Goal: Feedback & Contribution: Leave review/rating

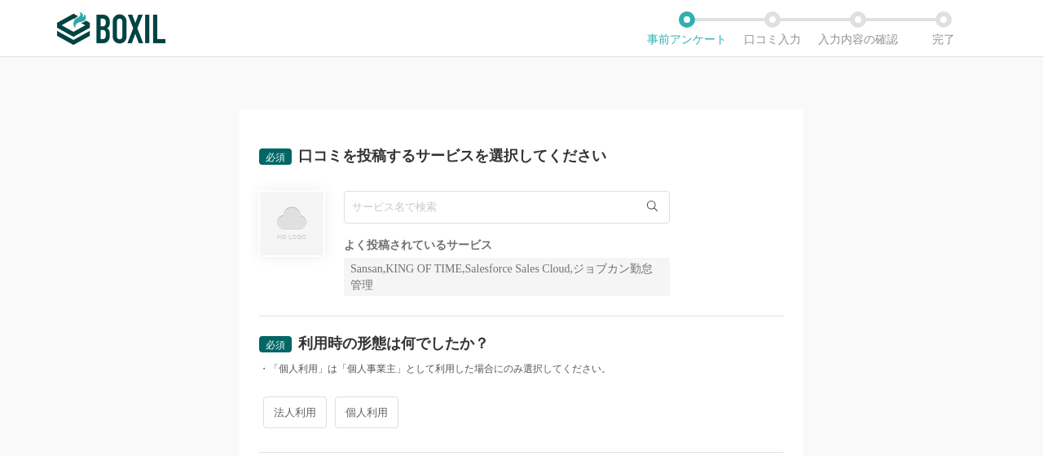
click at [147, 290] on div "必須 口コミを投稿するサービスを選択してください よく投稿されているサービス Sansan,KING OF TIME,Salesforce Sales Clo…" at bounding box center [521, 256] width 1043 height 398
click at [404, 209] on input "text" at bounding box center [507, 207] width 326 height 33
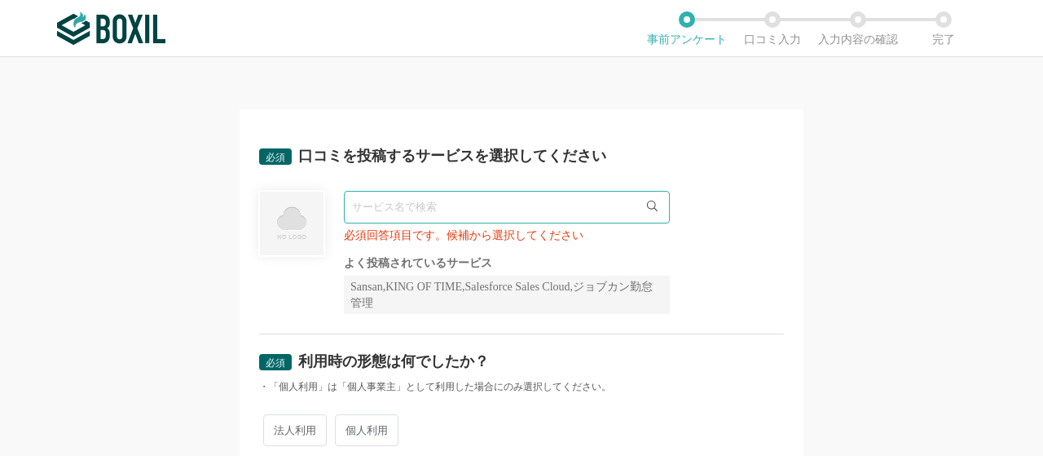
click at [647, 208] on icon at bounding box center [652, 205] width 11 height 11
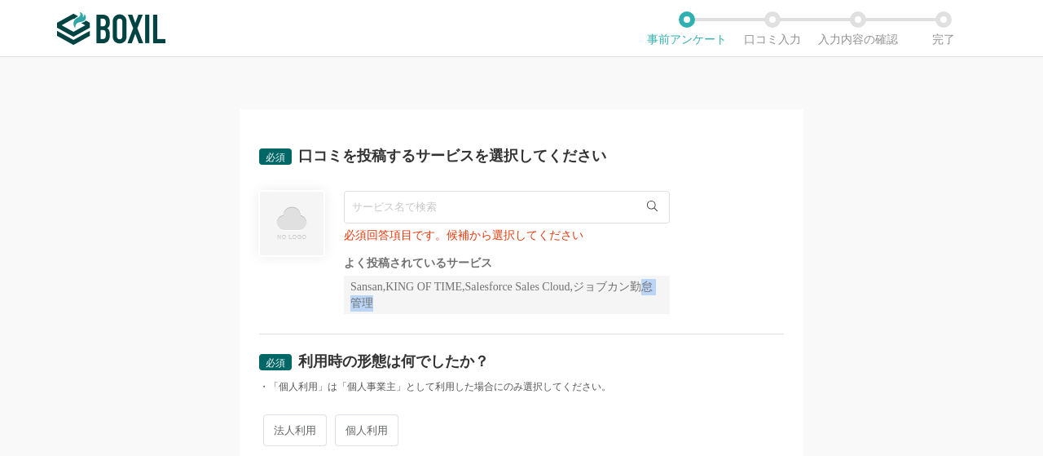
drag, startPoint x: 399, startPoint y: 310, endPoint x: 368, endPoint y: 301, distance: 33.0
click at [368, 301] on div "Sansan,KING OF TIME,Salesforce Sales Cloud,ジョブカン勤怠管理" at bounding box center [507, 294] width 326 height 38
click at [468, 305] on div "Sansan,KING OF TIME,Salesforce Sales Cloud,ジョブカン勤怠管理" at bounding box center [507, 294] width 326 height 38
drag, startPoint x: 417, startPoint y: 152, endPoint x: 494, endPoint y: 154, distance: 76.6
click at [494, 154] on div "口コミを投稿するサービスを選択してください" at bounding box center [452, 155] width 308 height 15
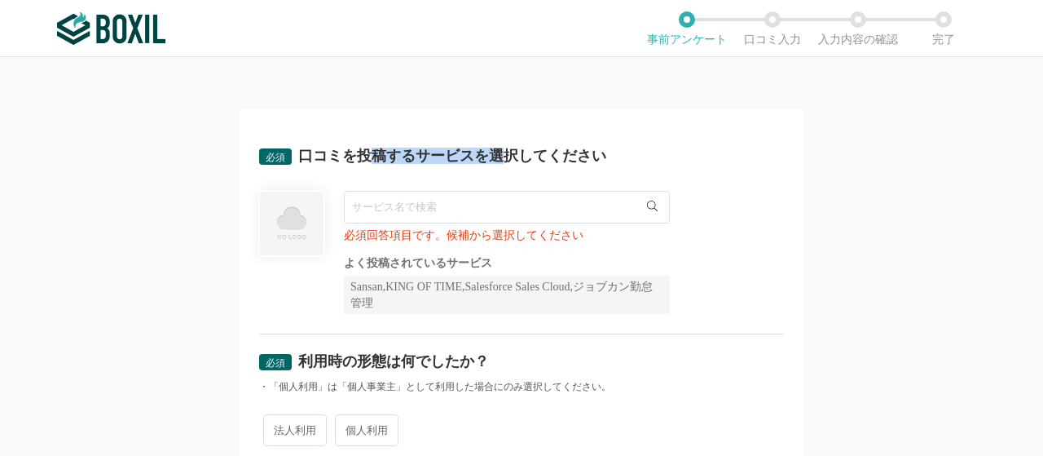
click at [494, 154] on div "口コミを投稿するサービスを選択してください" at bounding box center [452, 155] width 308 height 15
click at [460, 195] on input "text" at bounding box center [507, 207] width 326 height 33
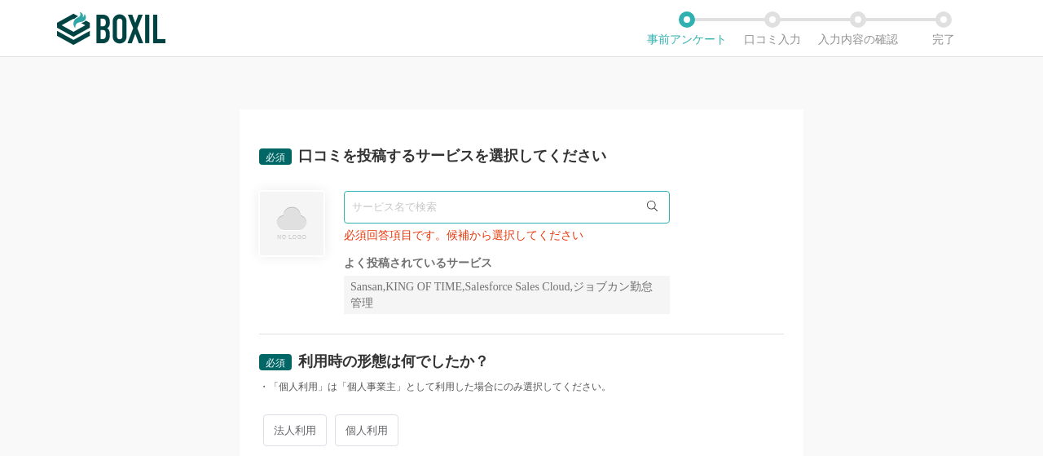
click at [325, 227] on div "必須回答項目です。候補から選択してください よく投稿されているサービス Sansan,KING OF TIME,Salesforce Sales Cloud,…" at bounding box center [521, 252] width 525 height 123
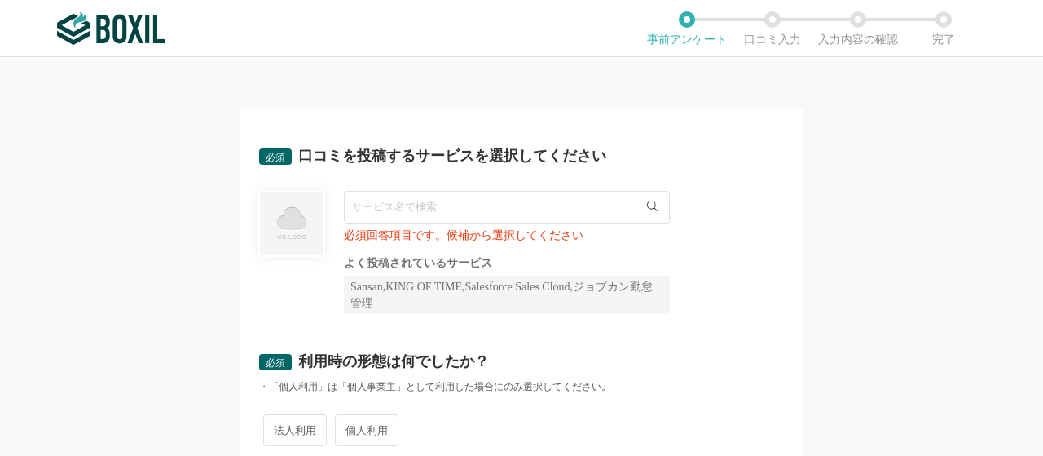
click at [288, 233] on img at bounding box center [291, 223] width 67 height 67
click at [371, 217] on input "text" at bounding box center [507, 207] width 326 height 33
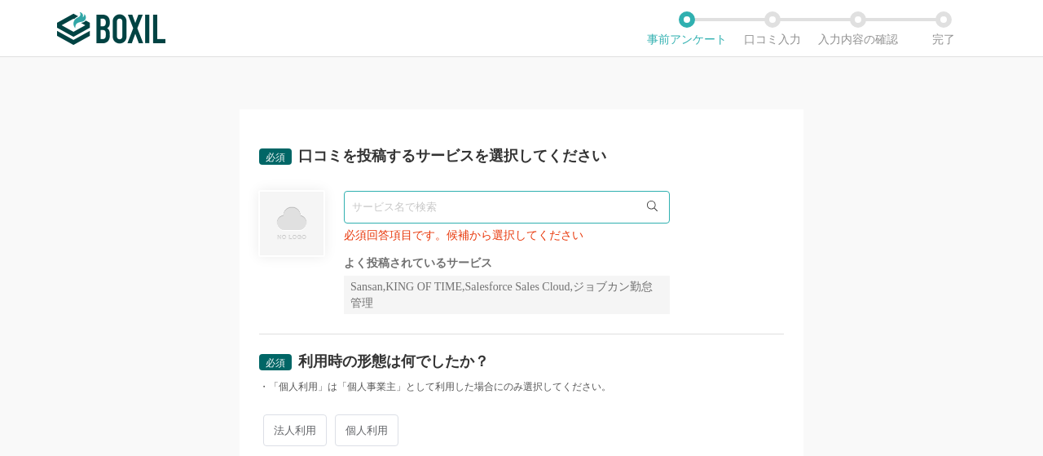
click at [369, 175] on div "必須 口コミを投稿するサービスを選択してください 必須回答項目です。候補から選択してください よく投稿されているサービス Sansan,KING OF TIM…" at bounding box center [521, 231] width 525 height 205
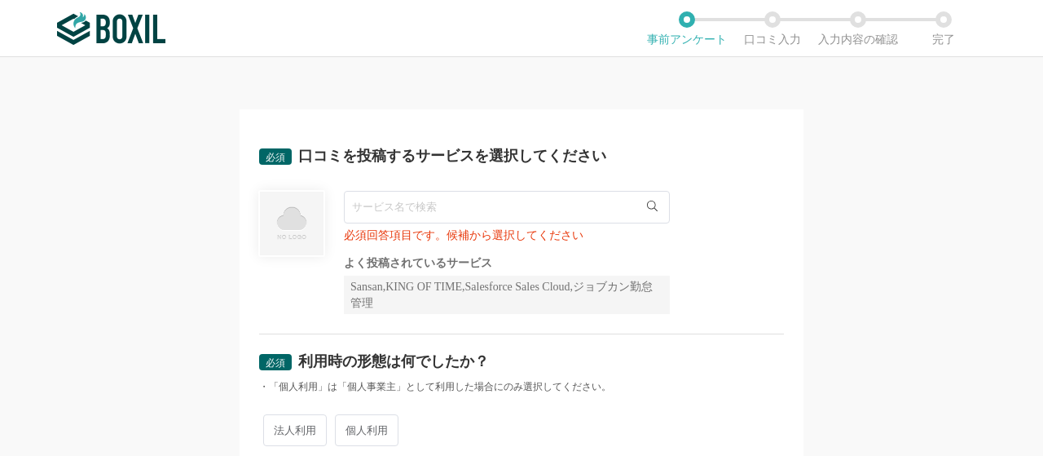
click at [369, 191] on input "text" at bounding box center [507, 207] width 326 height 33
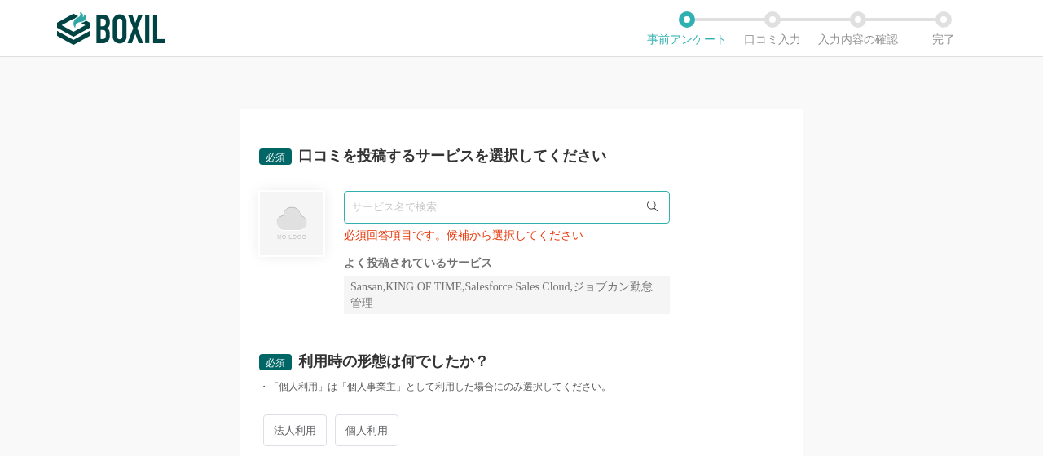
click at [369, 191] on input "text" at bounding box center [507, 207] width 326 height 33
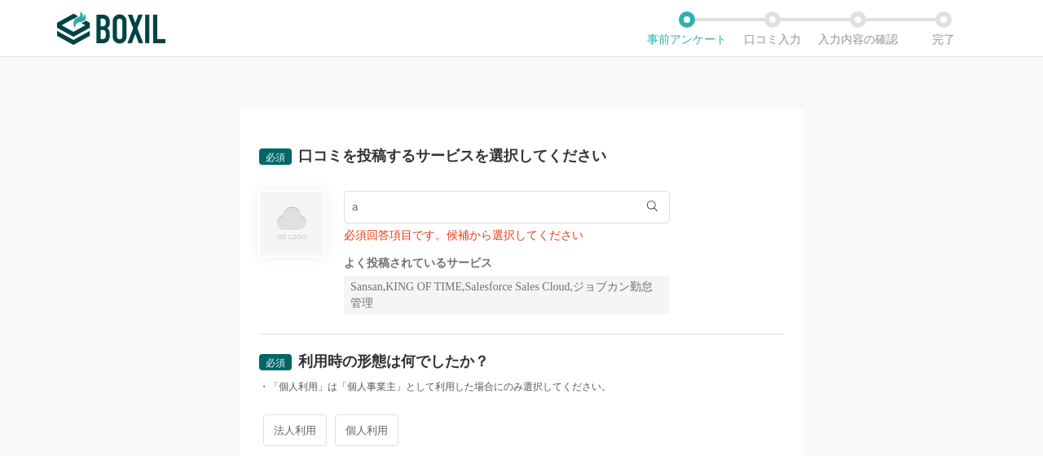
click at [369, 191] on input "a" at bounding box center [507, 207] width 326 height 33
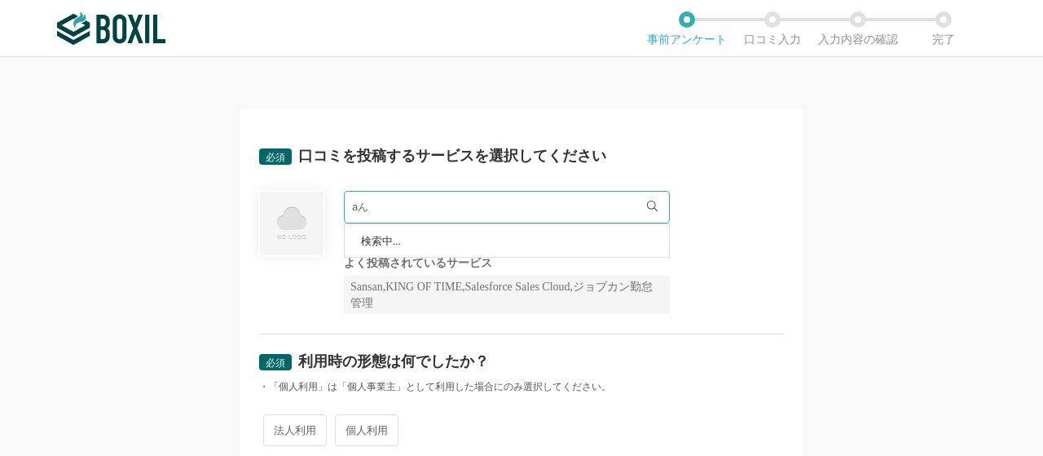
type input "a"
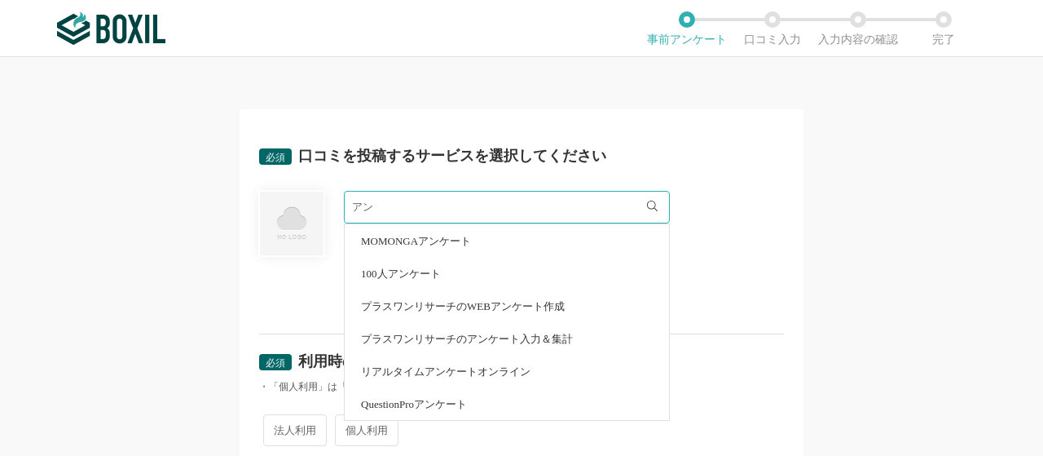
type input "ア"
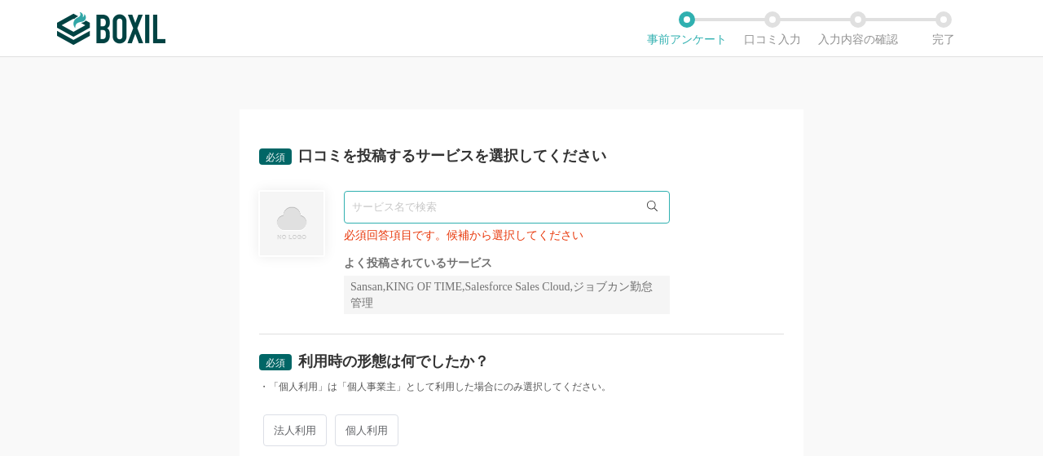
type input "ｍ"
click at [642, 216] on input "text" at bounding box center [507, 207] width 326 height 33
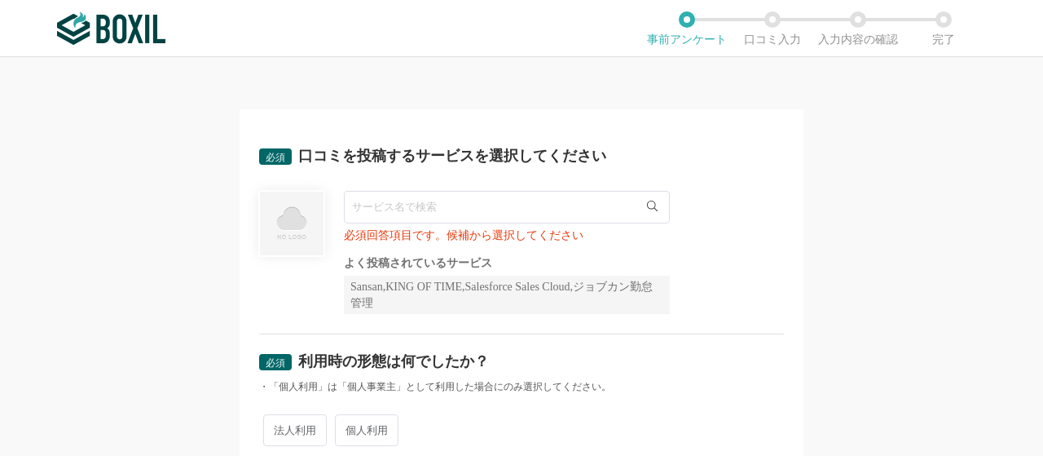
click at [647, 211] on icon at bounding box center [652, 205] width 11 height 11
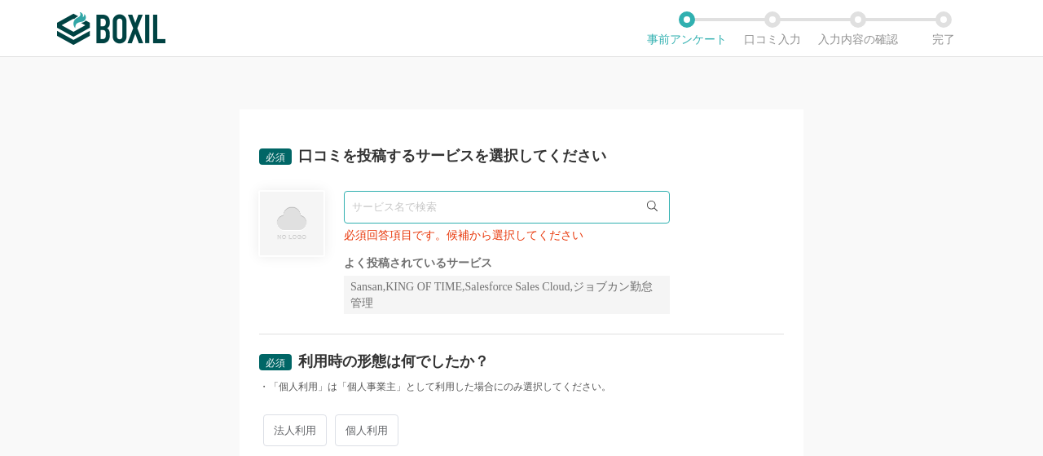
click at [647, 201] on icon at bounding box center [652, 205] width 11 height 11
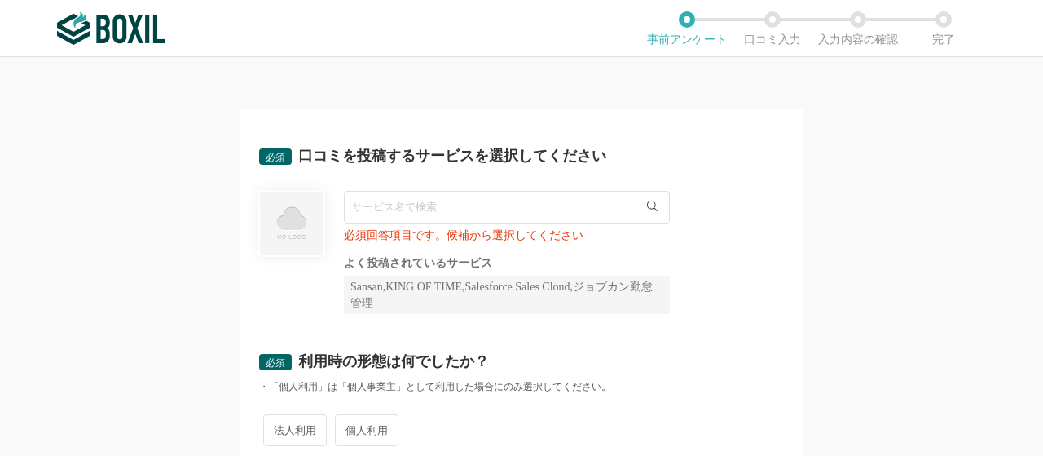
click at [647, 201] on icon at bounding box center [652, 205] width 11 height 11
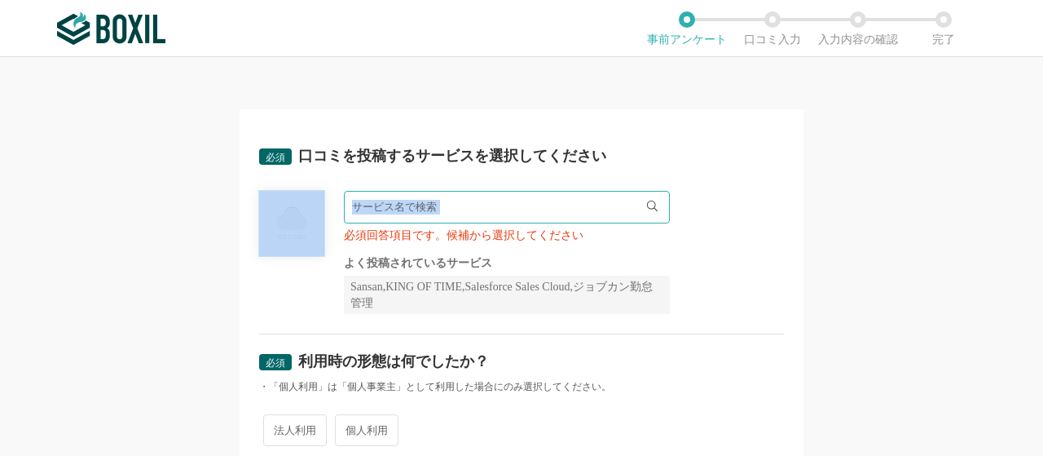
click at [647, 201] on icon at bounding box center [652, 205] width 11 height 11
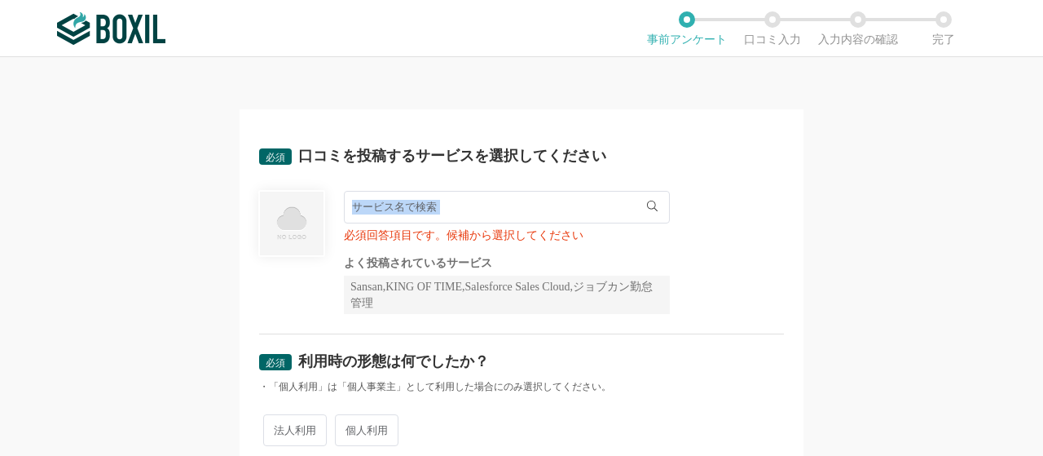
click at [647, 201] on icon at bounding box center [652, 205] width 11 height 11
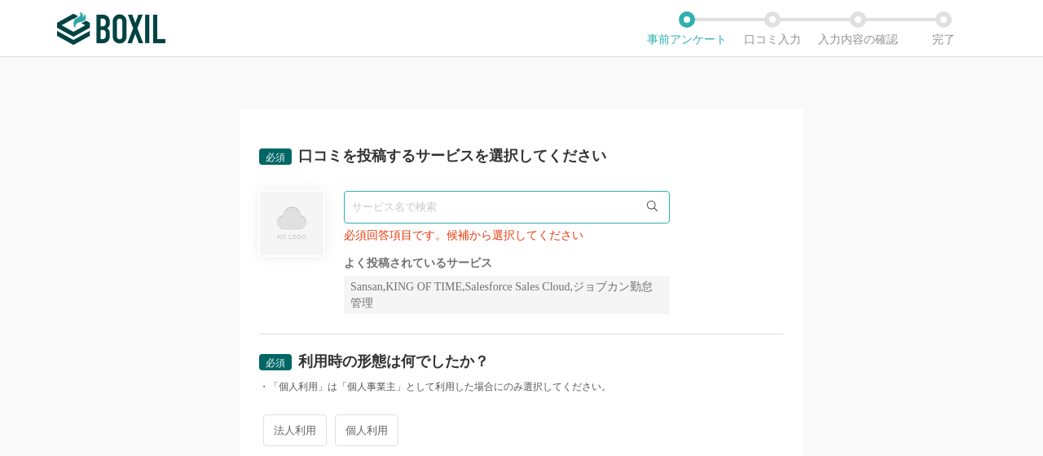
click at [745, 257] on div "必須回答項目です。候補から選択してください よく投稿されているサービス Sansan,KING OF TIME,Salesforce Sales Cloud,…" at bounding box center [521, 252] width 525 height 123
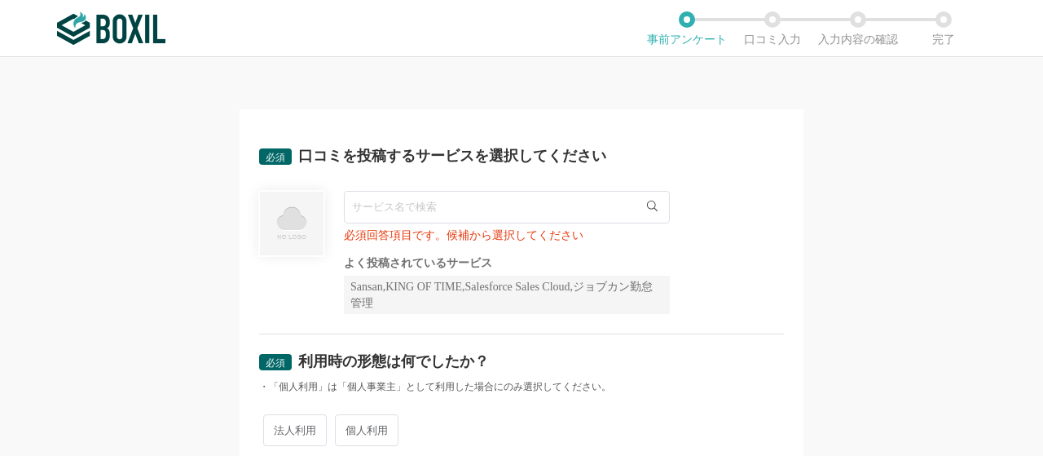
scroll to position [33, 0]
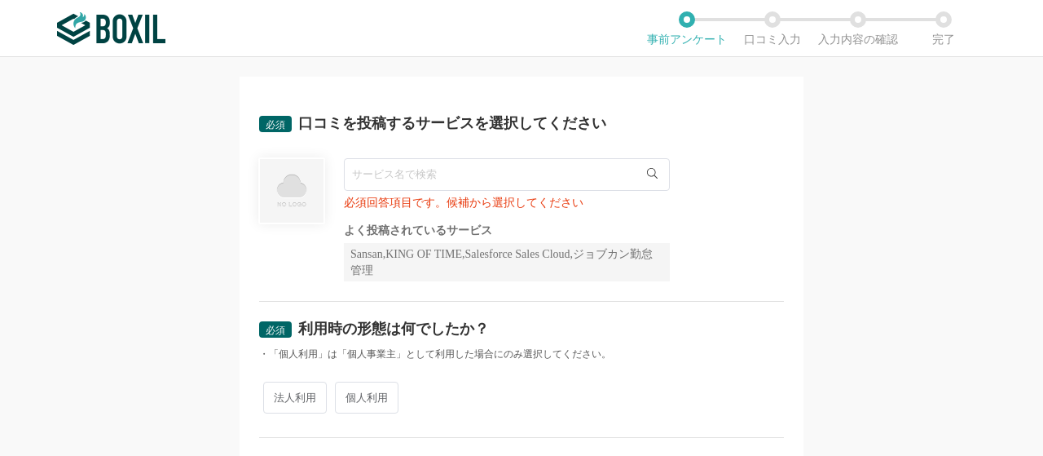
click at [536, 181] on input "text" at bounding box center [507, 174] width 326 height 33
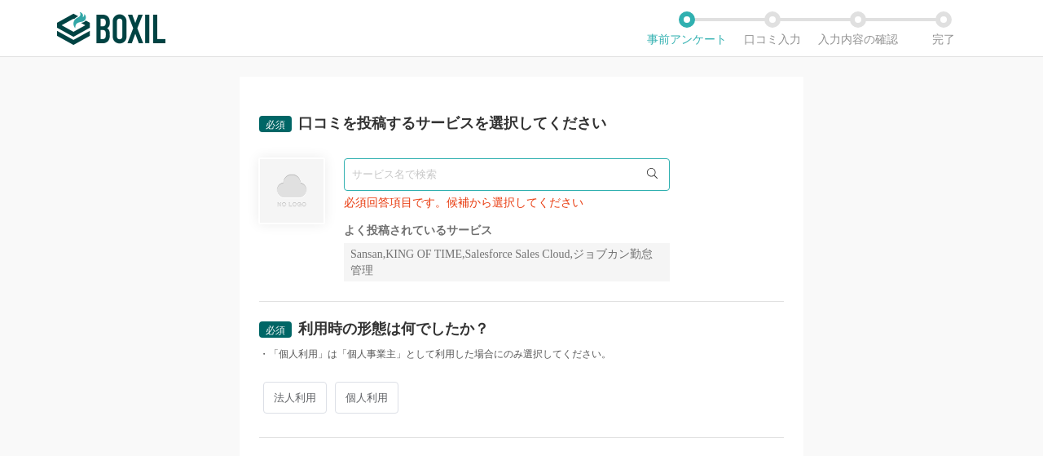
click at [499, 201] on div "必須回答項目です。候補から選択してください" at bounding box center [507, 202] width 326 height 11
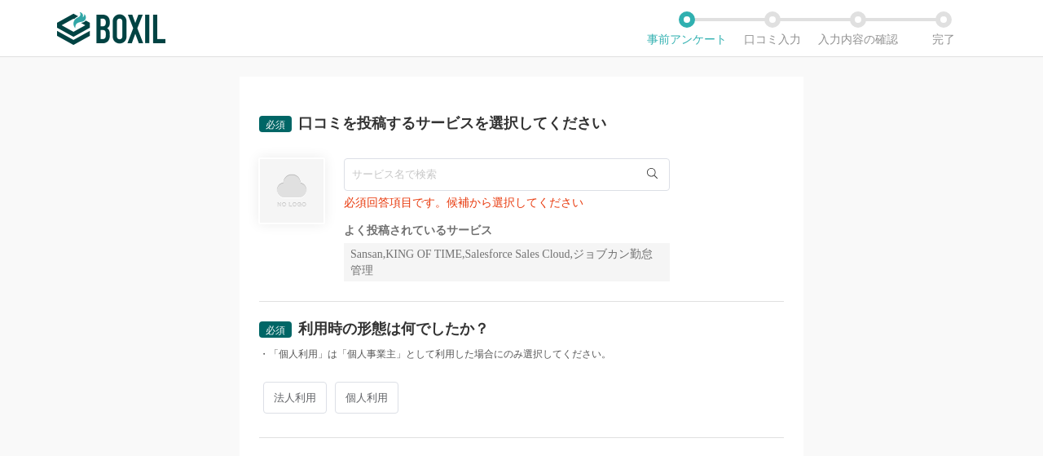
click at [442, 245] on div "Sansan,KING OF TIME,Salesforce Sales Cloud,ジョブカン勤怠管理" at bounding box center [507, 262] width 326 height 38
click at [424, 260] on div "Sansan,KING OF TIME,Salesforce Sales Cloud,ジョブカン勤怠管理" at bounding box center [507, 262] width 326 height 38
click at [344, 198] on div "必須回答項目です。候補から選択してください" at bounding box center [507, 202] width 326 height 11
click at [384, 171] on input "text" at bounding box center [507, 174] width 326 height 33
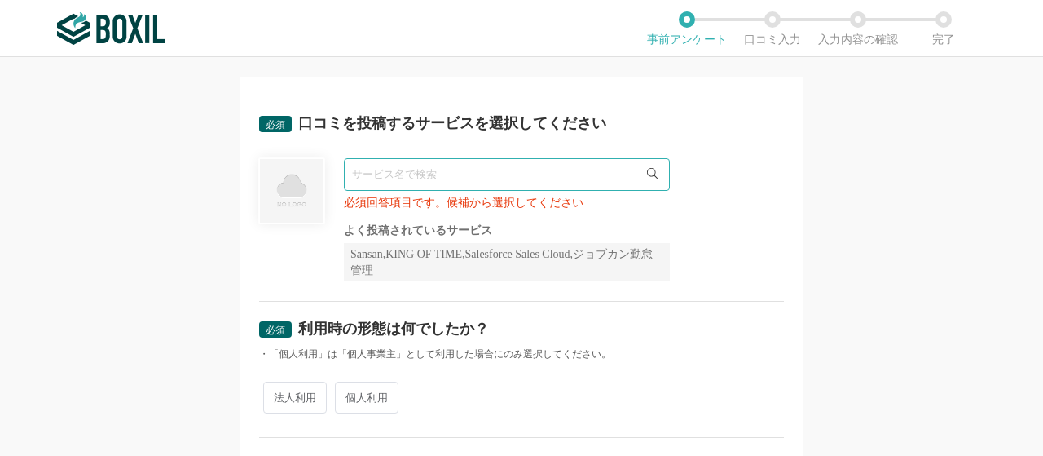
click at [647, 170] on icon at bounding box center [652, 173] width 11 height 11
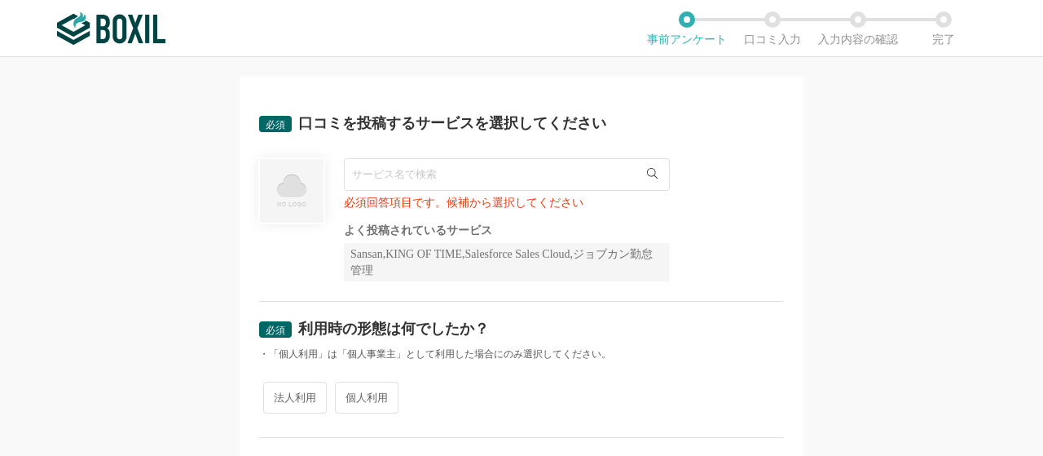
click at [647, 170] on icon at bounding box center [652, 173] width 11 height 11
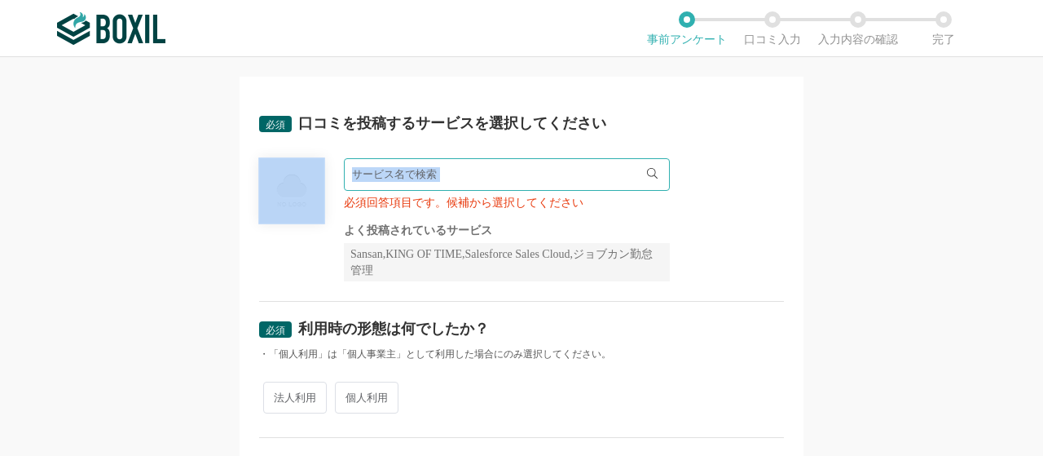
click at [647, 170] on icon at bounding box center [652, 173] width 11 height 11
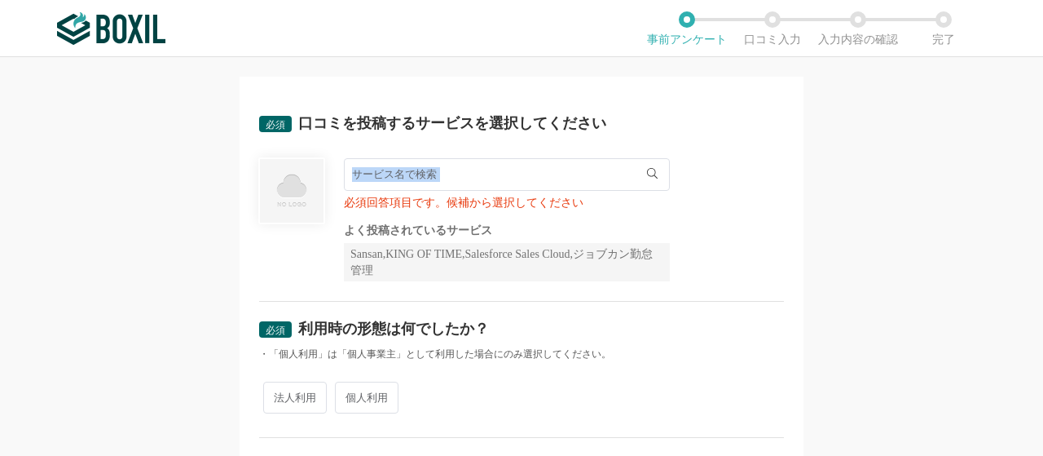
click at [647, 170] on icon at bounding box center [652, 173] width 11 height 11
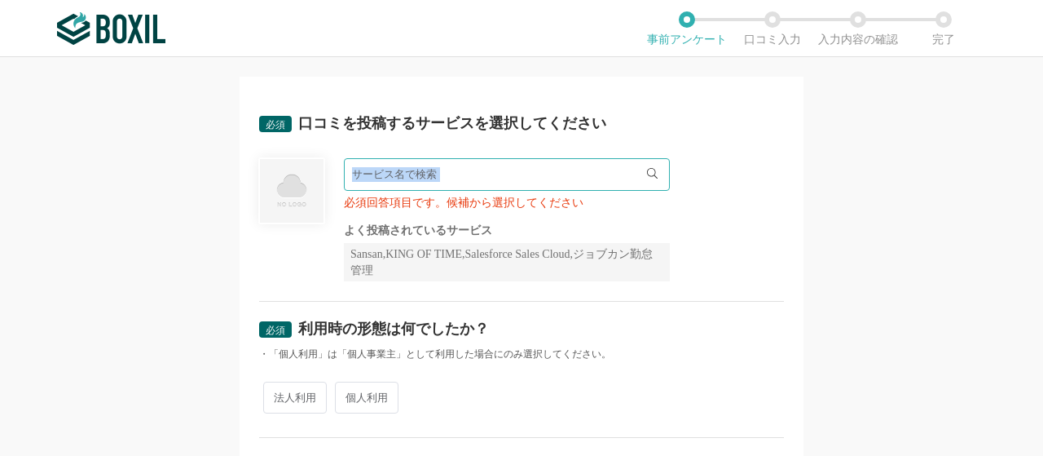
click at [647, 170] on icon at bounding box center [652, 173] width 11 height 11
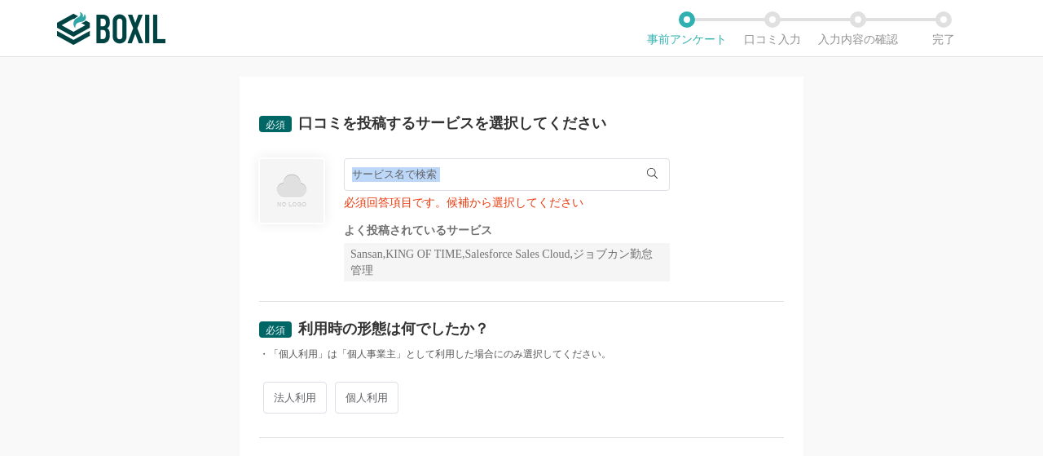
click at [647, 170] on icon at bounding box center [652, 173] width 11 height 11
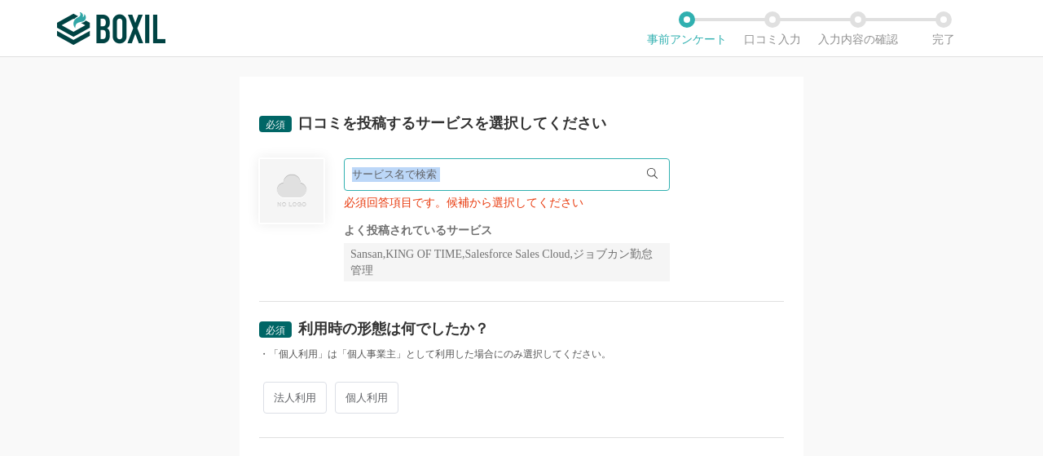
click at [647, 170] on icon at bounding box center [652, 173] width 11 height 11
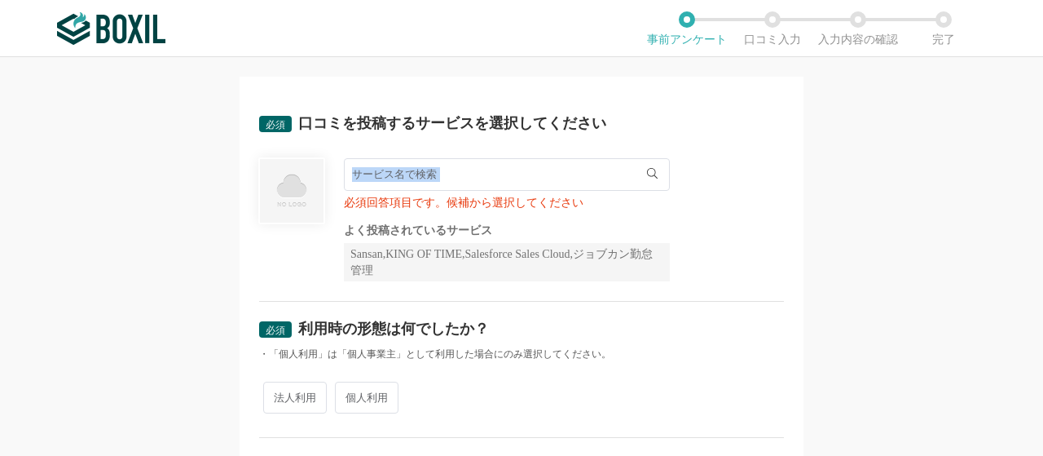
click at [647, 170] on icon at bounding box center [652, 173] width 11 height 11
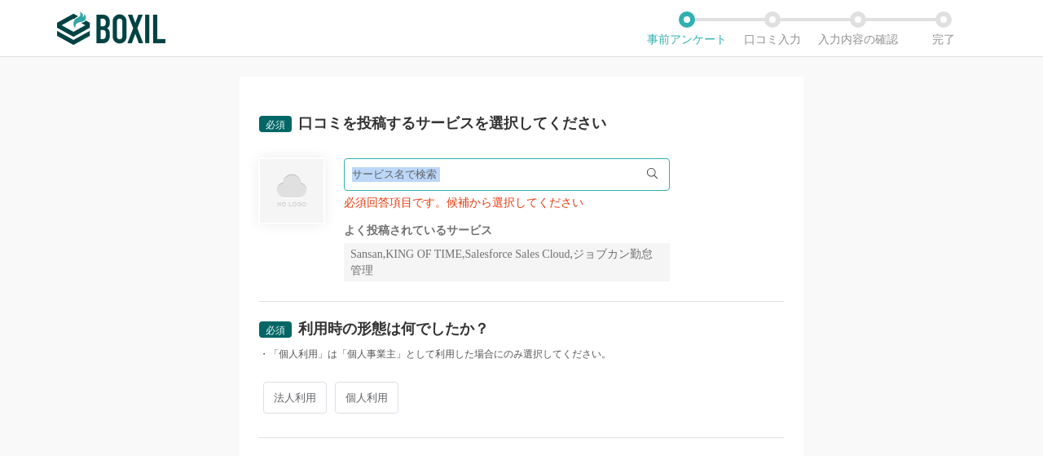
click at [647, 170] on icon at bounding box center [652, 173] width 11 height 11
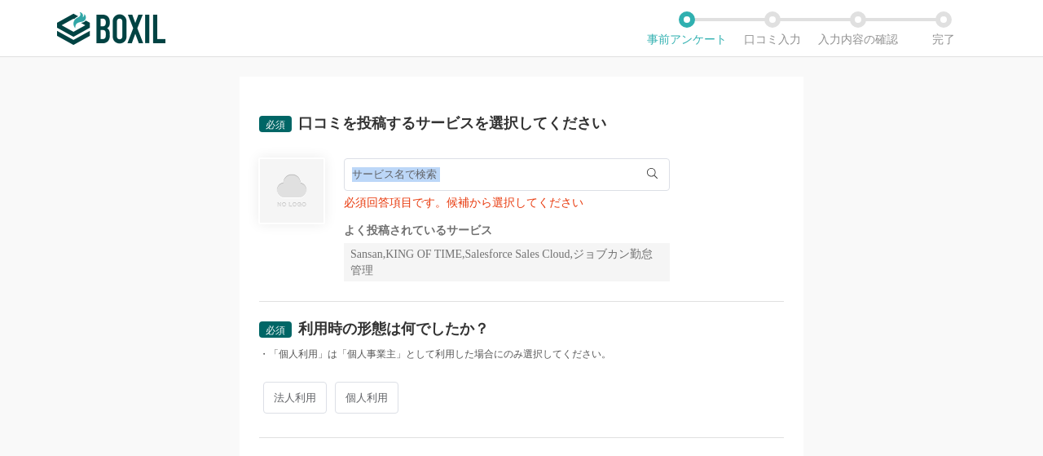
click at [647, 170] on icon at bounding box center [652, 173] width 11 height 11
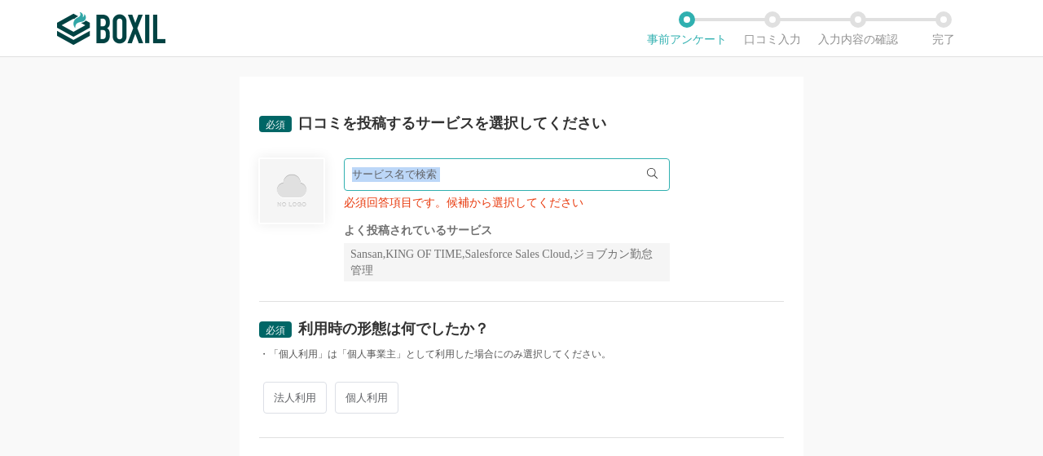
click at [647, 170] on icon at bounding box center [652, 173] width 11 height 11
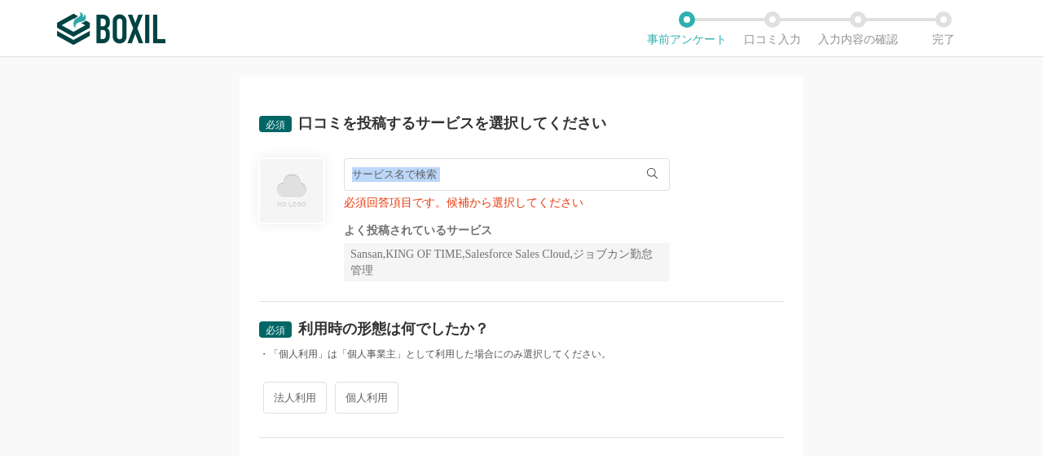
click at [487, 190] on input "text" at bounding box center [507, 174] width 326 height 33
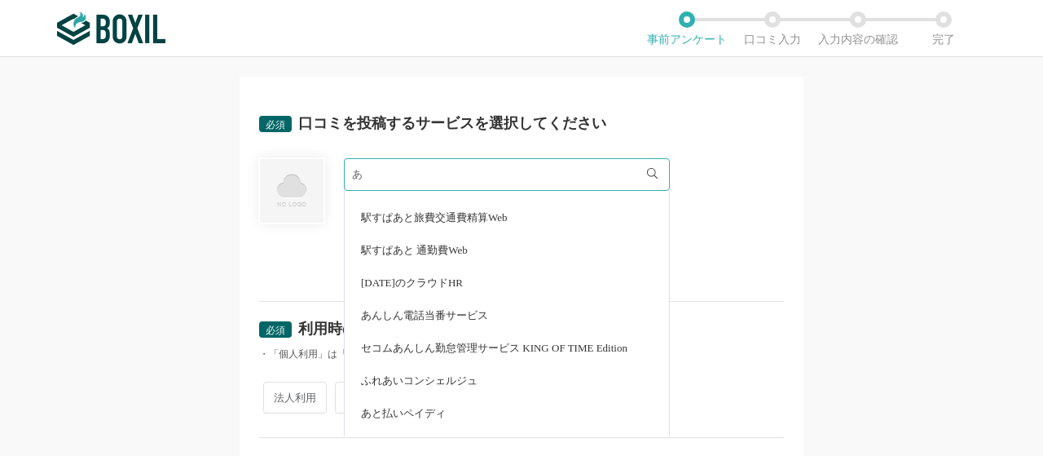
scroll to position [64, 0]
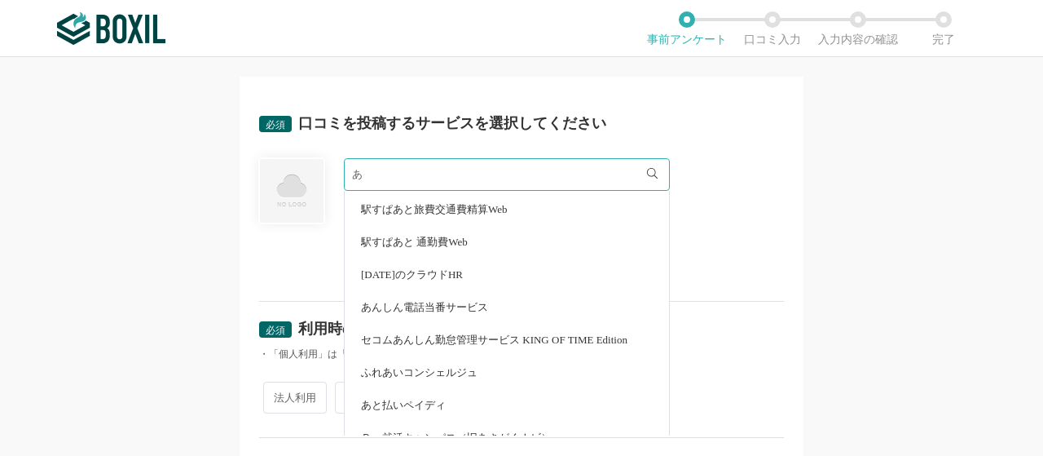
type input "あ"
click at [800, 299] on div "必須 口コミを投稿するサービスを選択してください あ [DATE]のチーム あさがくナビ 駅すぱあと旅費交通費精算Web 駅すぱあと 通勤費Web [DATE…" at bounding box center [521, 256] width 1043 height 398
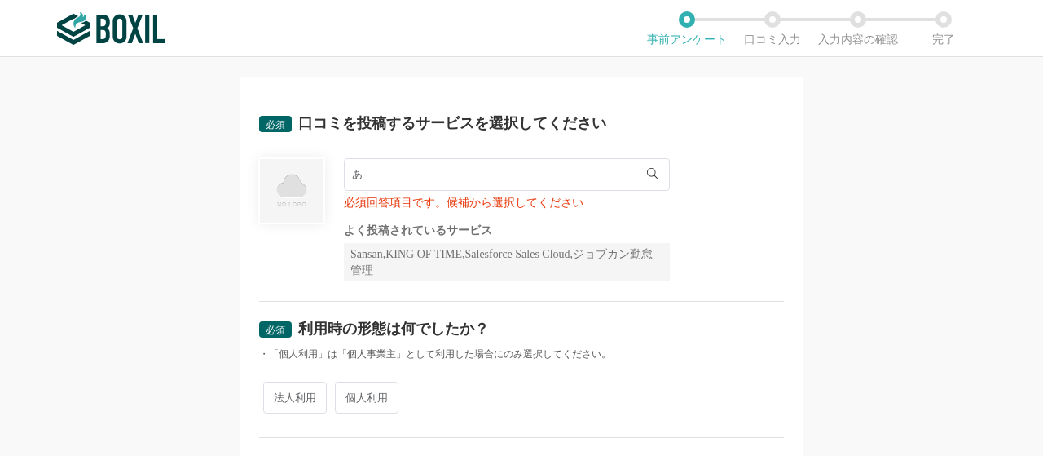
click at [372, 167] on input "あ" at bounding box center [507, 174] width 326 height 33
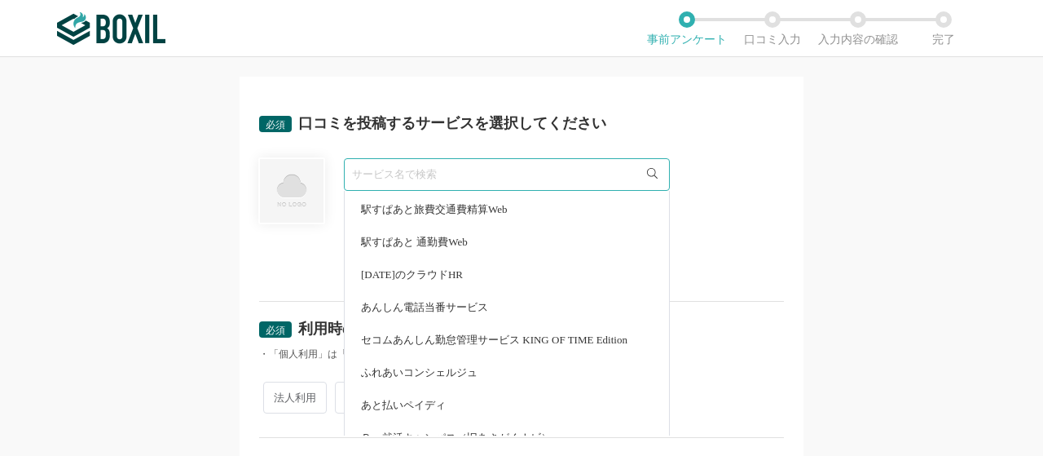
paste input "WEBCAS"
click at [181, 239] on div "必須 口コミを投稿するサービスを選択してください WEBCAS [DATE]のチーム あさがくナビ 駅すぱあと旅費交通費精算Web 駅すぱあと 通勤費Web …" at bounding box center [521, 256] width 1043 height 398
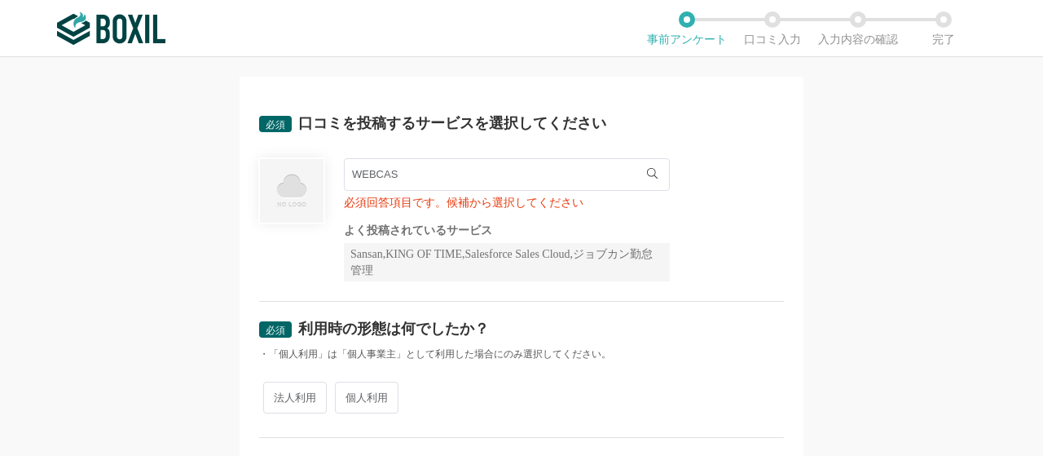
click at [443, 180] on input "WEBCAS" at bounding box center [507, 174] width 326 height 33
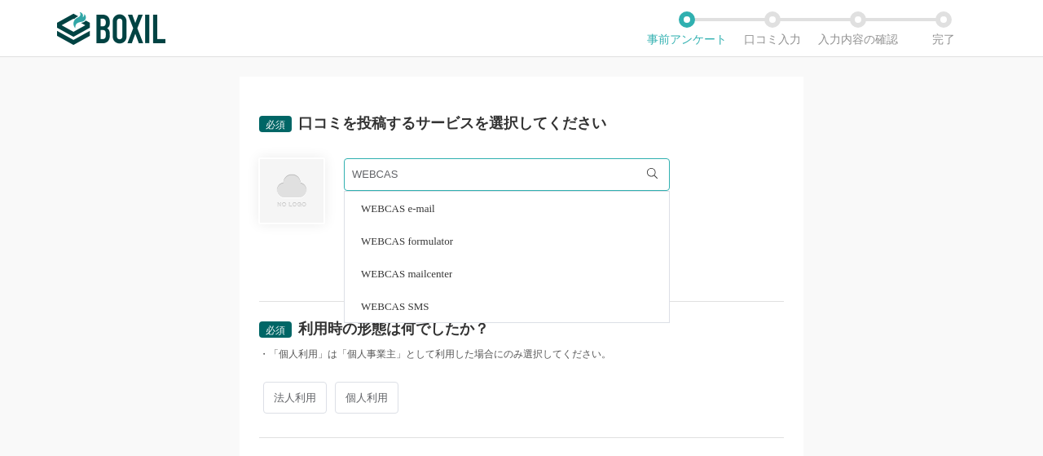
scroll to position [0, 0]
click at [447, 240] on span "WEBCAS formulator" at bounding box center [407, 240] width 92 height 11
type input "WEBCAS formulator"
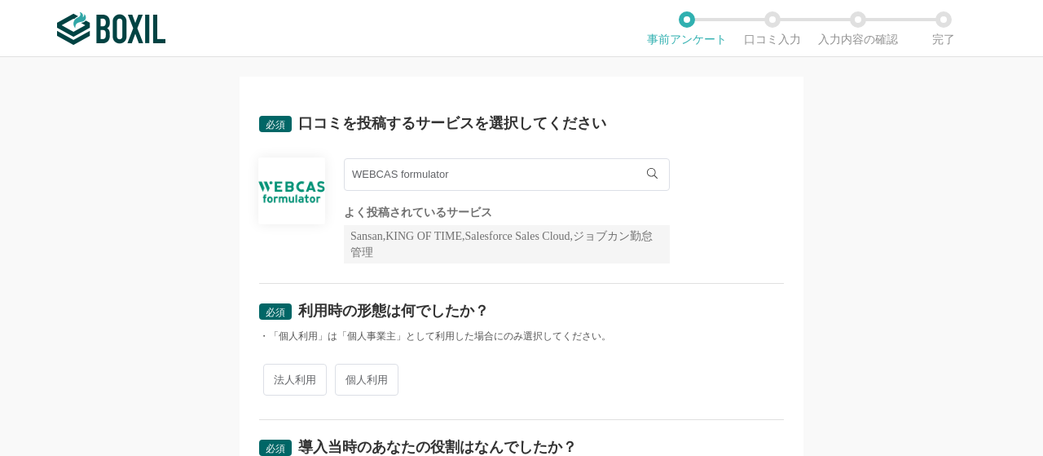
click at [259, 240] on div at bounding box center [291, 210] width 65 height 105
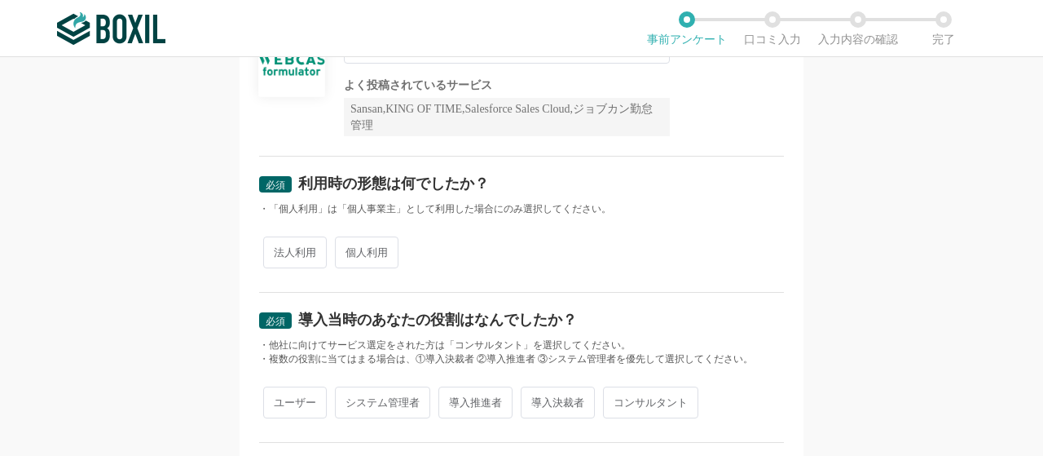
scroll to position [163, 0]
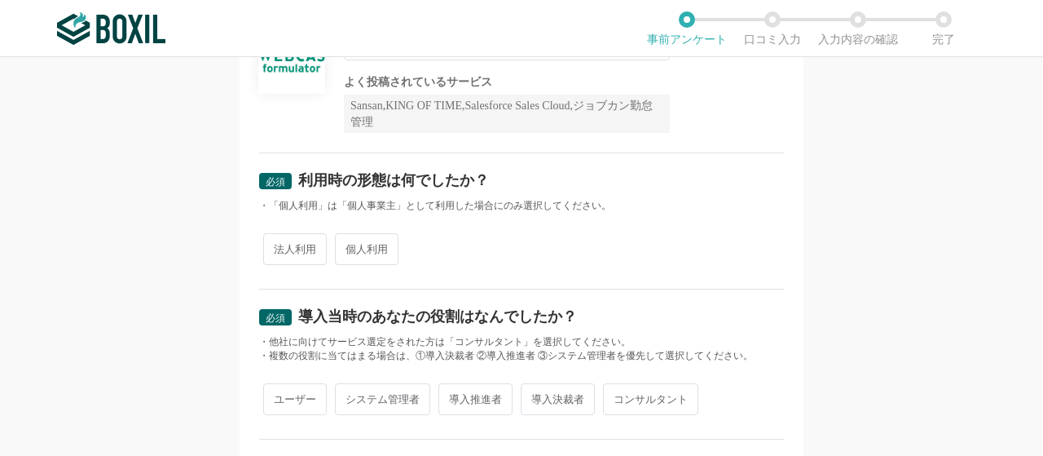
click at [294, 249] on span "法人利用" at bounding box center [295, 249] width 64 height 32
click at [278, 246] on input "法人利用" at bounding box center [272, 240] width 11 height 11
radio input "true"
click at [177, 284] on div "必須 口コミを投稿するサービスを選択してください WEBCAS formulator WEBCAS formulator よく投稿されているサービス Sans…" at bounding box center [521, 256] width 1043 height 398
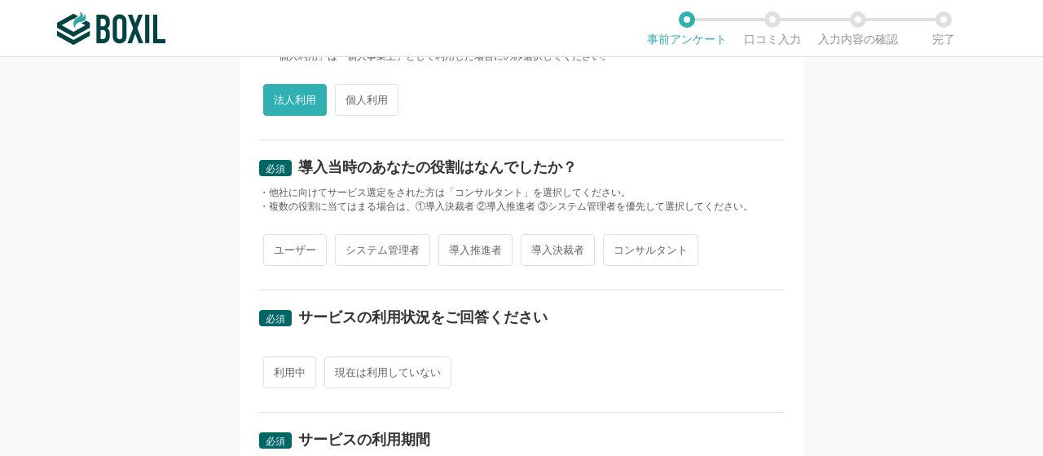
scroll to position [326, 0]
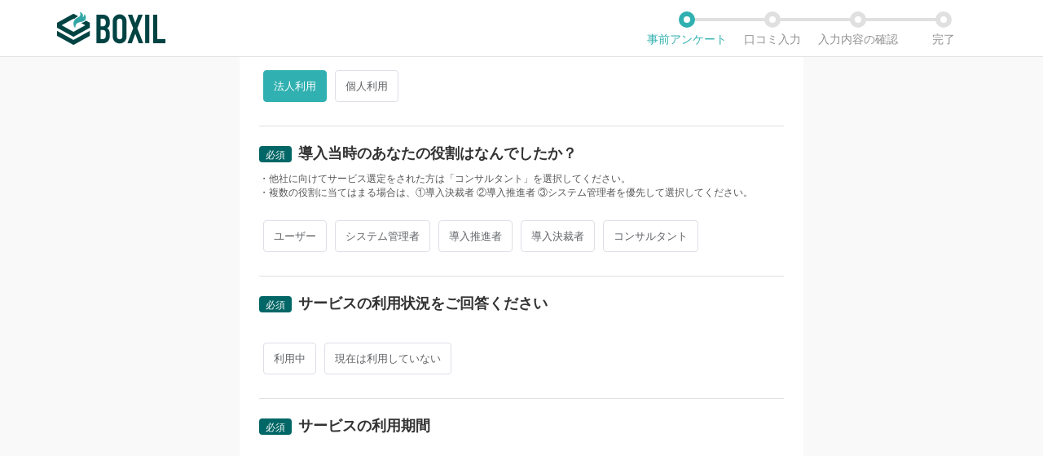
click at [388, 232] on span "システム管理者" at bounding box center [382, 236] width 95 height 32
click at [350, 232] on input "システム管理者" at bounding box center [344, 227] width 11 height 11
radio input "true"
click at [229, 263] on div "必須 口コミを投稿するサービスを選択してください WEBCAS formulator WEBCAS formulator よく投稿されているサービス Sans…" at bounding box center [521, 256] width 1043 height 398
click at [460, 226] on span "導入推進者" at bounding box center [475, 236] width 74 height 32
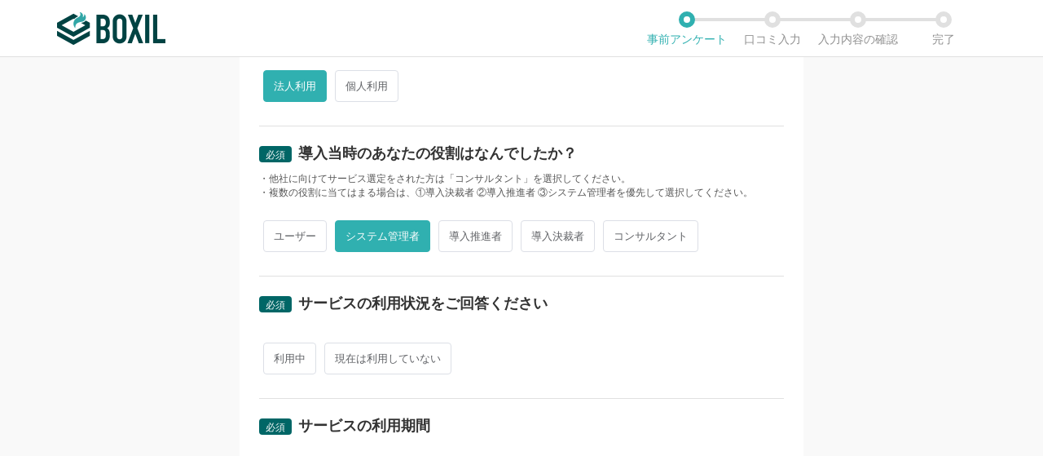
click at [453, 226] on input "導入推進者" at bounding box center [447, 227] width 11 height 11
radio input "true"
radio input "false"
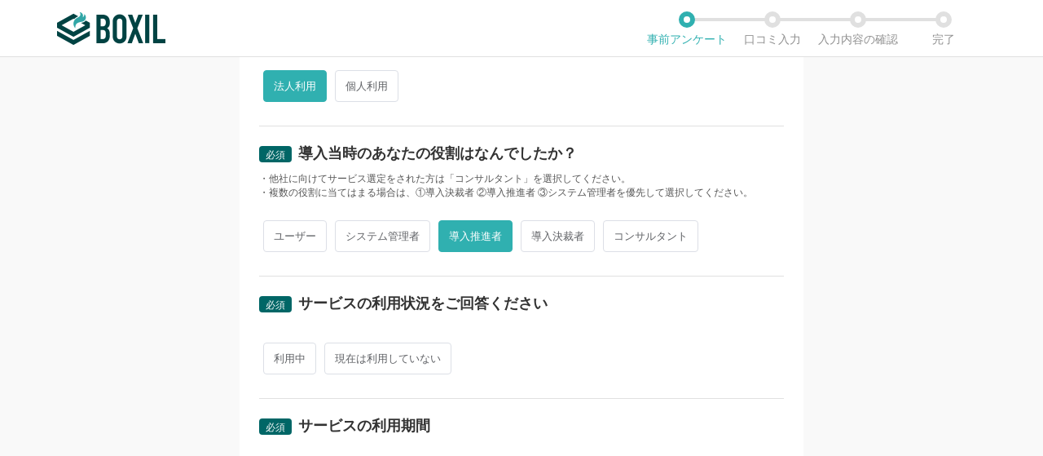
click at [561, 235] on span "導入決裁者" at bounding box center [558, 236] width 74 height 32
click at [535, 233] on input "導入決裁者" at bounding box center [530, 227] width 11 height 11
radio input "true"
radio input "false"
click at [201, 288] on div "必須 口コミを投稿するサービスを選択してください WEBCAS formulator WEBCAS formulator よく投稿されているサービス Sans…" at bounding box center [521, 256] width 1043 height 398
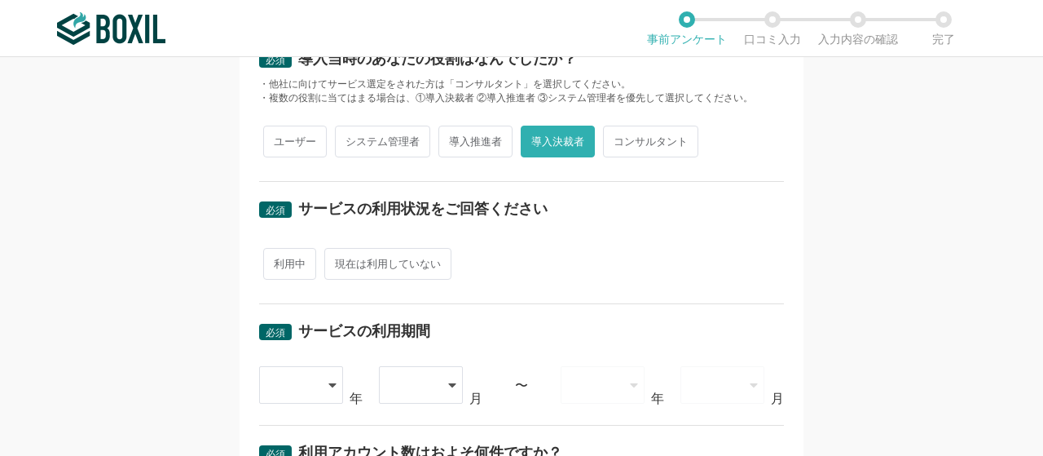
scroll to position [424, 0]
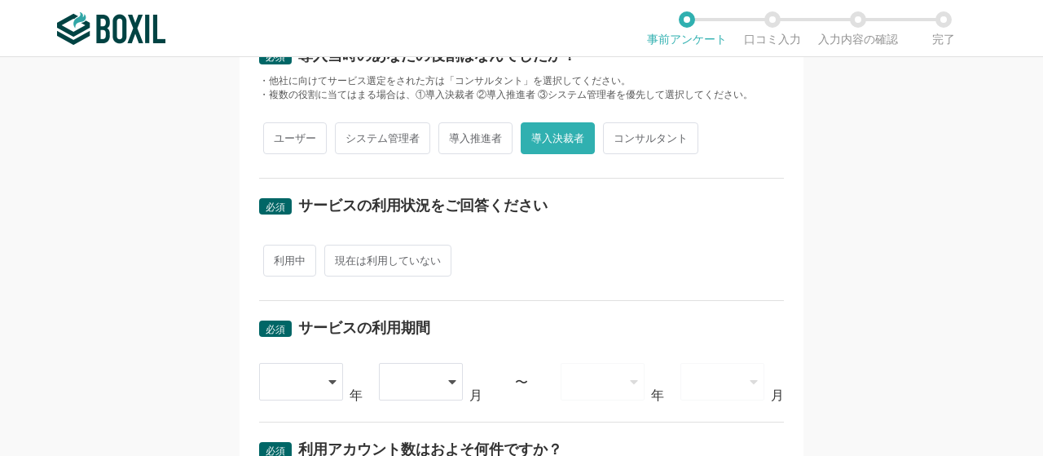
click at [284, 268] on span "利用中" at bounding box center [289, 260] width 53 height 32
click at [278, 257] on input "利用中" at bounding box center [272, 252] width 11 height 11
radio input "true"
click at [197, 288] on div "必須 口コミを投稿するサービスを選択してください WEBCAS formulator WEBCAS formulator よく投稿されているサービス Sans…" at bounding box center [521, 256] width 1043 height 398
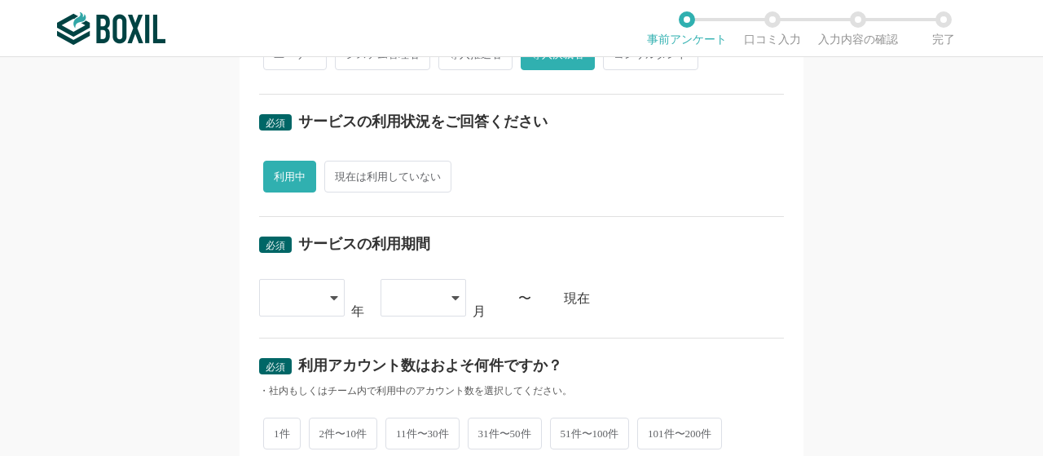
scroll to position [522, 0]
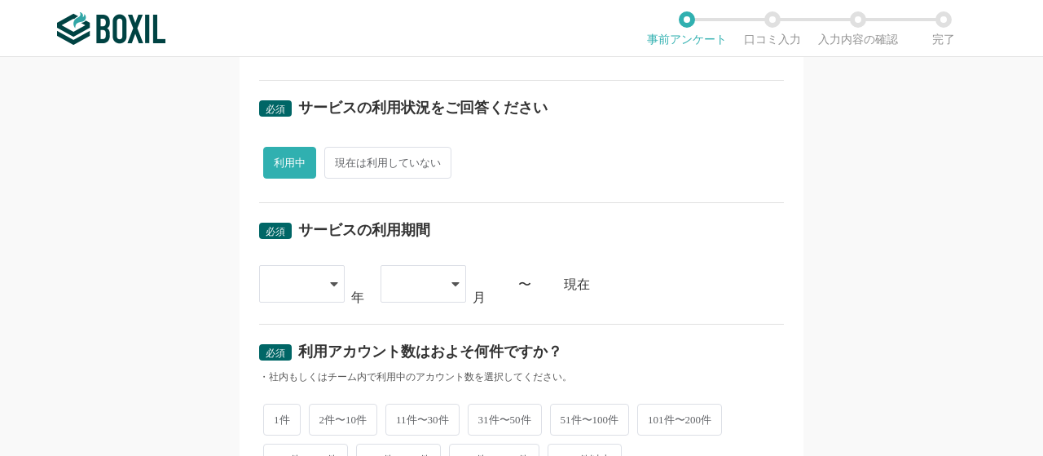
click at [318, 281] on div at bounding box center [302, 283] width 86 height 37
click at [129, 407] on div "必須 口コミを投稿するサービスを選択してください WEBCAS formulator WEBCAS formulator よく投稿されているサービス Sans…" at bounding box center [521, 256] width 1043 height 398
click at [105, 299] on div "必須 口コミを投稿するサービスを選択してください WEBCAS formulator WEBCAS formulator よく投稿されているサービス Sans…" at bounding box center [521, 256] width 1043 height 398
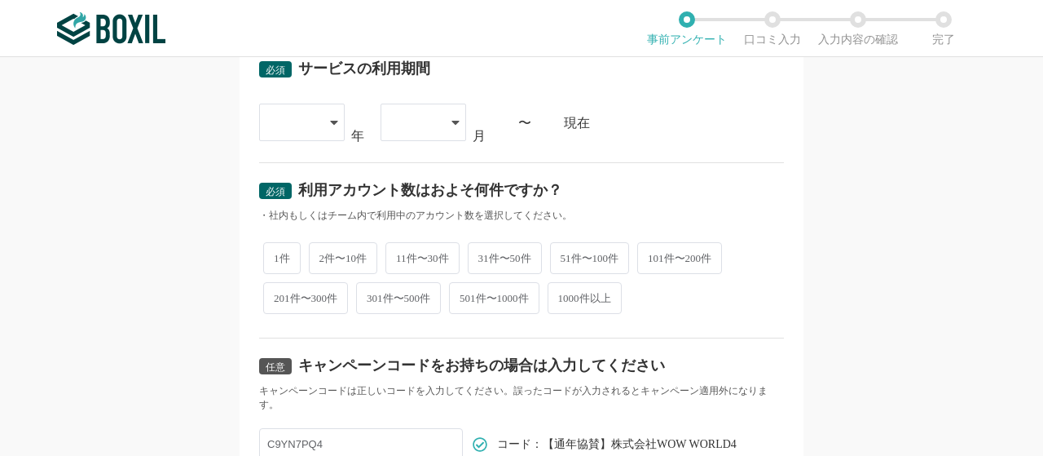
scroll to position [684, 0]
click at [330, 121] on icon at bounding box center [334, 120] width 8 height 13
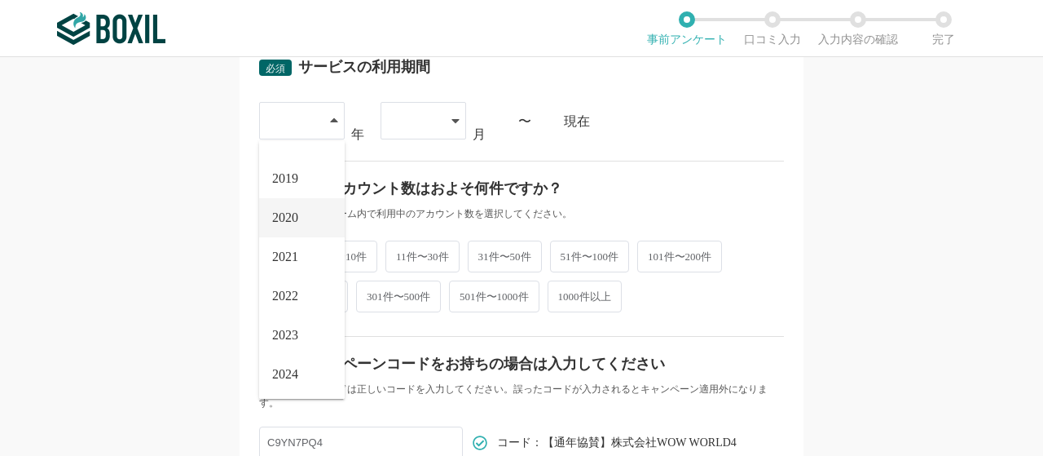
click at [285, 211] on span "2020" at bounding box center [285, 217] width 26 height 13
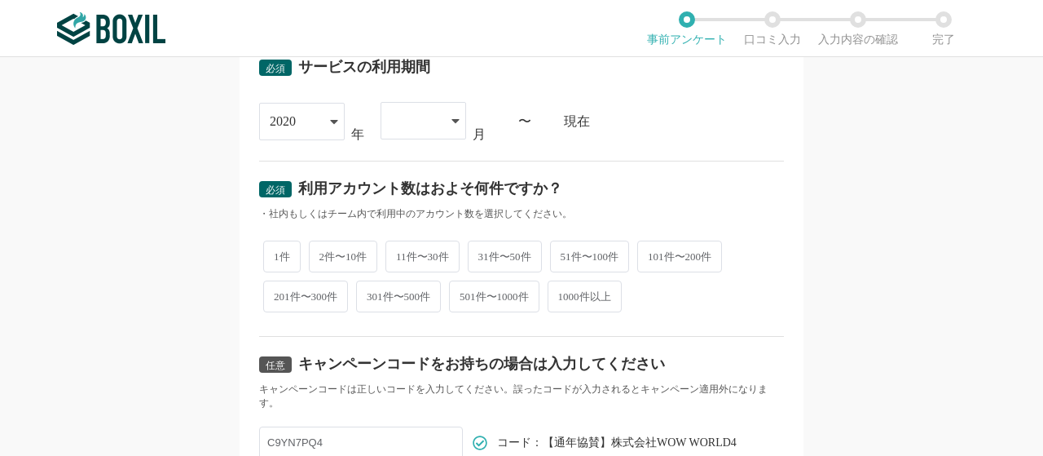
click at [451, 123] on icon at bounding box center [455, 120] width 8 height 13
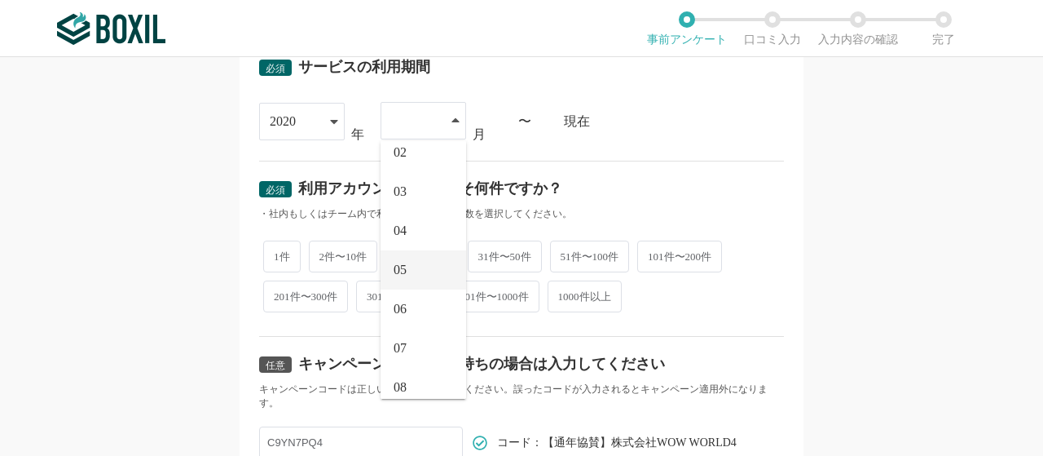
scroll to position [46, 0]
click at [406, 218] on li "04" at bounding box center [424, 237] width 86 height 39
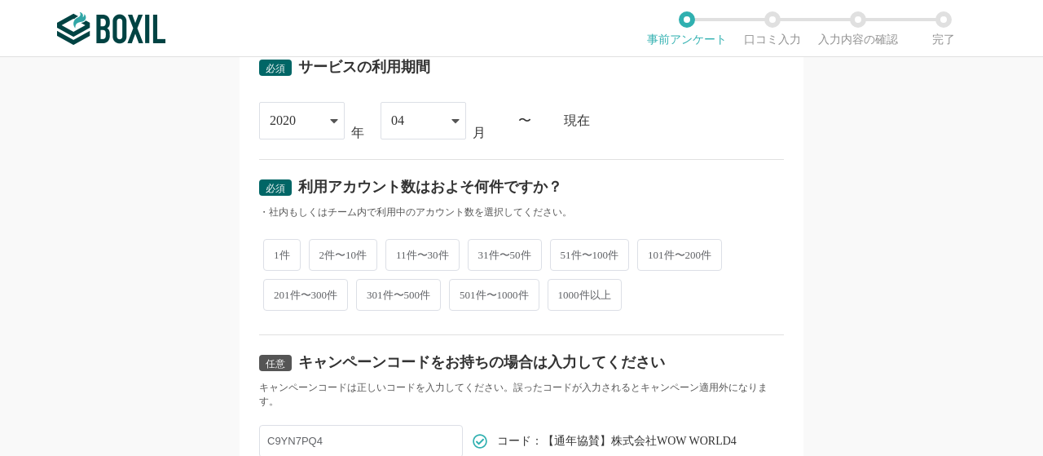
click at [162, 257] on div "必須 口コミを投稿するサービスを選択してください WEBCAS formulator WEBCAS formulator よく投稿されているサービス Sans…" at bounding box center [521, 256] width 1043 height 398
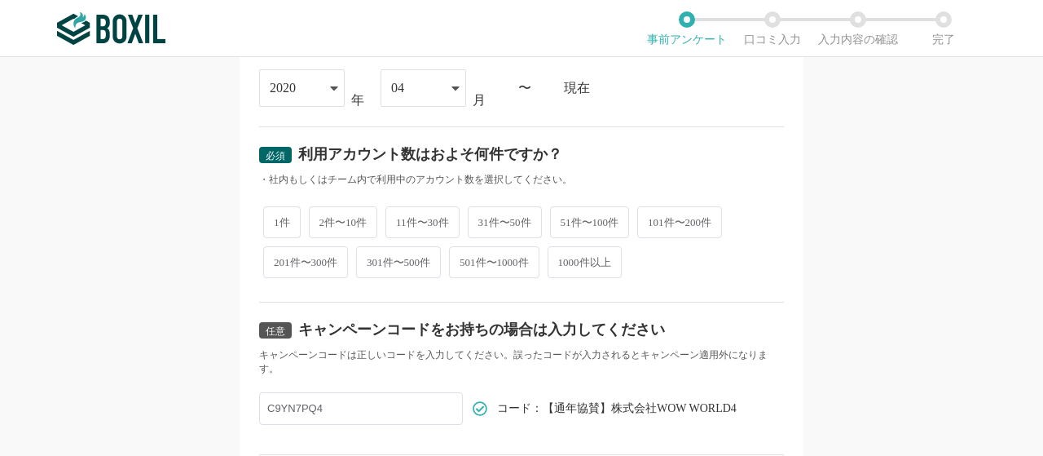
scroll to position [750, 0]
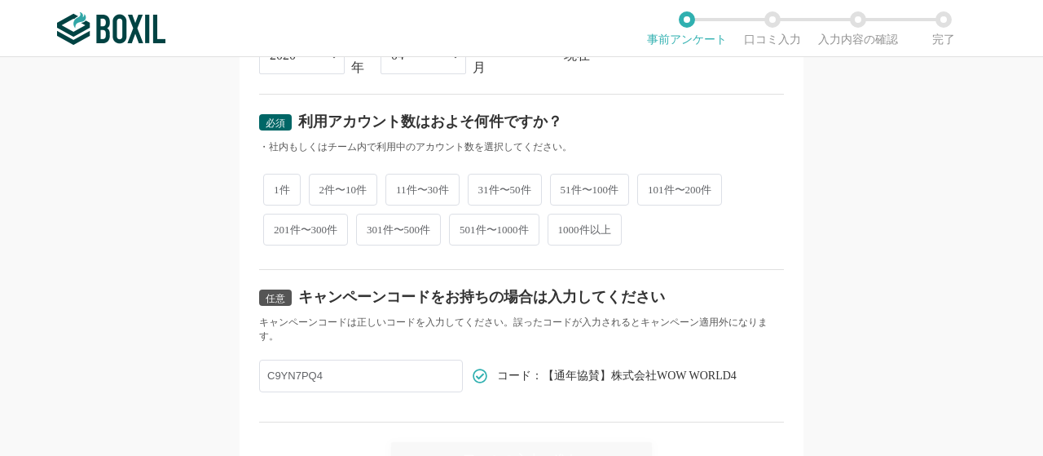
click at [272, 190] on span "1件" at bounding box center [281, 190] width 37 height 32
click at [272, 187] on input "1件" at bounding box center [272, 181] width 11 height 11
radio input "true"
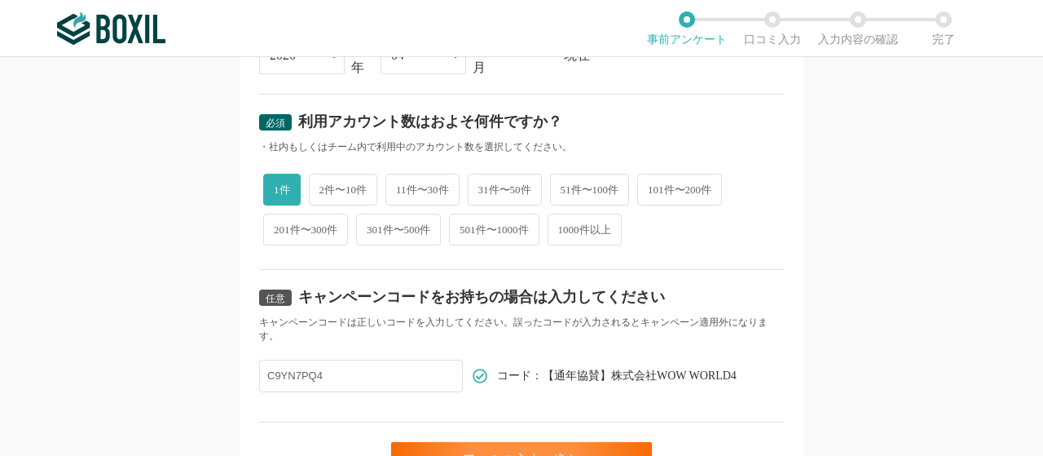
click at [203, 235] on div "必須 口コミを投稿するサービスを選択してください WEBCAS formulator WEBCAS formulator よく投稿されているサービス Sans…" at bounding box center [521, 256] width 1043 height 398
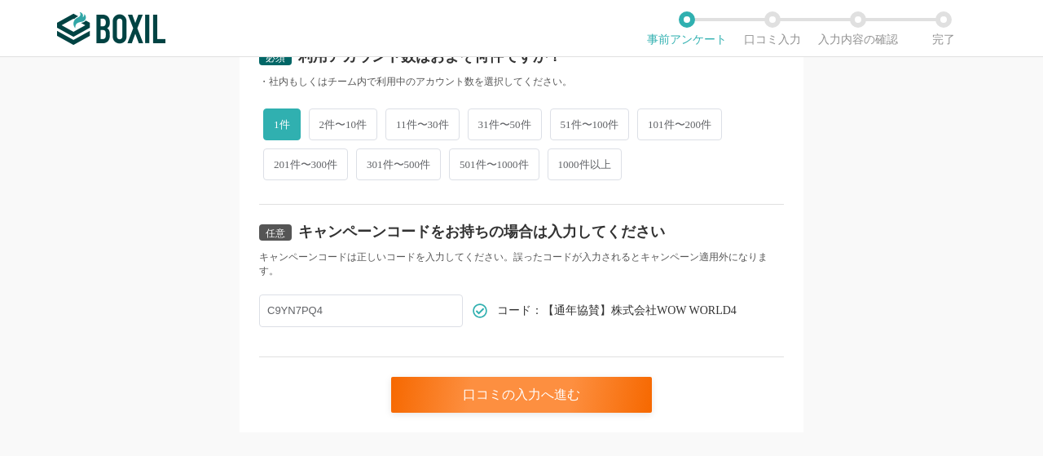
scroll to position [838, 0]
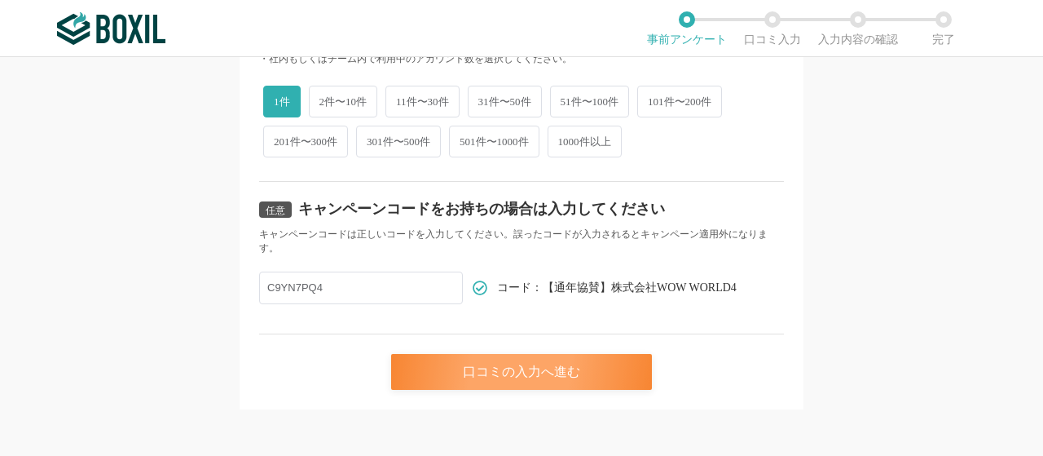
click at [502, 380] on div "口コミの入力へ進む" at bounding box center [521, 372] width 261 height 36
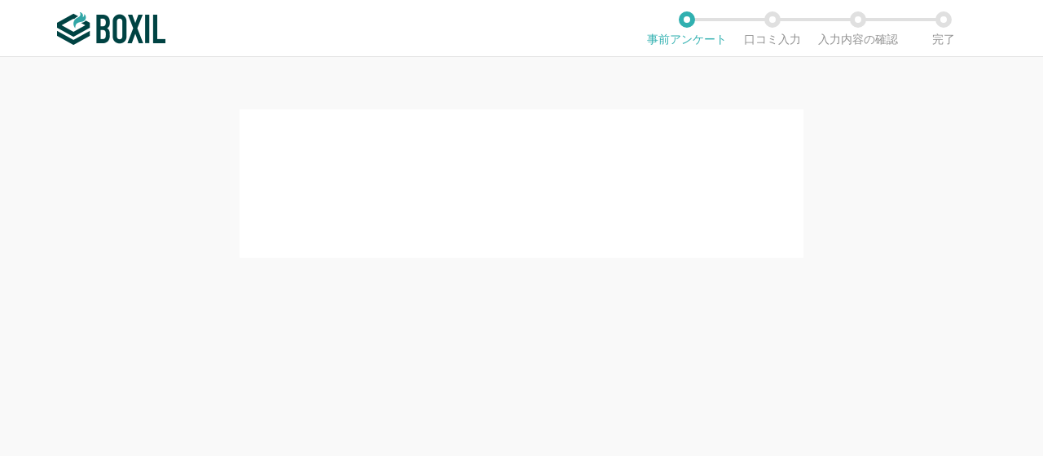
scroll to position [0, 0]
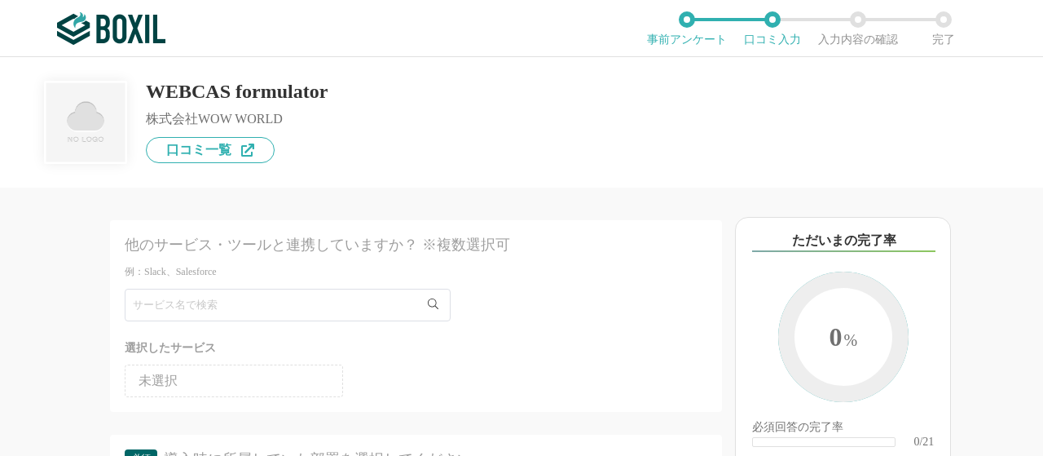
click at [47, 310] on div "他のサービス・ツールと連携していますか？ ※複数選択可 例：Slack、Salesforce 選択したサービス 未選択 必須 導入時に所属していた部署を選択し…" at bounding box center [361, 321] width 722 height 268
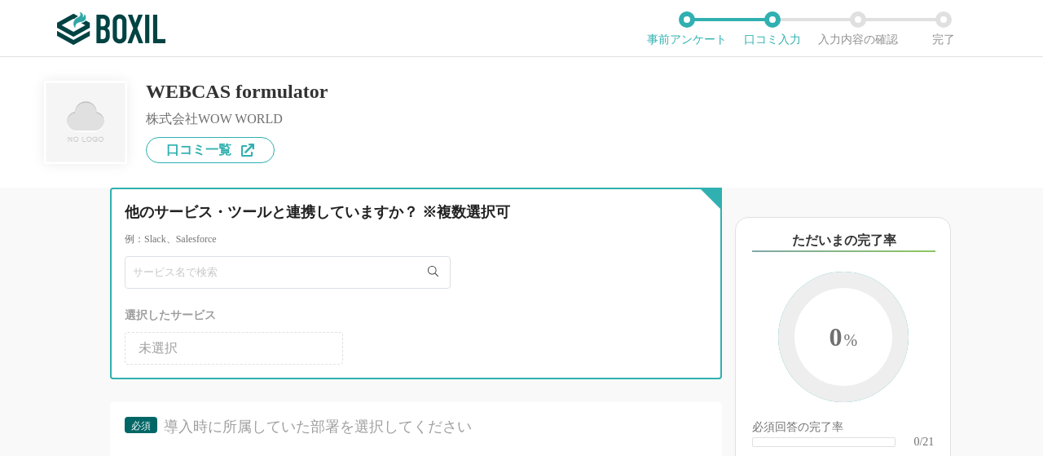
click at [177, 284] on input "text" at bounding box center [288, 272] width 326 height 33
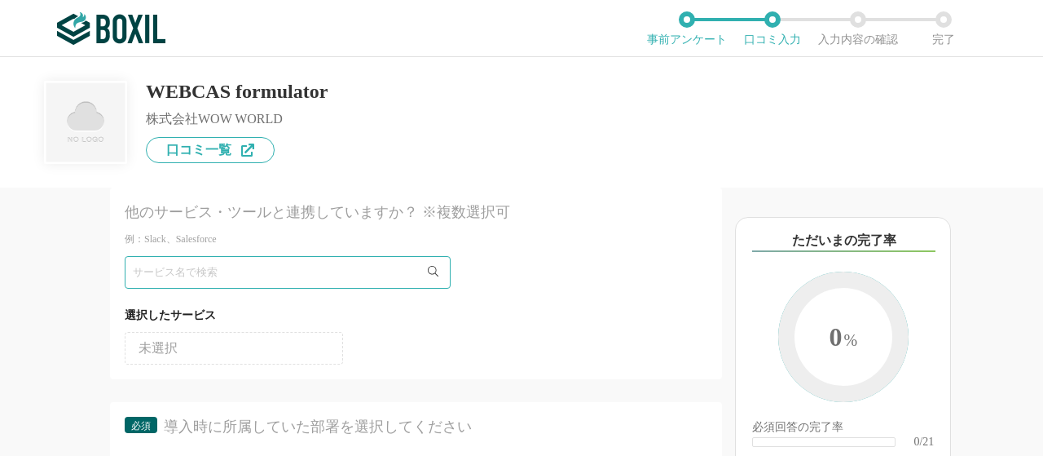
click at [42, 319] on div "他のサービス・ツールと連携していますか？ ※複数選択可 例：Slack、Salesforce 選択したサービス 未選択 必須 導入時に所属していた部署を選択し…" at bounding box center [361, 321] width 722 height 268
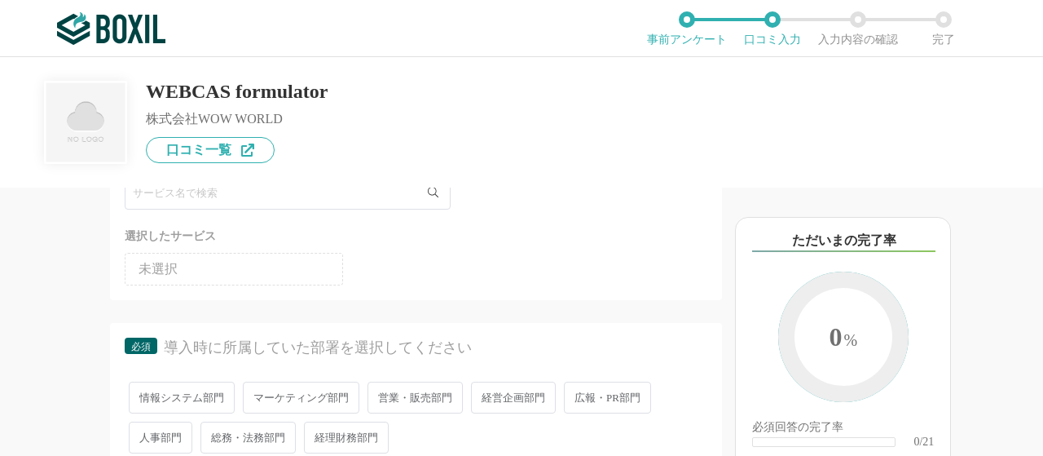
scroll to position [163, 0]
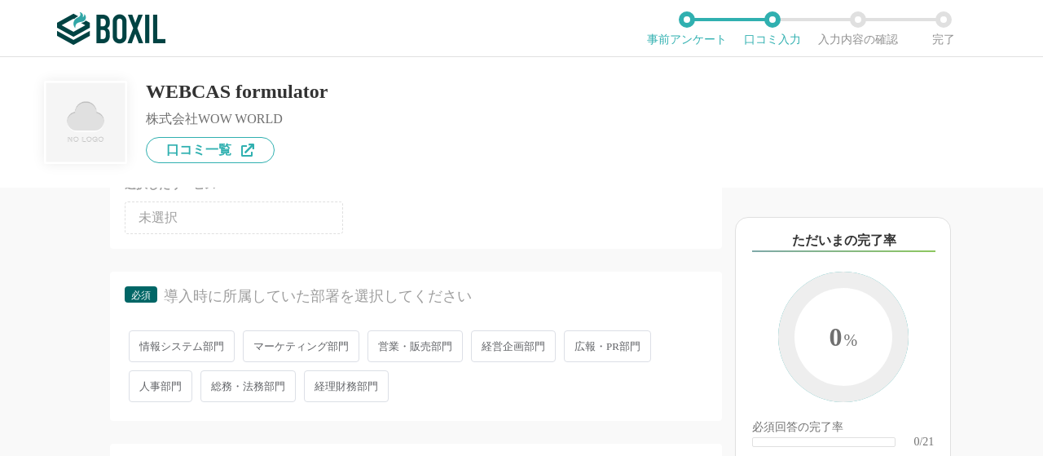
click at [34, 379] on div "他のサービス・ツールと連携していますか？ ※複数選択可 例：Slack、Salesforce 選択したサービス 未選択 必須 導入時に所属していた部署を選択し…" at bounding box center [361, 321] width 722 height 268
click at [155, 385] on span "人事部門" at bounding box center [161, 386] width 64 height 32
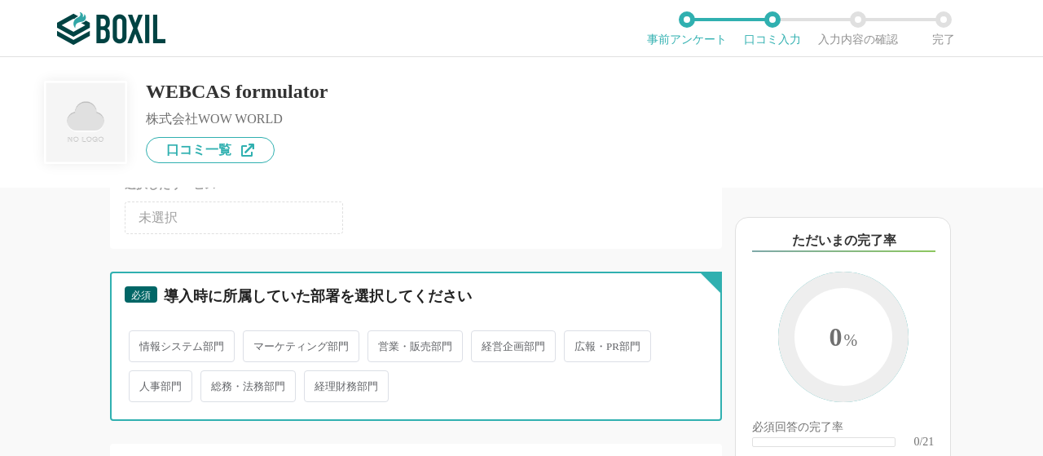
click at [143, 383] on input "人事部門" at bounding box center [138, 377] width 11 height 11
radio input "true"
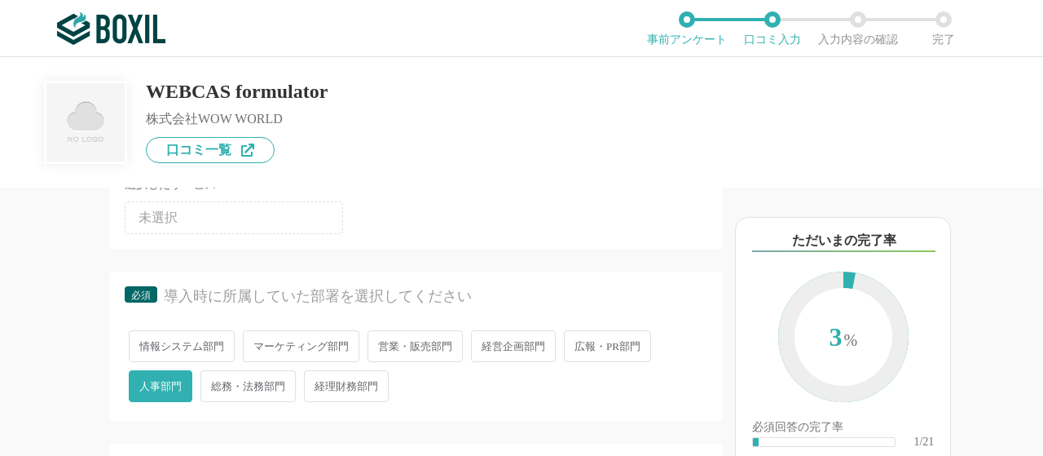
click at [33, 385] on div "他のサービス・ツールと連携していますか？ ※複数選択可 例：Slack、Salesforce 選択したサービス 未選択 必須 導入時に所属していた部署を選択し…" at bounding box center [361, 321] width 722 height 268
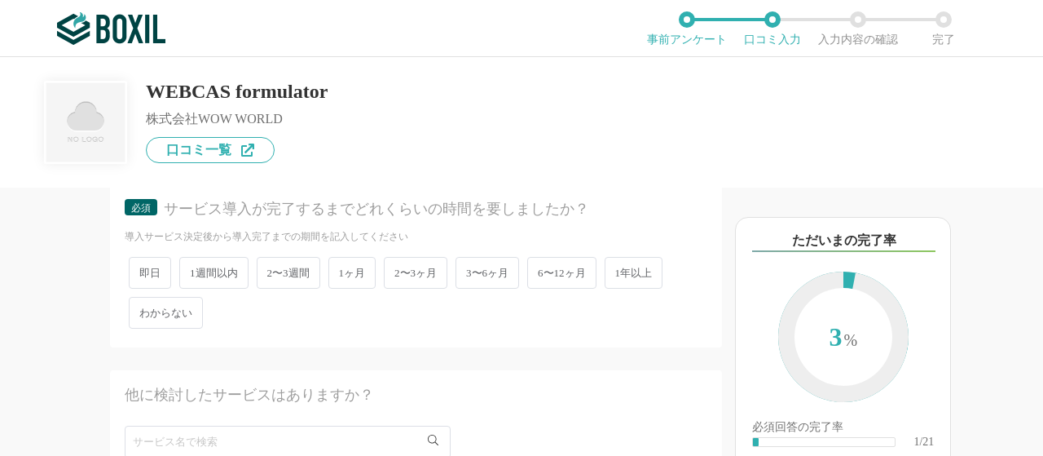
scroll to position [424, 0]
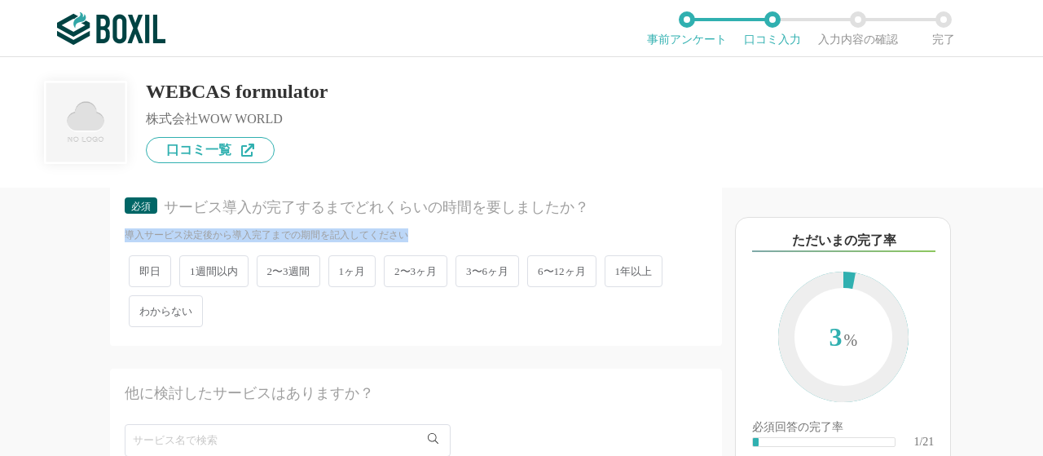
drag, startPoint x: 125, startPoint y: 235, endPoint x: 412, endPoint y: 232, distance: 286.0
click at [412, 232] on div "導入サービス決定後から導入完了までの期間を記入してください" at bounding box center [416, 235] width 583 height 14
click at [219, 276] on span "1週間以内" at bounding box center [213, 271] width 69 height 32
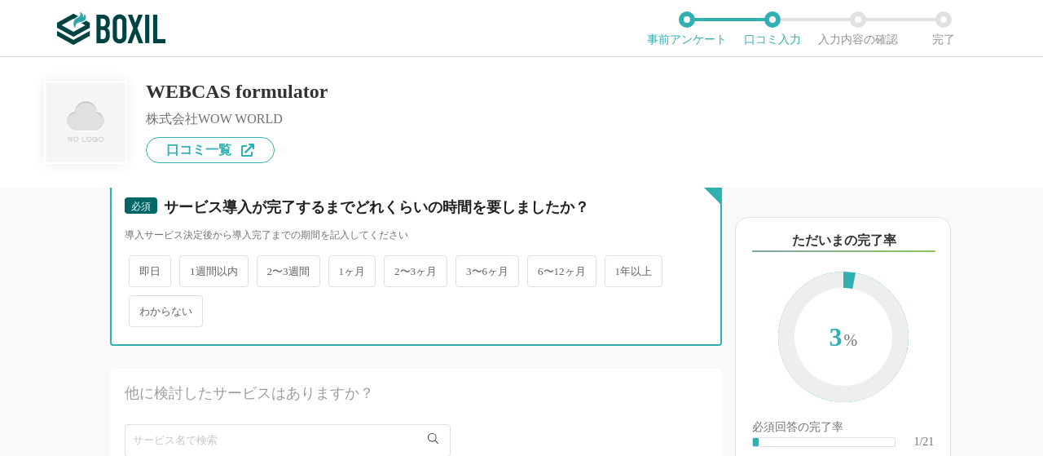
click at [194, 268] on input "1週間以内" at bounding box center [188, 262] width 11 height 11
radio input "true"
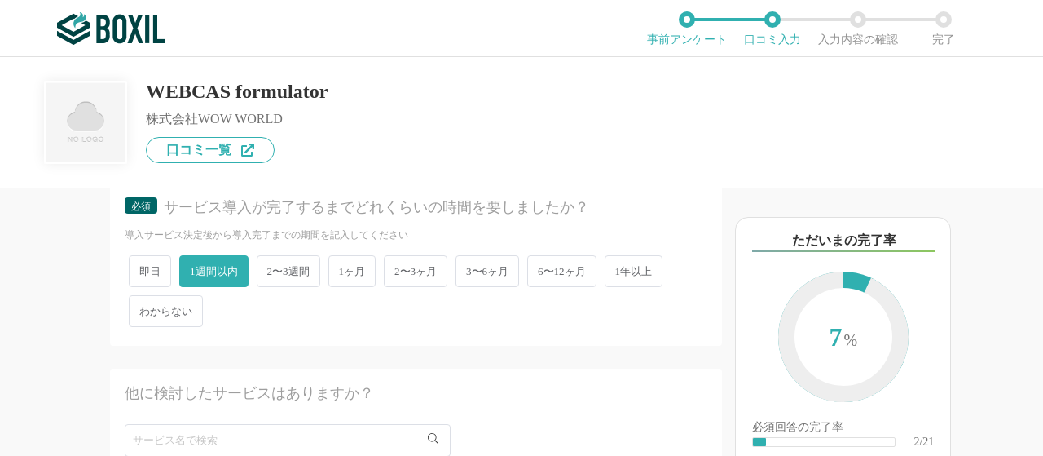
click at [367, 258] on span "1ヶ月" at bounding box center [352, 271] width 48 height 32
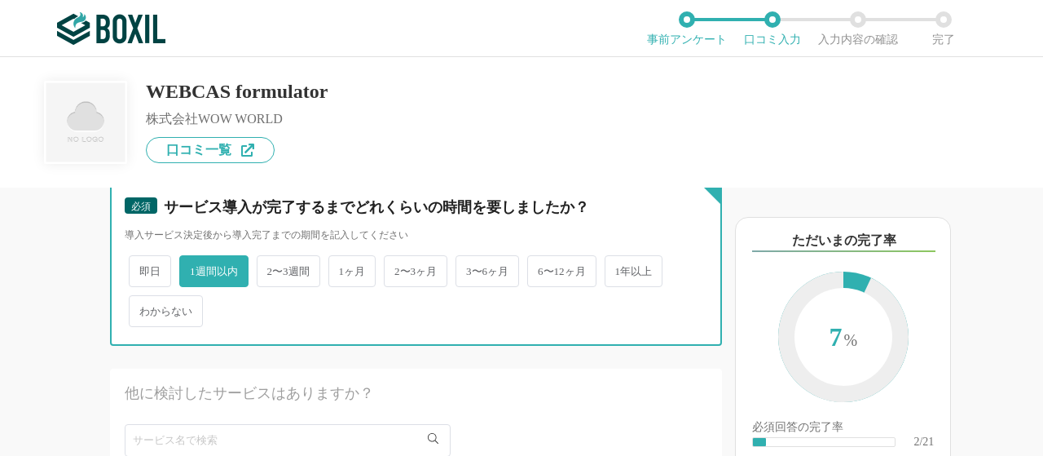
click at [343, 258] on input "1ヶ月" at bounding box center [337, 262] width 11 height 11
radio input "true"
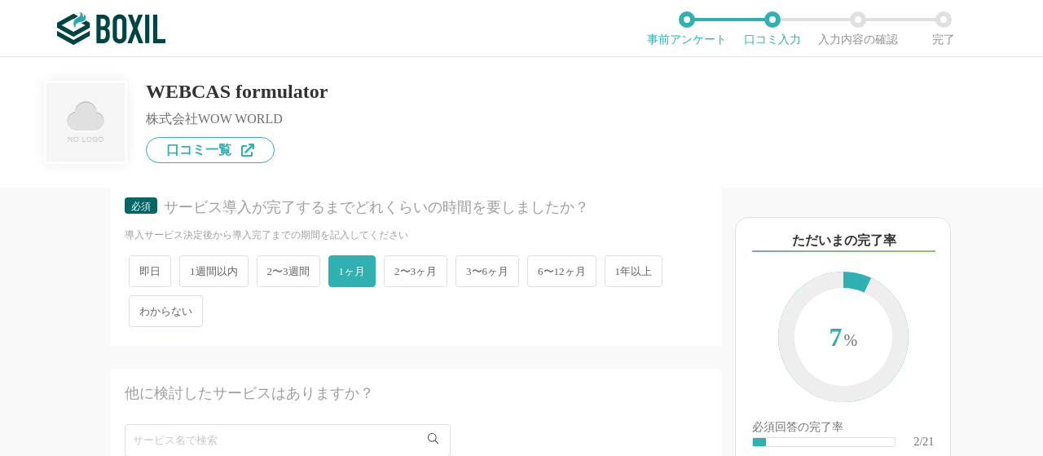
click at [108, 322] on div "他のサービス・ツールと連携していますか？ ※複数選択可 例：Slack、Salesforce 選択したサービス 未選択 必須 導入時に所属していた部署を選択し…" at bounding box center [361, 321] width 722 height 268
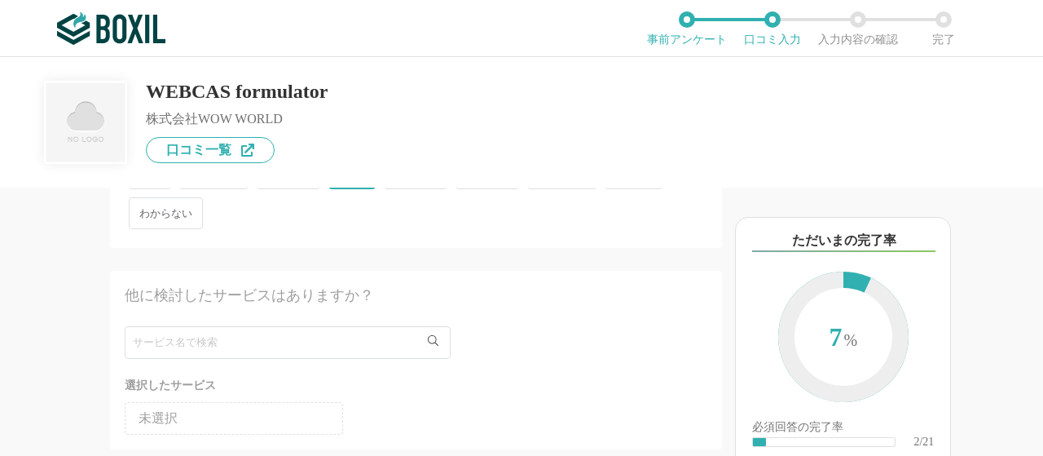
scroll to position [554, 0]
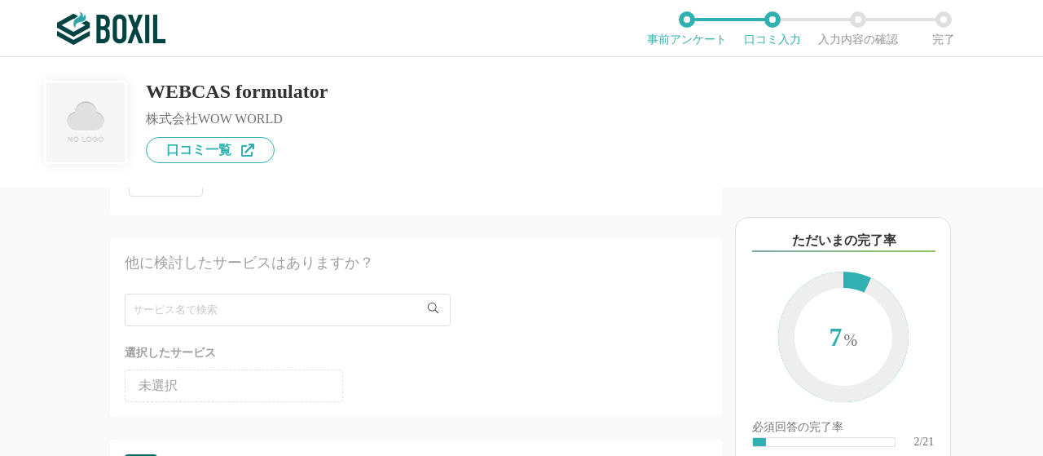
click at [38, 337] on div "他のサービス・ツールと連携していますか？ ※複数選択可 例：Slack、Salesforce 選択したサービス 未選択 必須 導入時に所属していた部署を選択し…" at bounding box center [361, 321] width 722 height 268
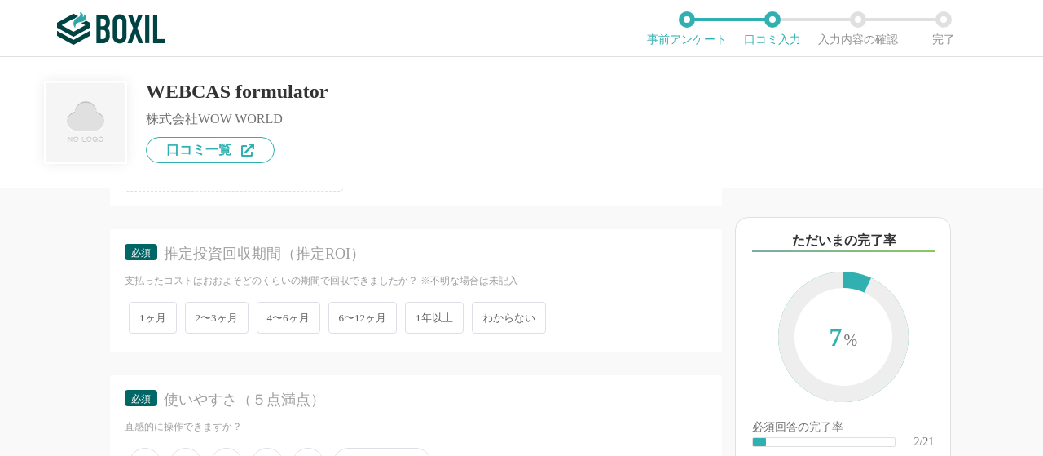
scroll to position [815, 0]
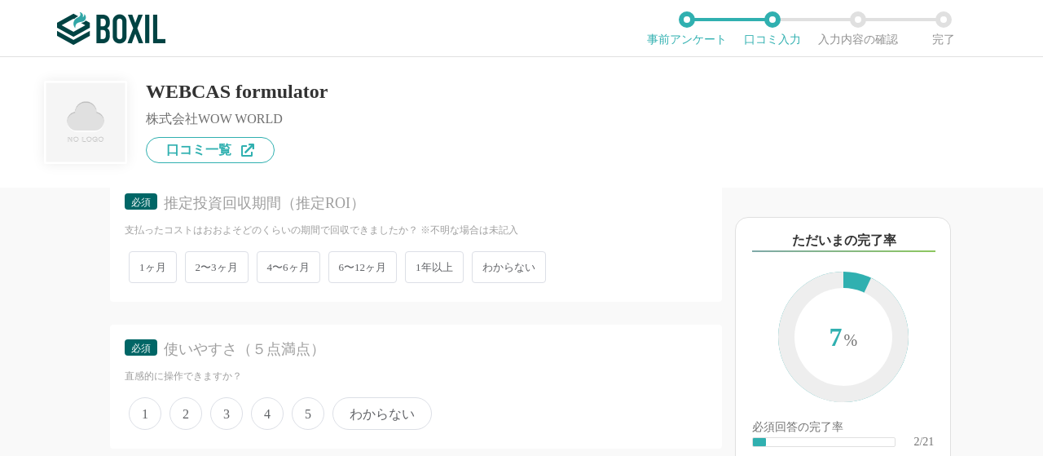
click at [516, 255] on span "わからない" at bounding box center [509, 267] width 74 height 32
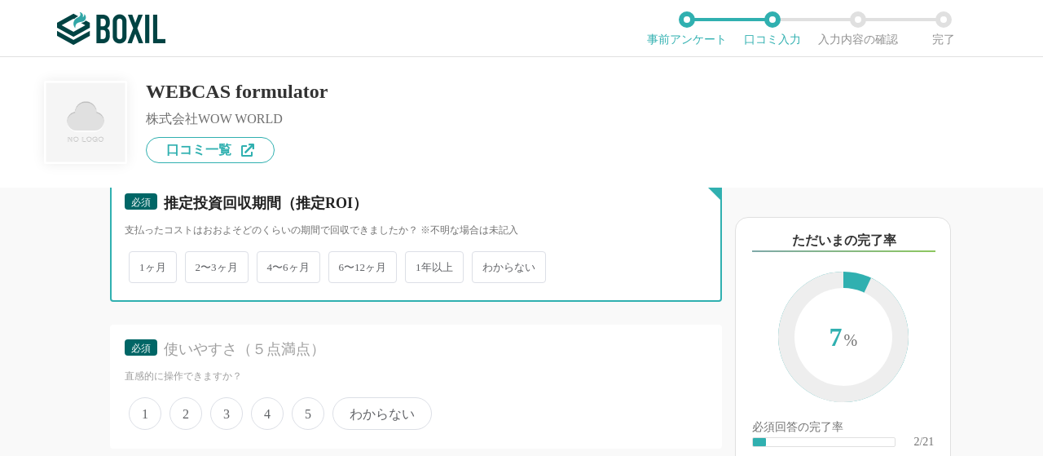
click at [486, 255] on input "わからない" at bounding box center [481, 258] width 11 height 11
radio input "true"
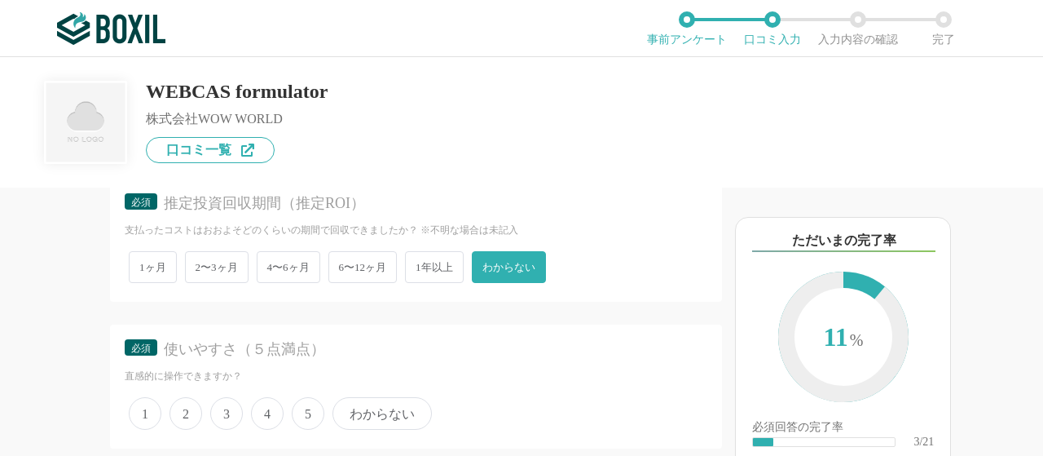
click at [73, 326] on div "他のサービス・ツールと連携していますか？ ※複数選択可 例：Slack、Salesforce 選択したサービス 未選択 必須 導入時に所属していた部署を選択し…" at bounding box center [361, 321] width 722 height 268
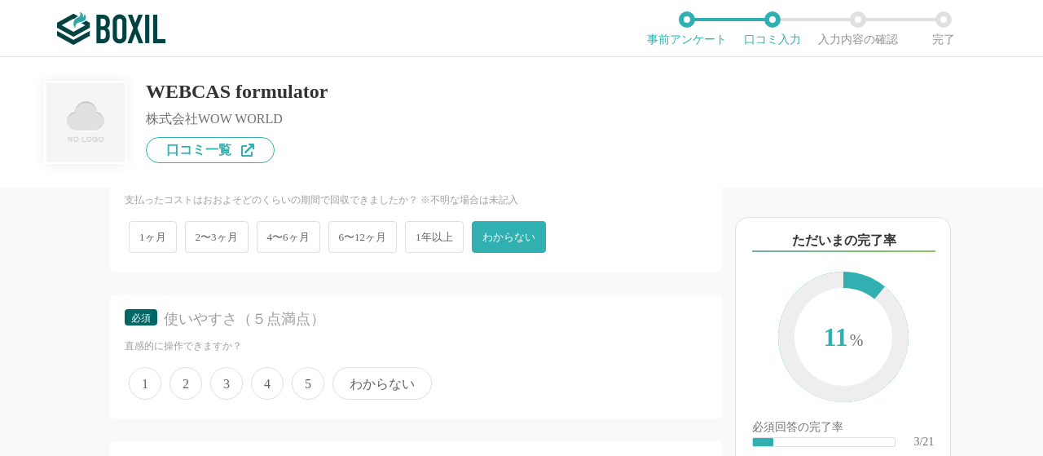
scroll to position [847, 0]
click at [301, 382] on span "5" at bounding box center [308, 380] width 33 height 33
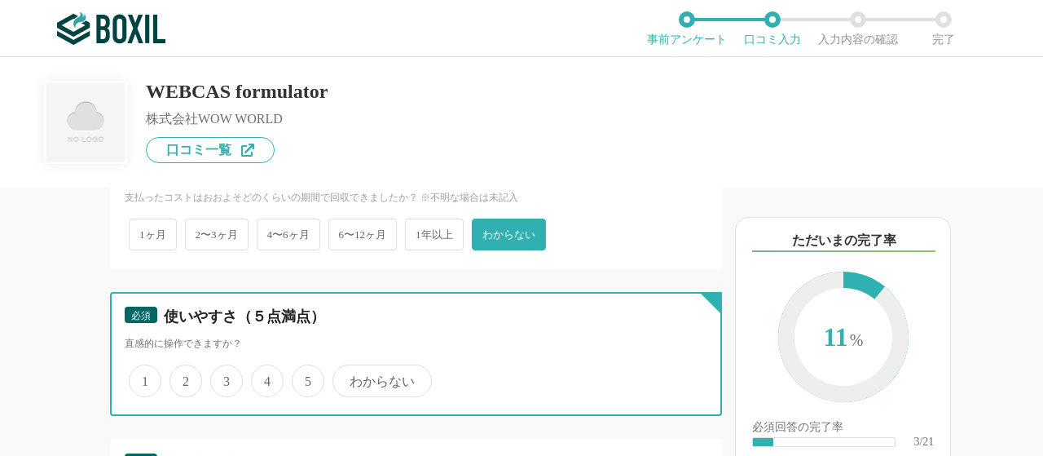
click at [301, 377] on input "5" at bounding box center [301, 372] width 11 height 11
radio input "true"
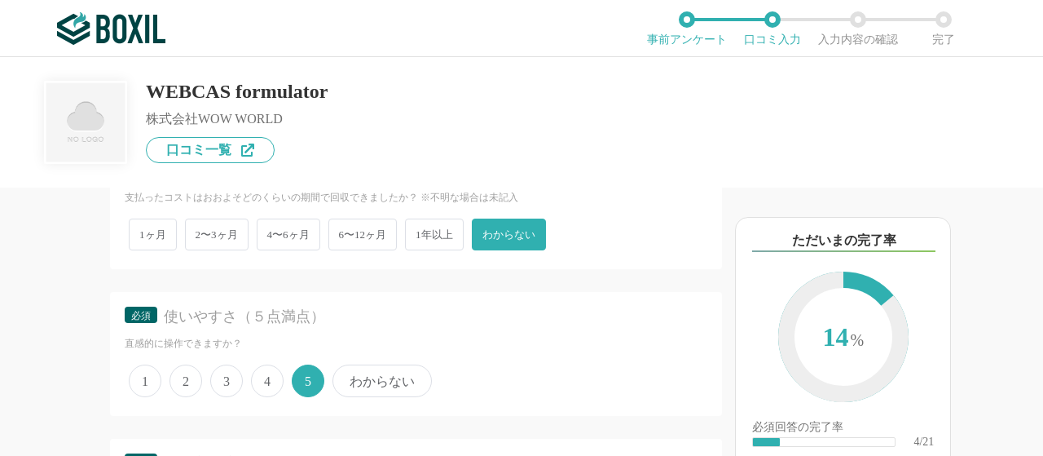
click at [70, 359] on div "他のサービス・ツールと連携していますか？ ※複数選択可 例：Slack、Salesforce 選択したサービス 未選択 必須 導入時に所属していた部署を選択し…" at bounding box center [361, 321] width 722 height 268
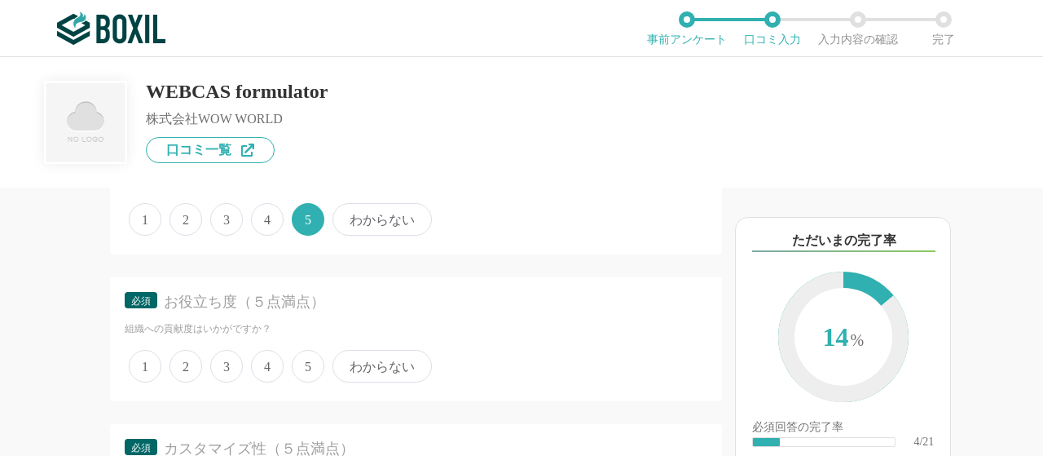
scroll to position [1010, 0]
click at [310, 363] on span "5" at bounding box center [308, 364] width 33 height 33
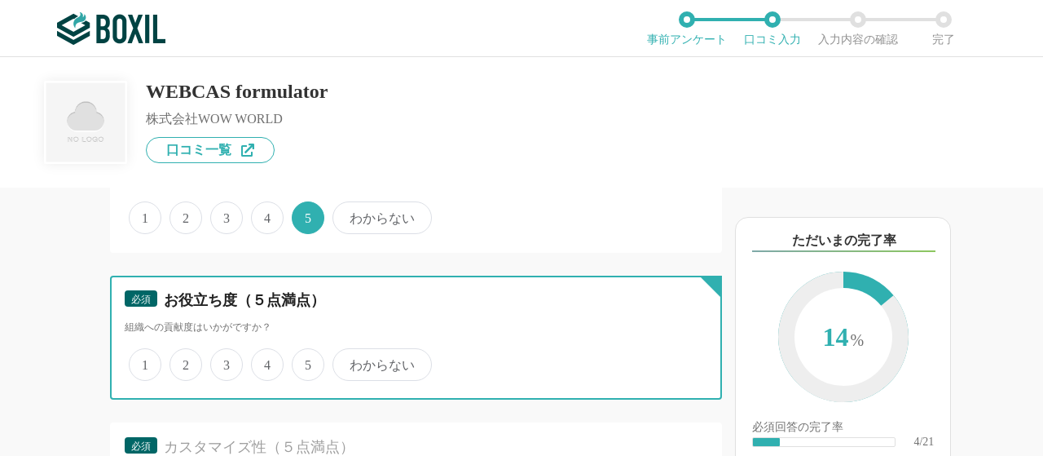
click at [306, 361] on input "5" at bounding box center [301, 355] width 11 height 11
radio input "true"
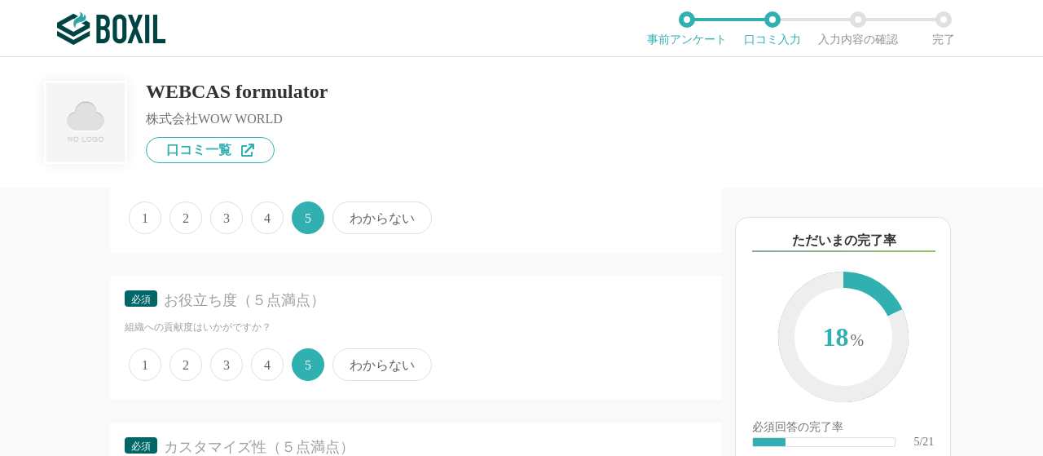
click at [40, 381] on div "他のサービス・ツールと連携していますか？ ※複数選択可 例：Slack、Salesforce 選択したサービス 未選択 必須 導入時に所属していた部署を選択し…" at bounding box center [361, 321] width 722 height 268
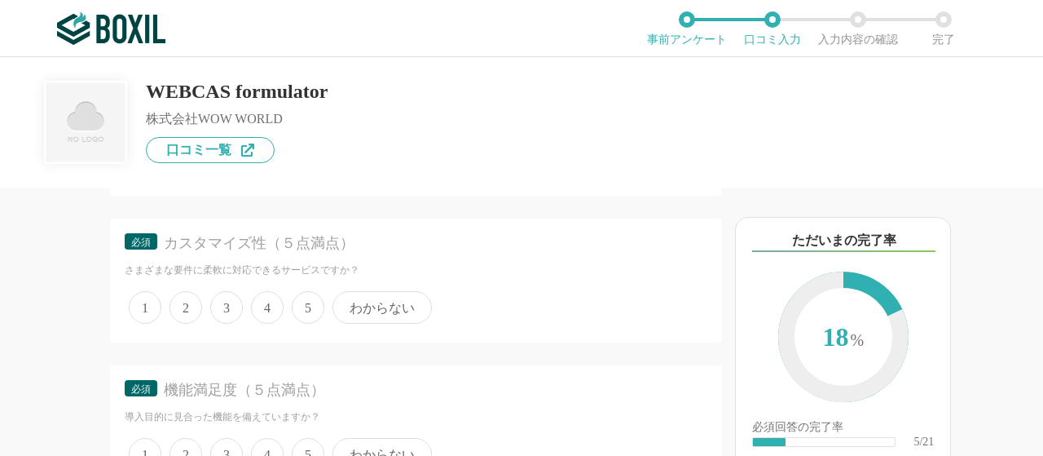
scroll to position [1239, 0]
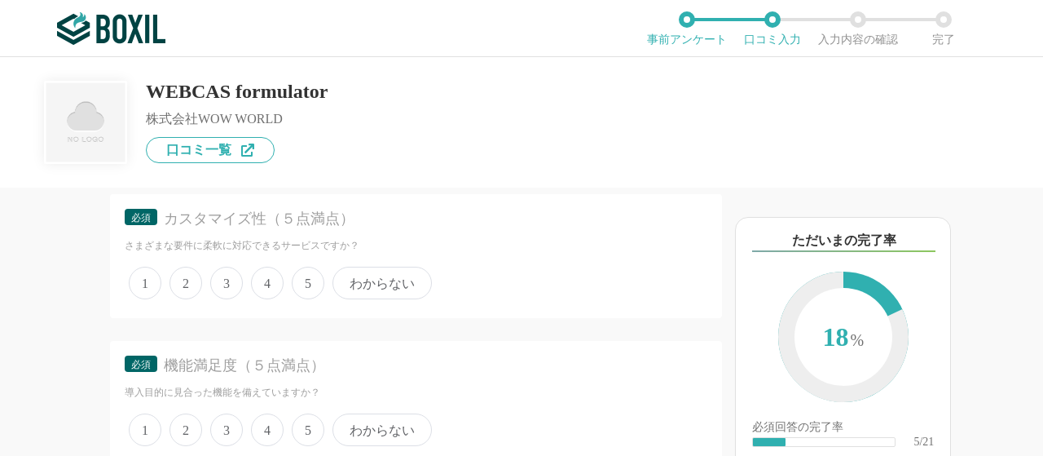
click at [308, 291] on span "5" at bounding box center [308, 282] width 33 height 33
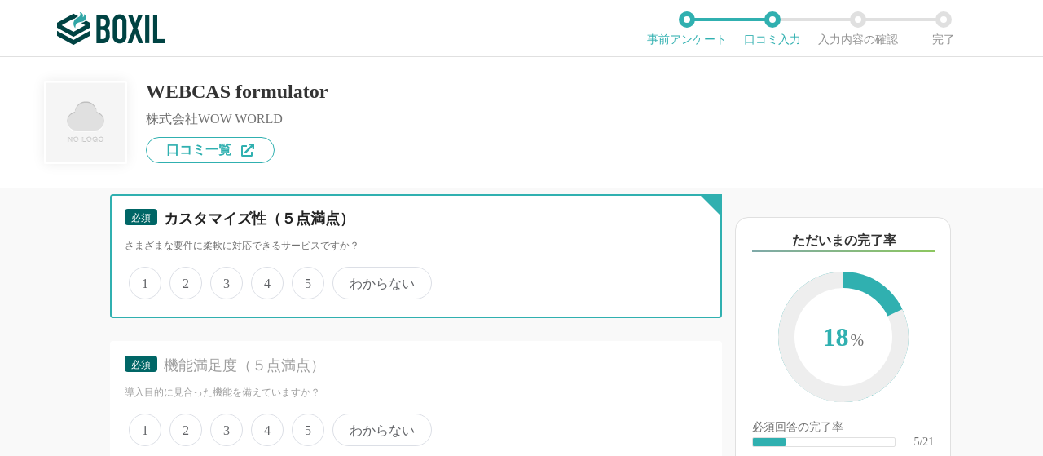
click at [306, 279] on input "5" at bounding box center [301, 274] width 11 height 11
radio input "true"
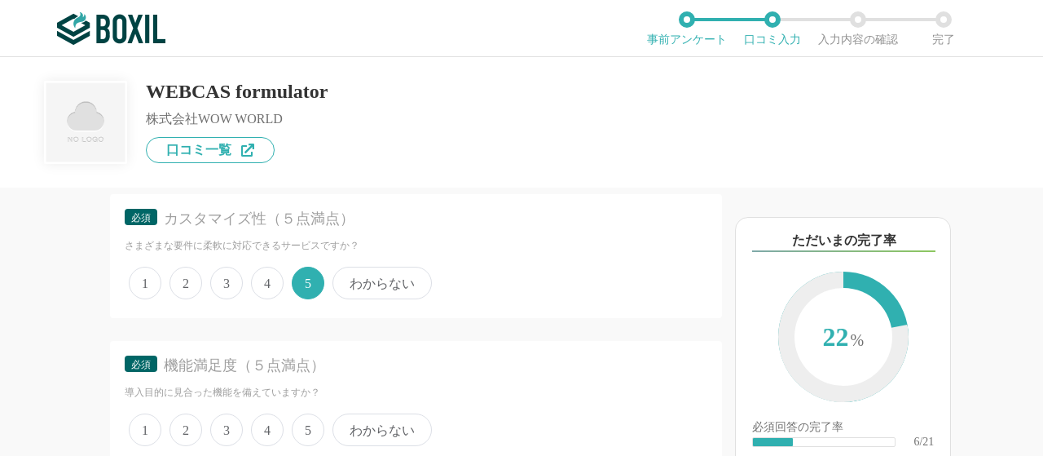
click at [0, 365] on div "他のサービス・ツールと連携していますか？ ※複数選択可 例：Slack、Salesforce 選択したサービス 未選択 必須 導入時に所属していた部署を選択し…" at bounding box center [361, 321] width 722 height 268
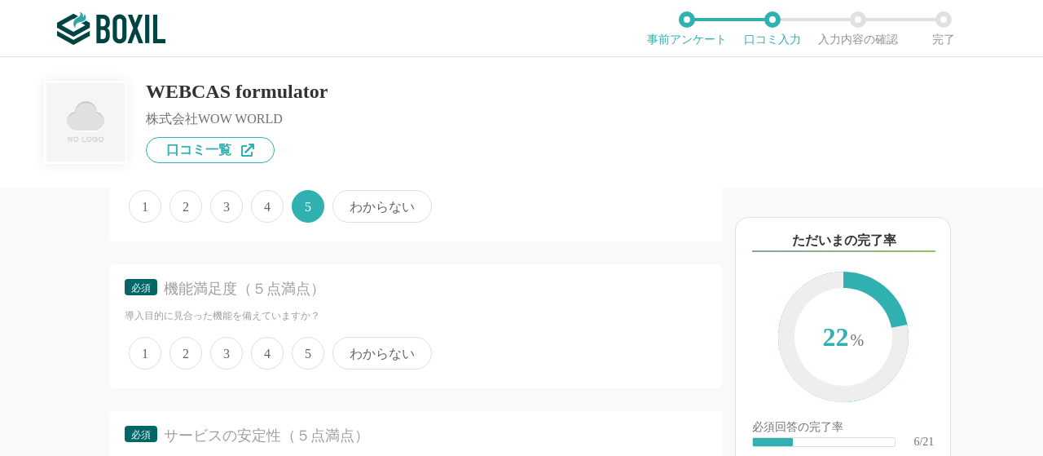
scroll to position [1336, 0]
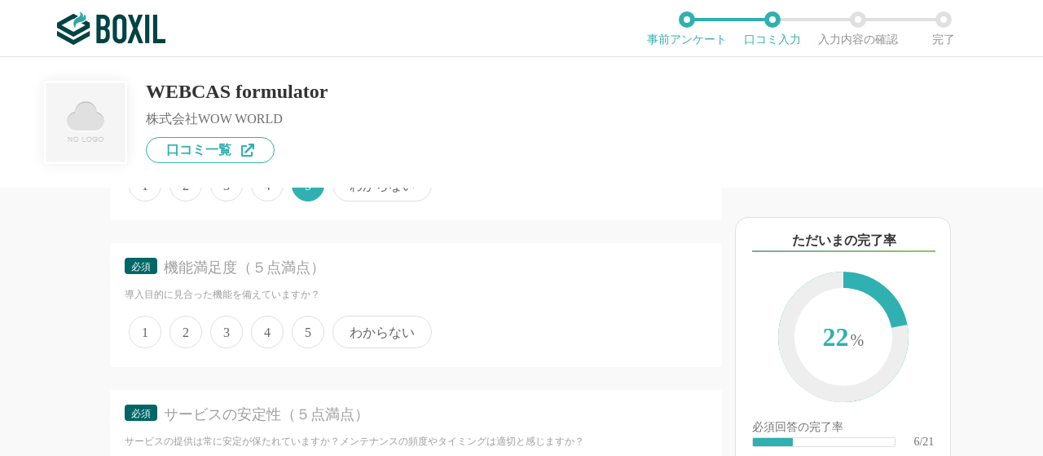
click at [305, 330] on span "5" at bounding box center [308, 331] width 33 height 33
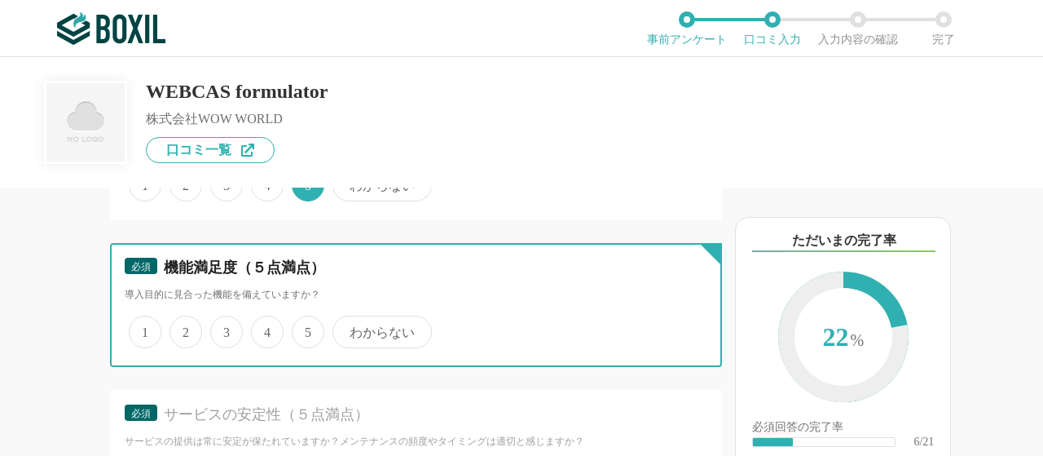
click at [305, 328] on input "5" at bounding box center [301, 323] width 11 height 11
radio input "true"
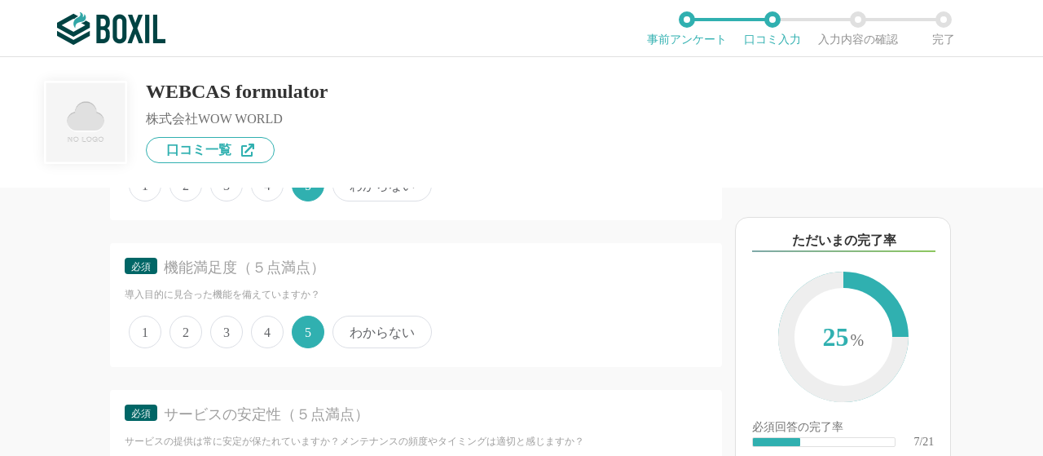
click at [40, 368] on div "他のサービス・ツールと連携していますか？ ※複数選択可 例：Slack、Salesforce 選択したサービス 未選択 必須 導入時に所属していた部署を選択し…" at bounding box center [361, 321] width 722 height 268
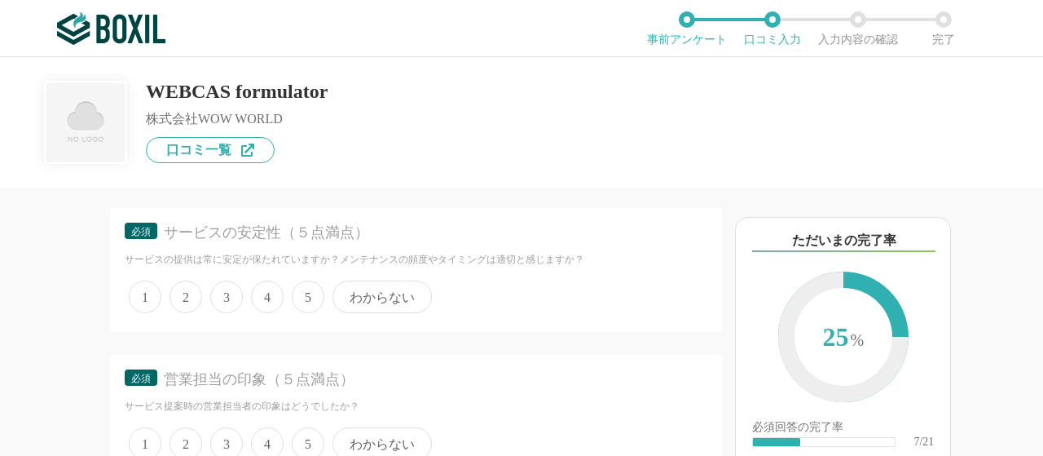
scroll to position [1532, 0]
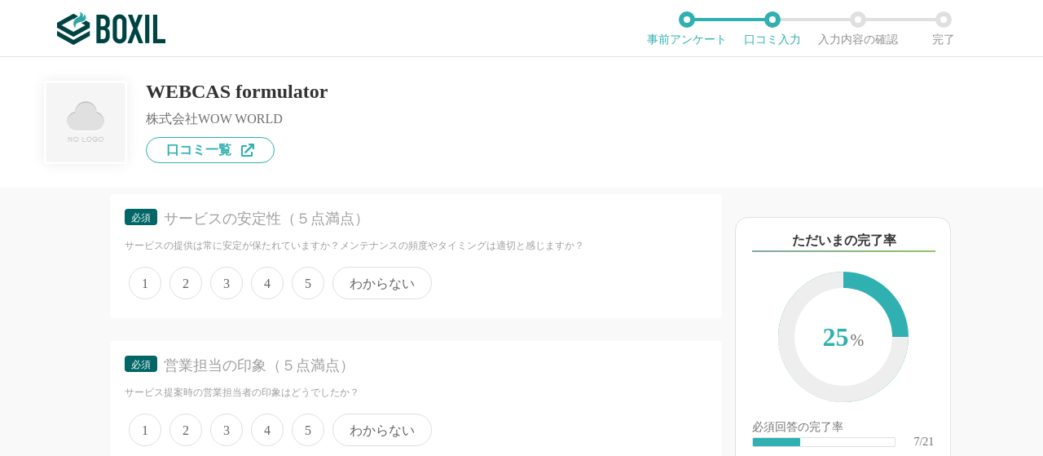
click at [315, 276] on span "5" at bounding box center [308, 282] width 33 height 33
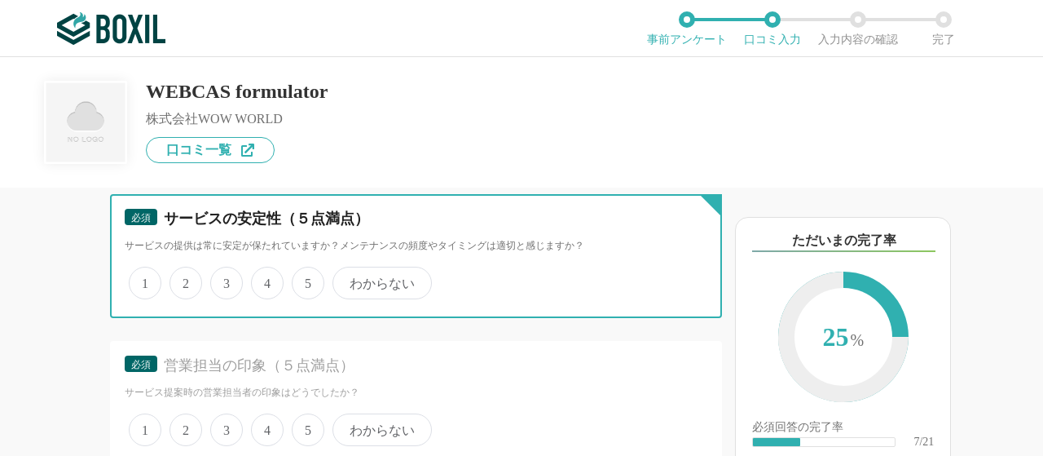
click at [306, 276] on input "5" at bounding box center [301, 274] width 11 height 11
radio input "true"
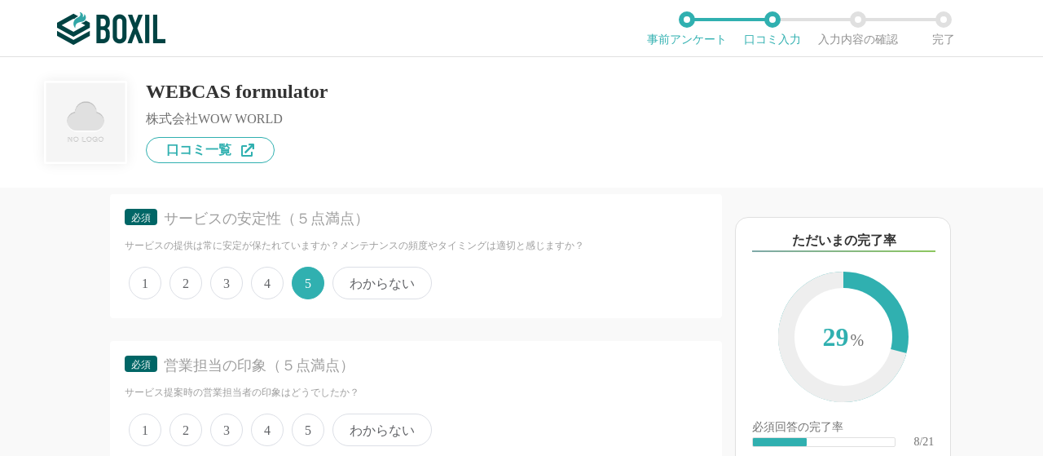
click at [16, 341] on div "他のサービス・ツールと連携していますか？ ※複数選択可 例：Slack、Salesforce 選択したサービス 未選択 必須 導入時に所属していた部署を選択し…" at bounding box center [361, 321] width 722 height 268
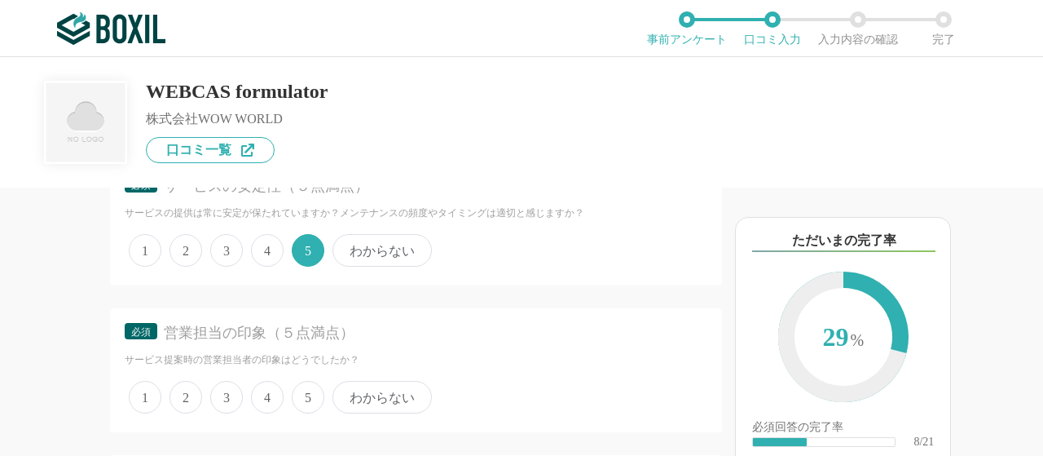
scroll to position [1597, 0]
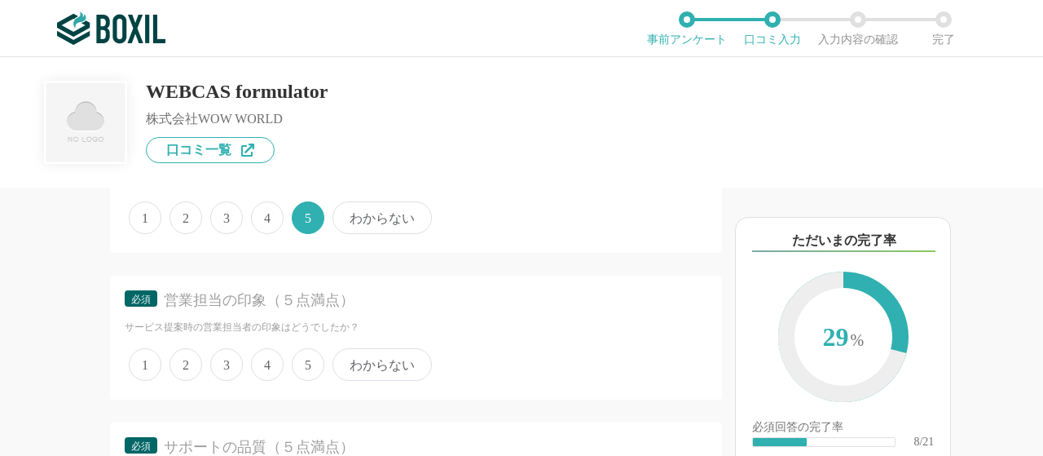
click at [306, 365] on span "5" at bounding box center [308, 364] width 33 height 33
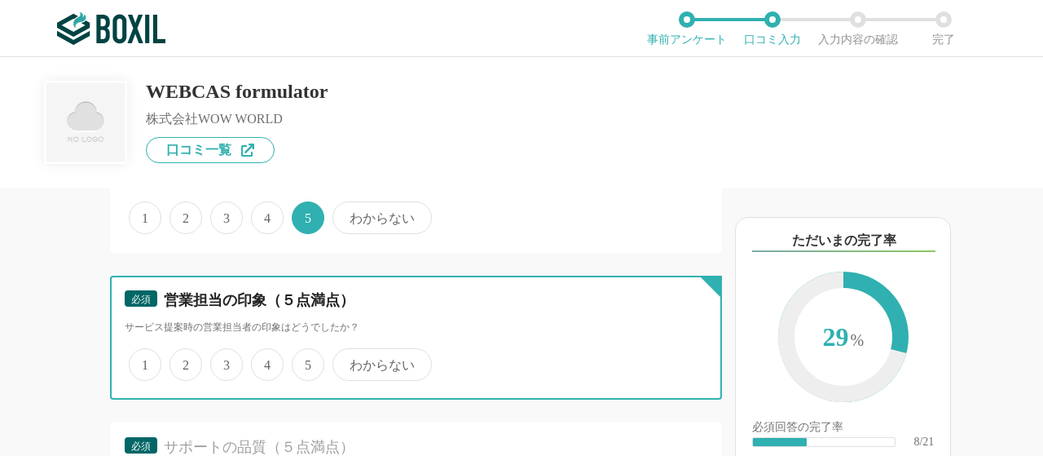
click at [306, 361] on input "5" at bounding box center [301, 355] width 11 height 11
radio input "true"
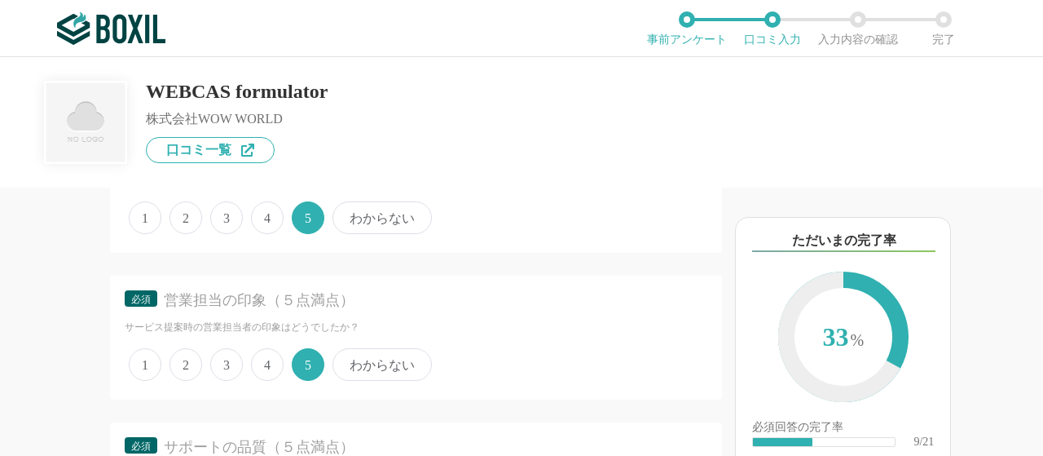
click at [43, 370] on div "他のサービス・ツールと連携していますか？ ※複数選択可 例：Slack、Salesforce 選択したサービス 未選択 必須 導入時に所属していた部署を選択し…" at bounding box center [361, 321] width 722 height 268
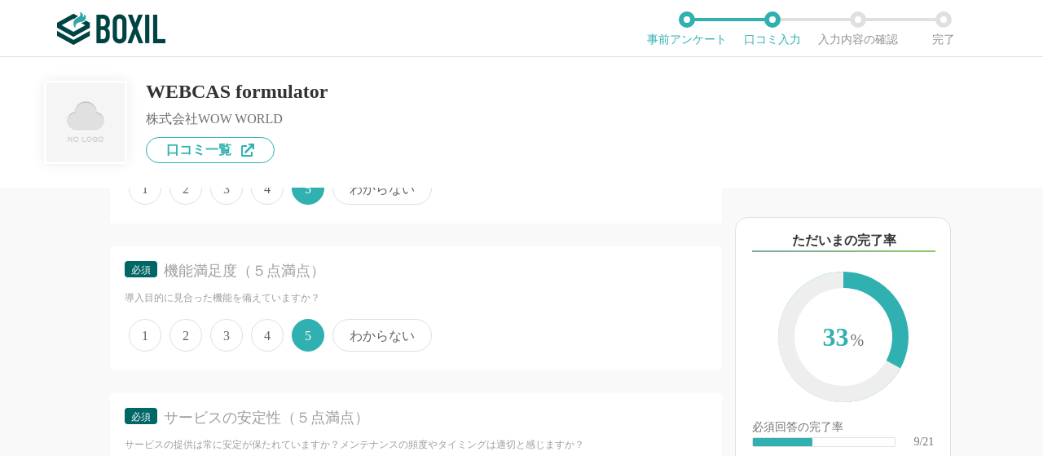
scroll to position [1336, 0]
click at [272, 337] on span "4" at bounding box center [267, 331] width 33 height 33
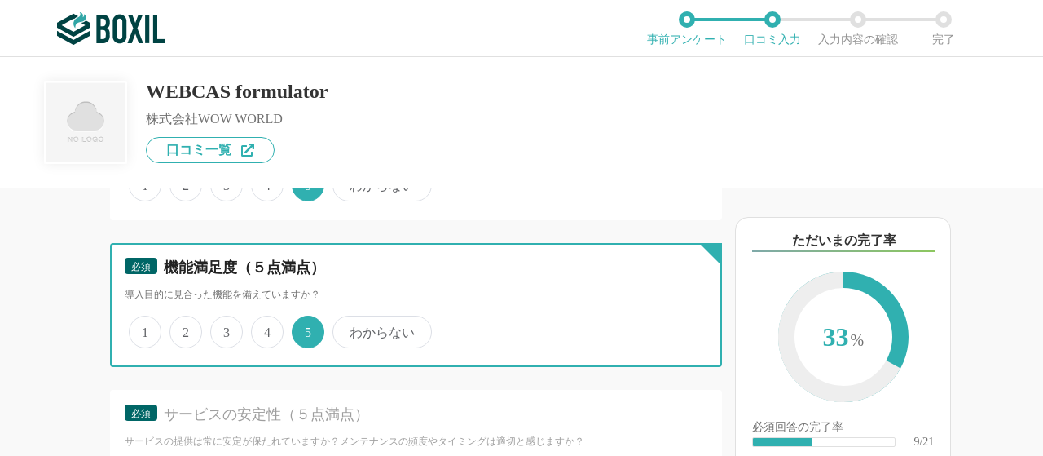
click at [266, 328] on input "4" at bounding box center [260, 323] width 11 height 11
radio input "true"
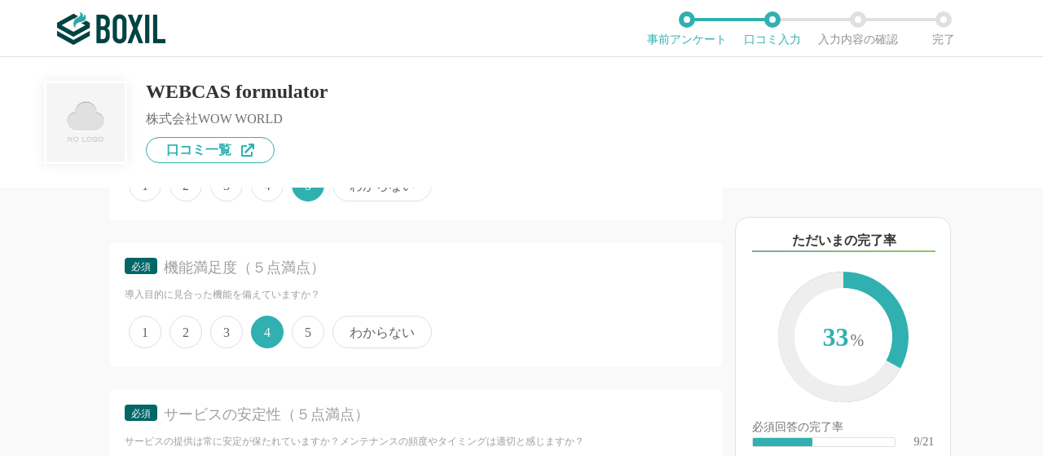
click at [64, 299] on div "他のサービス・ツールと連携していますか？ ※複数選択可 例：Slack、Salesforce 選択したサービス 未選択 必須 導入時に所属していた部署を選択し…" at bounding box center [361, 321] width 722 height 268
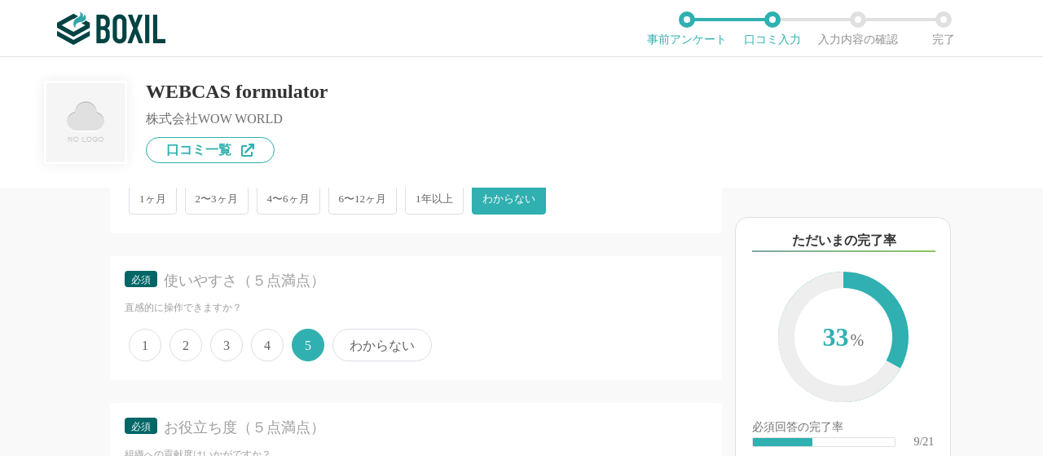
scroll to position [880, 0]
click at [259, 360] on label "4" at bounding box center [267, 348] width 33 height 33
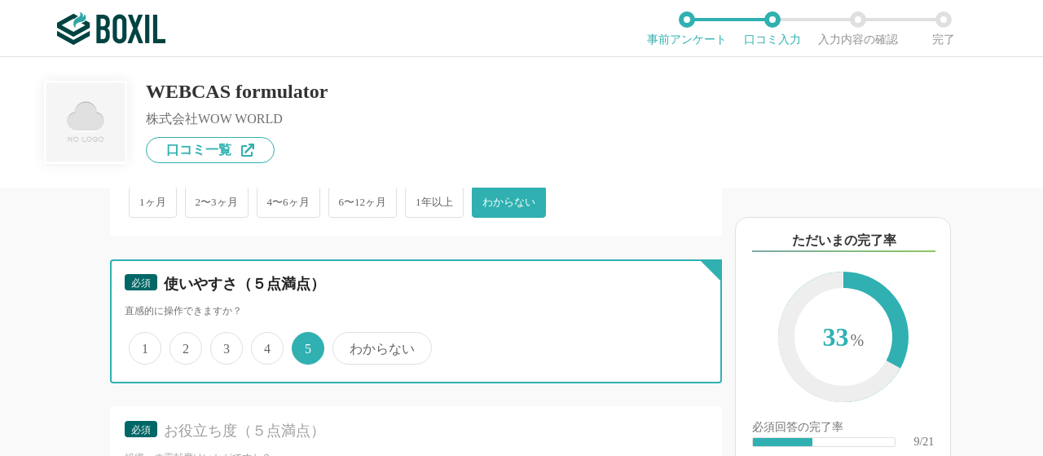
click at [259, 345] on input "4" at bounding box center [260, 339] width 11 height 11
radio input "true"
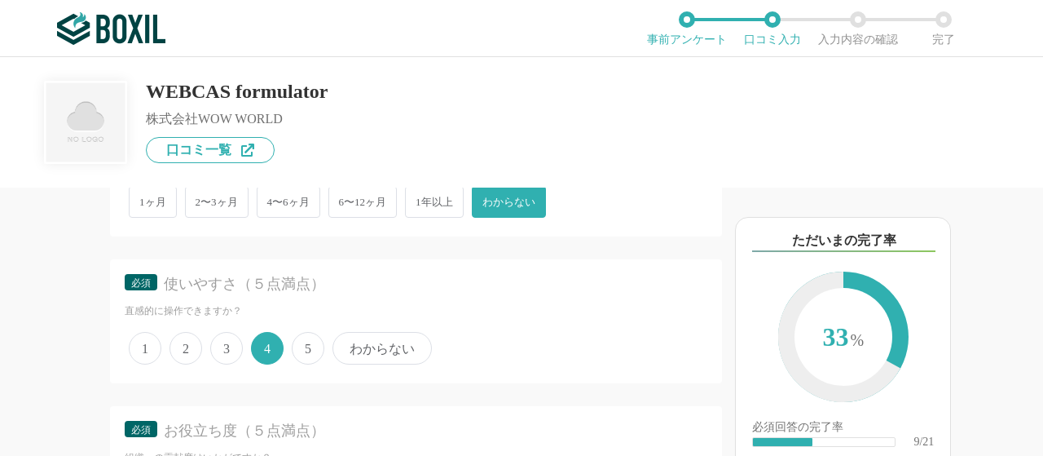
click at [83, 356] on div "他のサービス・ツールと連携していますか？ ※複数選択可 例：Slack、Salesforce 選択したサービス 未選択 必須 導入時に所属していた部署を選択し…" at bounding box center [361, 321] width 722 height 268
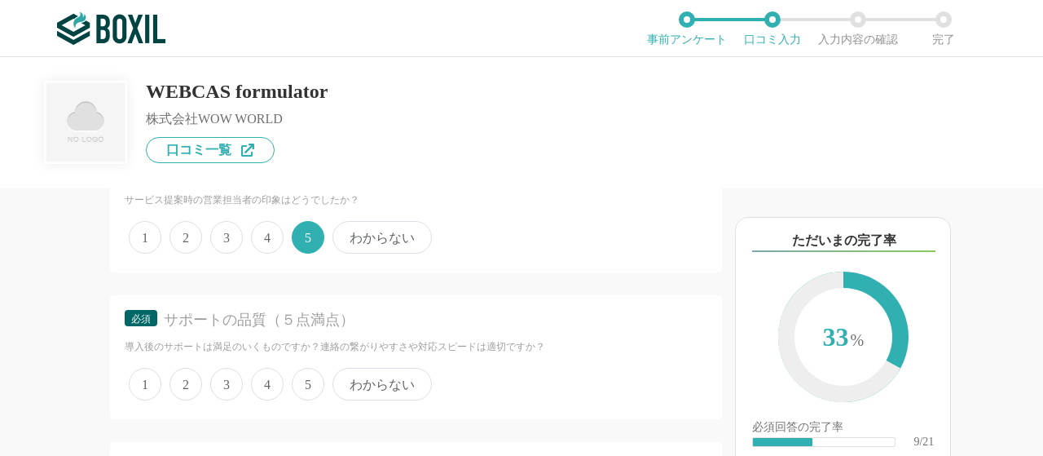
scroll to position [1728, 0]
click at [291, 377] on div "1 2 3 4 5 わからない" at bounding box center [416, 380] width 583 height 41
click at [311, 380] on span "5" at bounding box center [308, 380] width 33 height 33
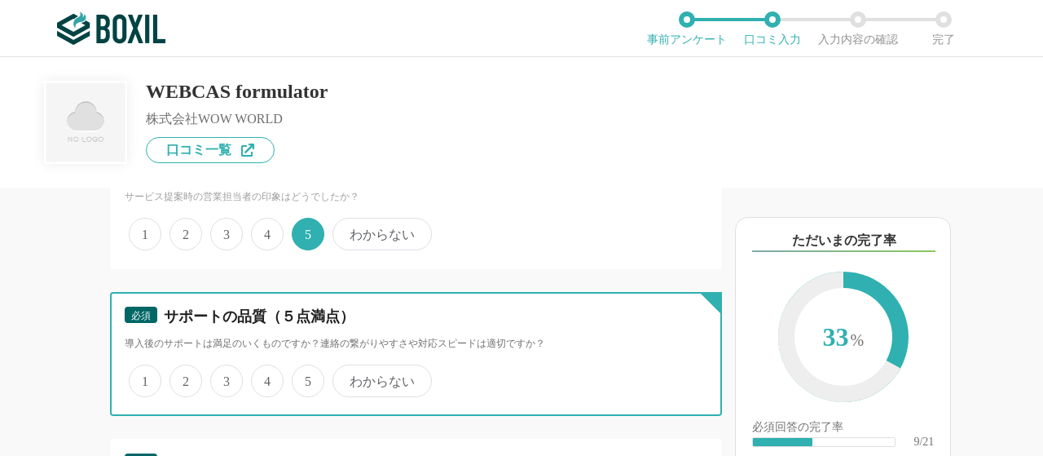
click at [306, 377] on input "5" at bounding box center [301, 372] width 11 height 11
radio input "true"
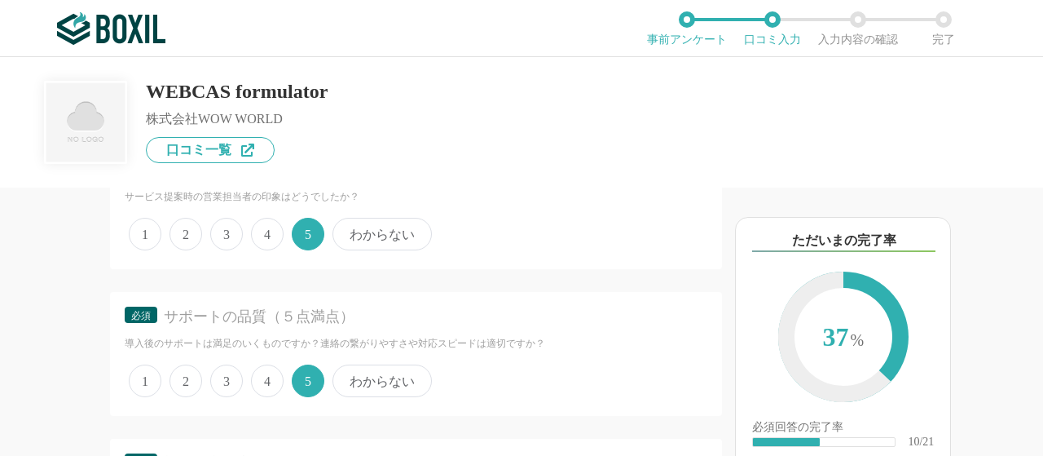
click at [58, 380] on div "他のサービス・ツールと連携していますか？ ※複数選択可 例：Slack、Salesforce 選択したサービス 未選択 必須 導入時に所属していた部署を選択し…" at bounding box center [361, 321] width 722 height 268
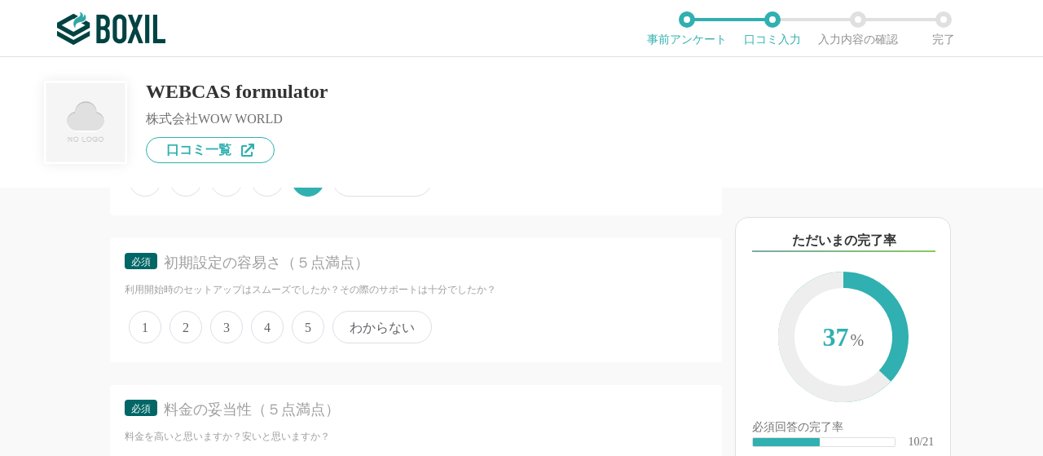
scroll to position [1988, 0]
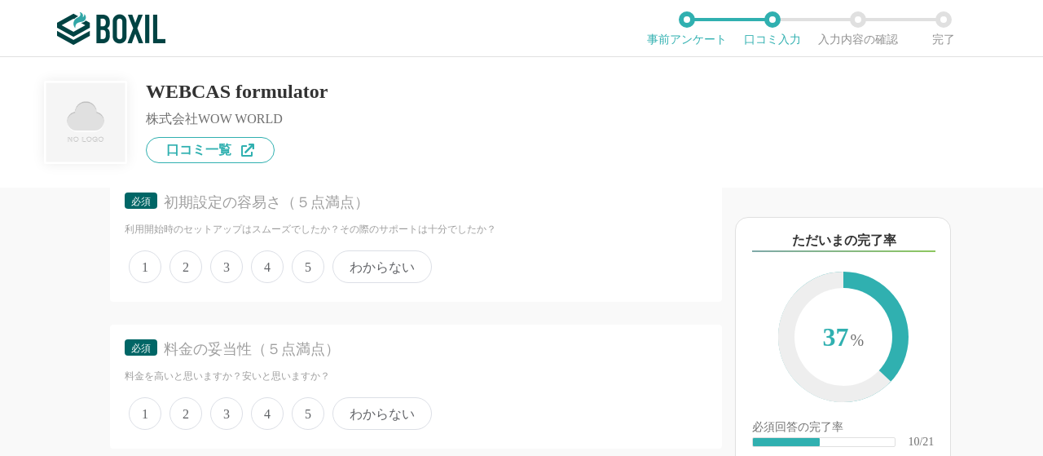
click at [215, 266] on span "3" at bounding box center [226, 266] width 33 height 33
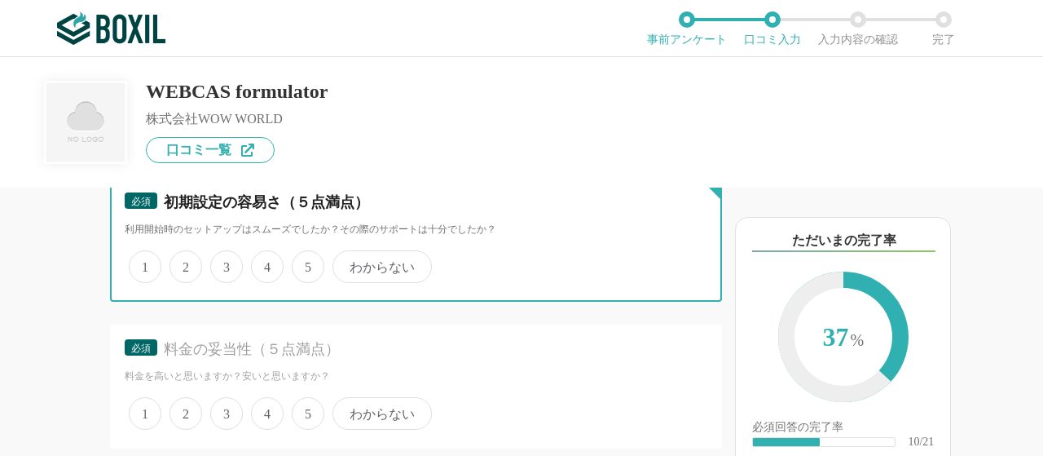
click at [215, 263] on input "3" at bounding box center [219, 258] width 11 height 11
radio input "true"
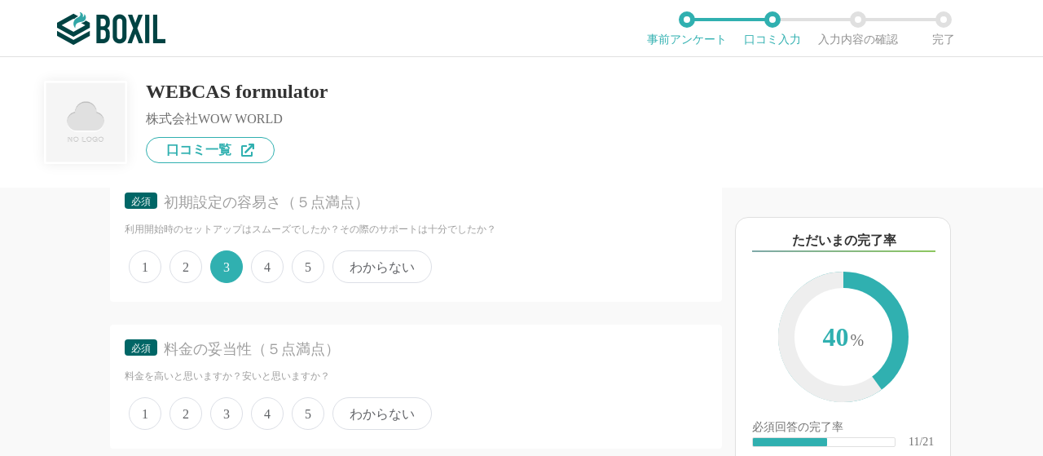
click at [39, 305] on div "他のサービス・ツールと連携していますか？ ※複数選択可 例：Slack、Salesforce 選択したサービス 未選択 必須 導入時に所属していた部署を選択し…" at bounding box center [361, 321] width 722 height 268
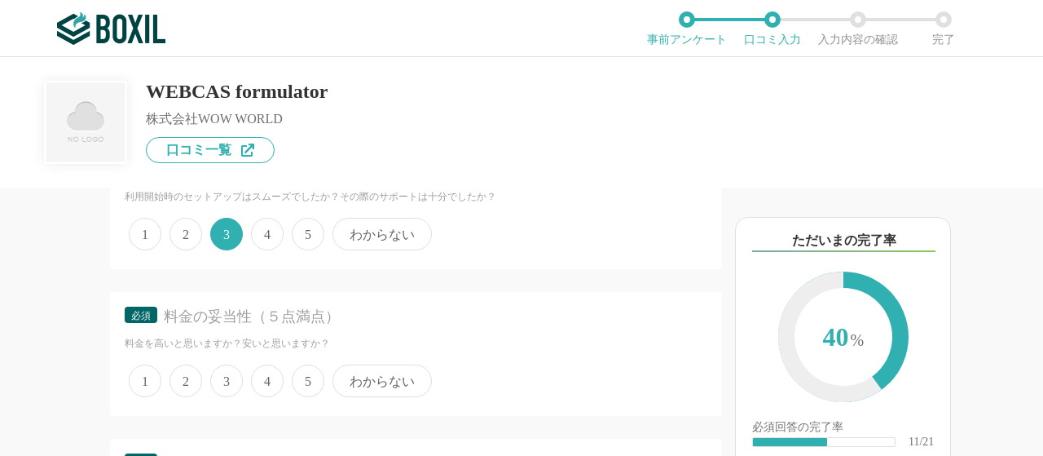
scroll to position [2086, 0]
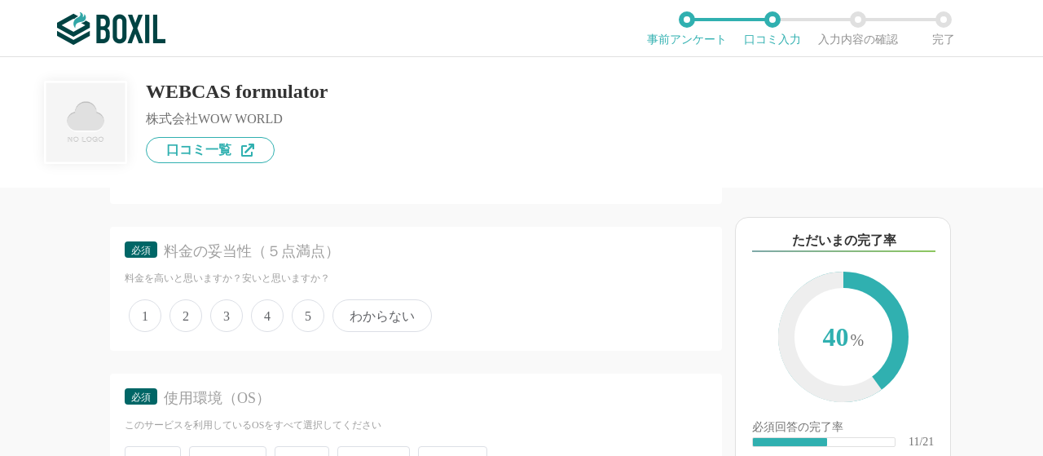
click at [306, 309] on span "5" at bounding box center [308, 315] width 33 height 33
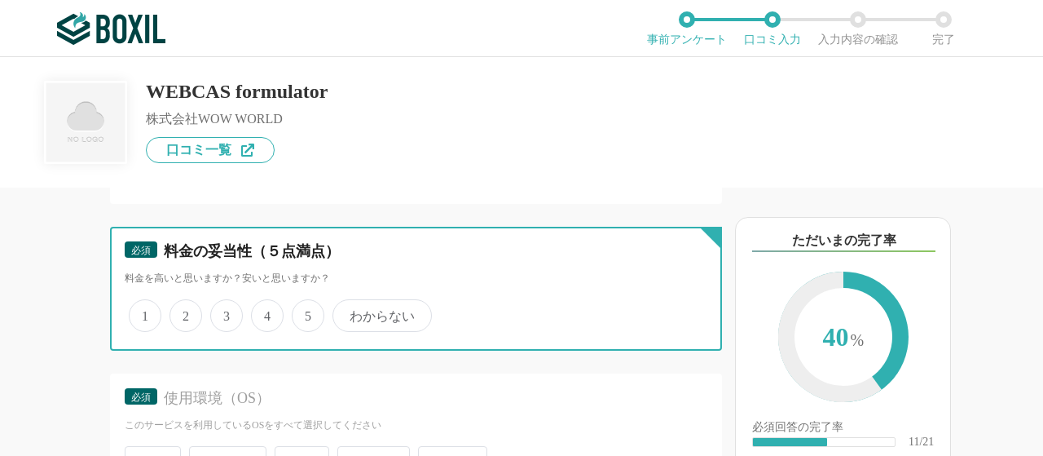
click at [306, 309] on input "5" at bounding box center [301, 306] width 11 height 11
radio input "true"
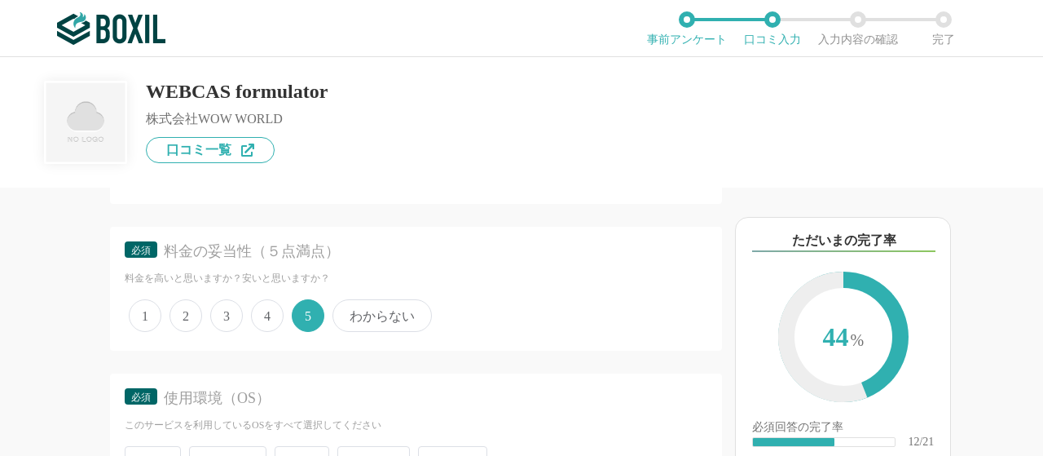
click at [29, 347] on div "他のサービス・ツールと連携していますか？ ※複数選択可 例：Slack、Salesforce 選択したサービス 未選択 必須 導入時に所属していた部署を選択し…" at bounding box center [361, 321] width 722 height 268
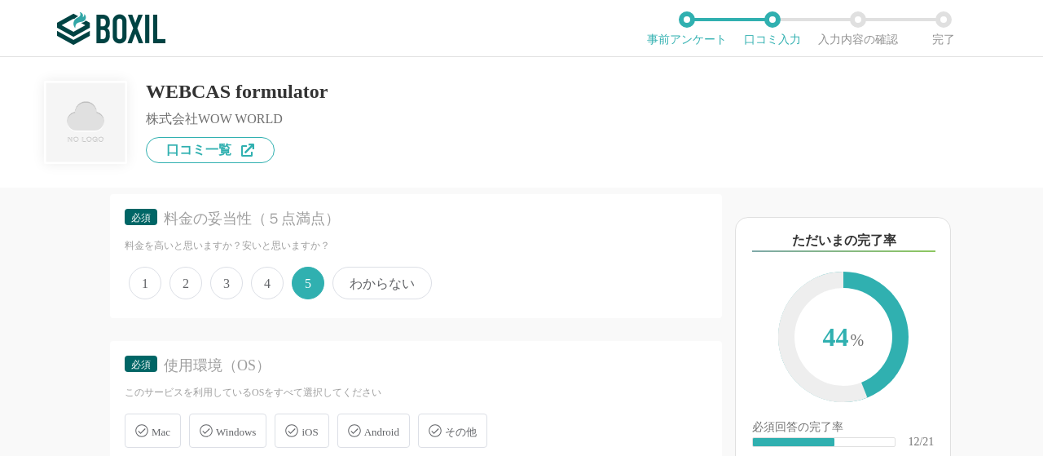
scroll to position [2249, 0]
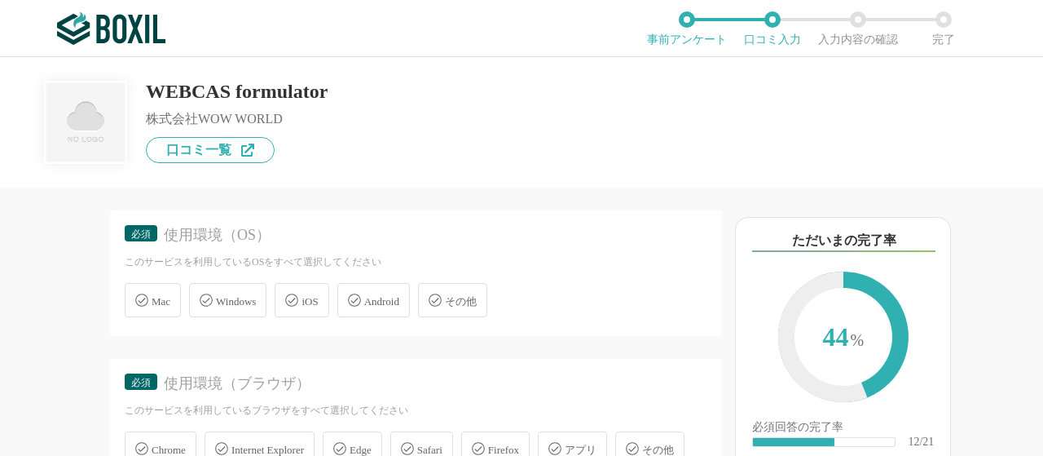
click at [218, 297] on span "Windows" at bounding box center [236, 301] width 40 height 12
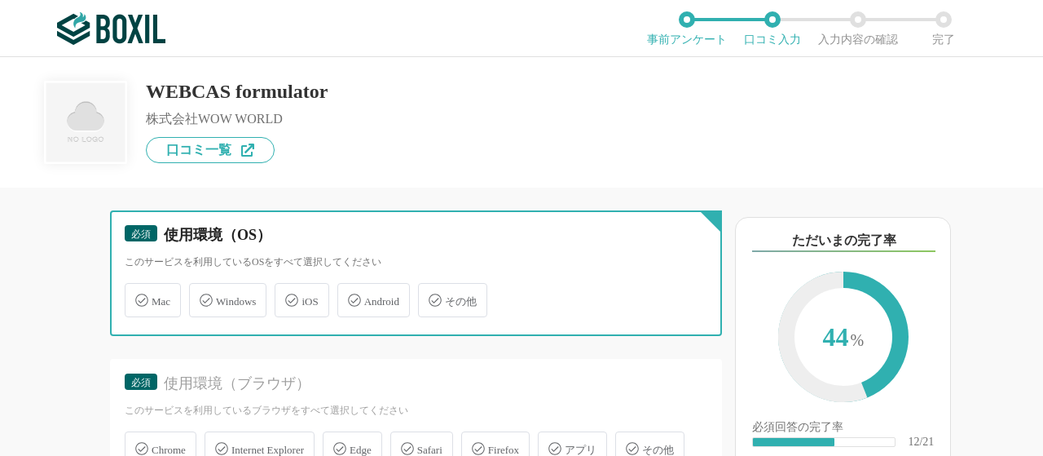
click at [203, 296] on input "Windows" at bounding box center [197, 290] width 11 height 11
checkbox input "true"
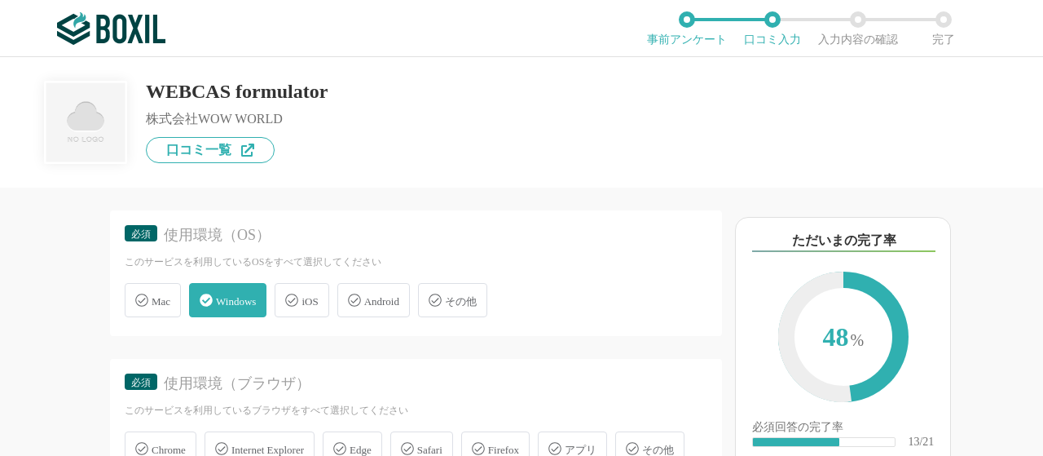
click at [58, 322] on div "他のサービス・ツールと連携していますか？ ※複数選択可 例：Slack、Salesforce 選択したサービス 未選択 必須 導入時に所属していた部署を選択し…" at bounding box center [361, 321] width 722 height 268
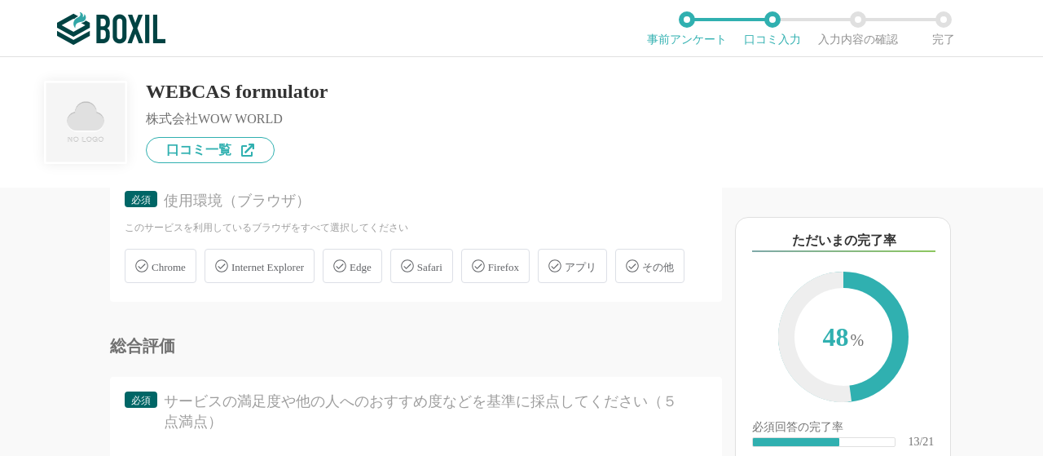
scroll to position [2445, 0]
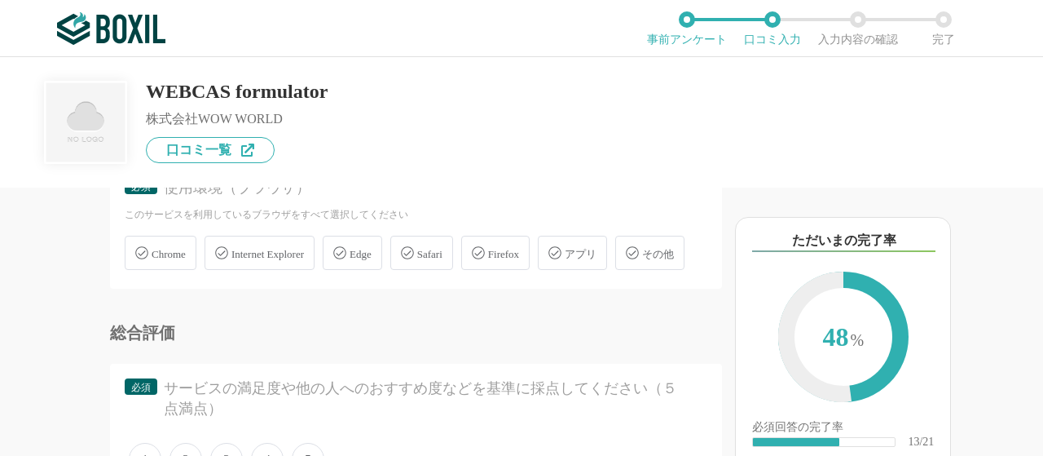
click at [150, 253] on div "Chrome" at bounding box center [161, 252] width 72 height 34
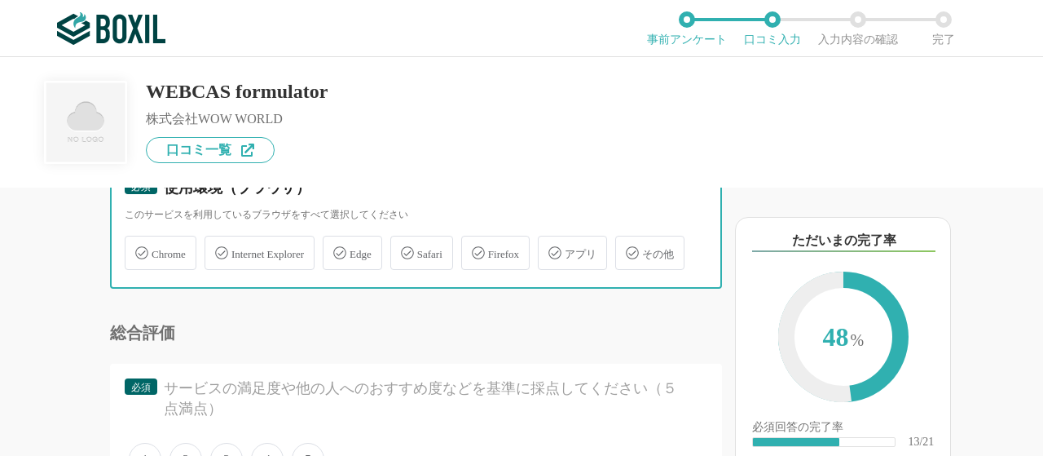
click at [139, 249] on input "Chrome" at bounding box center [133, 243] width 11 height 11
checkbox input "true"
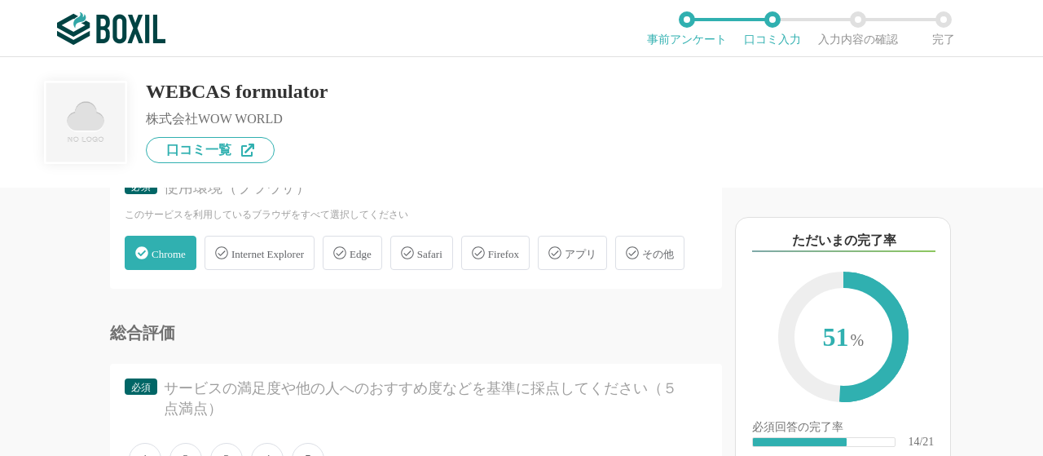
click at [5, 304] on div "他のサービス・ツールと連携していますか？ ※複数選択可 例：Slack、Salesforce 選択したサービス 未選択 必須 導入時に所属していた部署を選択し…" at bounding box center [361, 321] width 722 height 268
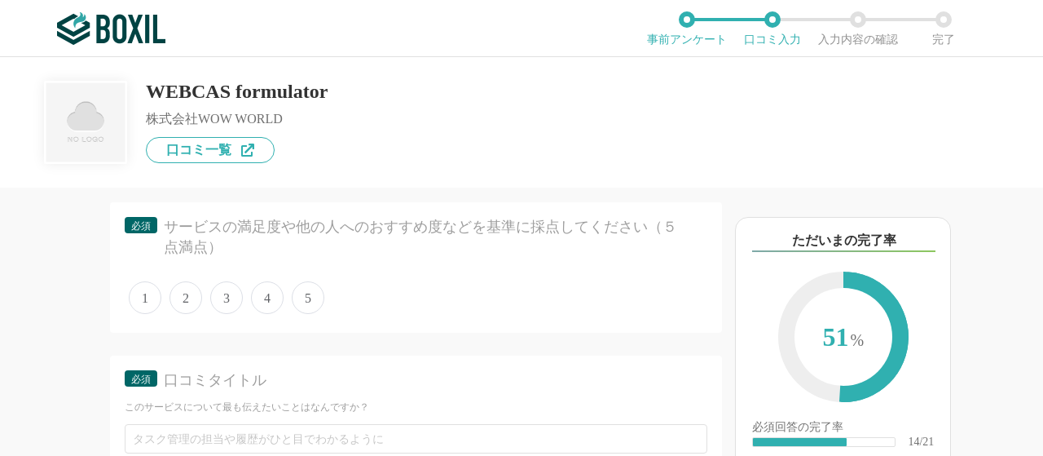
scroll to position [2608, 0]
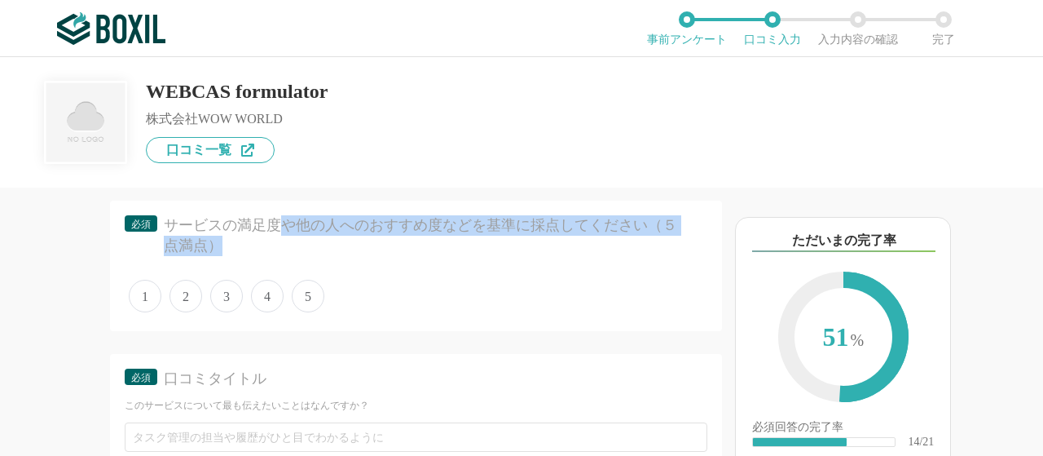
drag, startPoint x: 285, startPoint y: 270, endPoint x: 456, endPoint y: 296, distance: 173.1
click at [456, 256] on div "サービスの満足度や他の人へのおすすめ度などを基準に採点してください（５点満点）" at bounding box center [426, 235] width 525 height 41
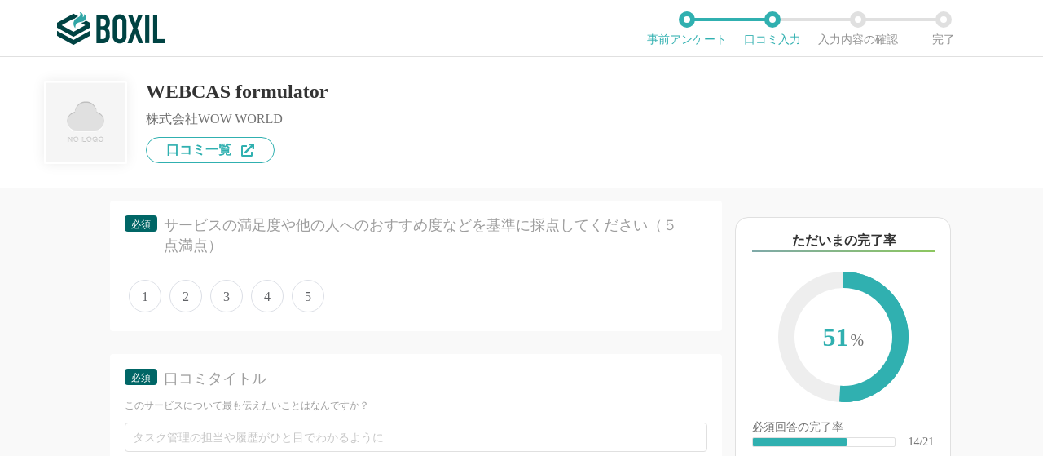
click at [303, 312] on span "5" at bounding box center [308, 295] width 33 height 33
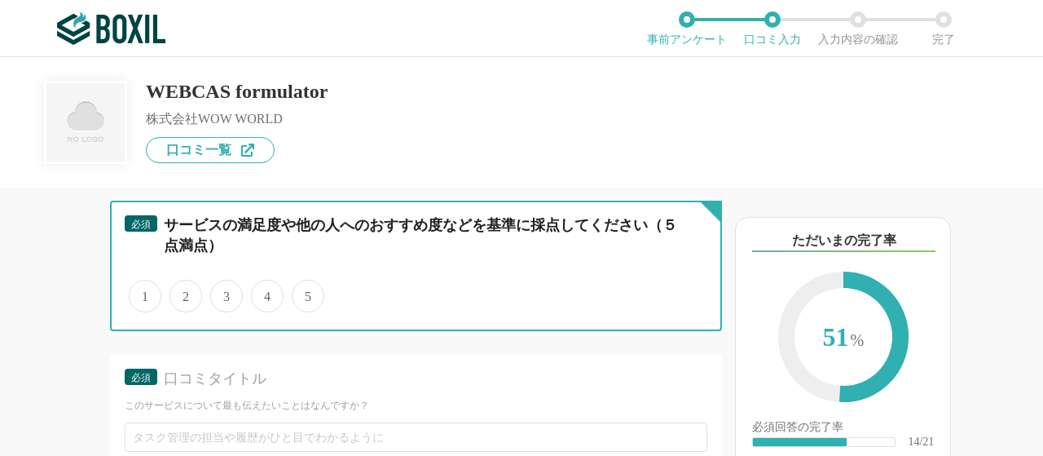
click at [303, 293] on input "5" at bounding box center [301, 287] width 11 height 11
radio input "true"
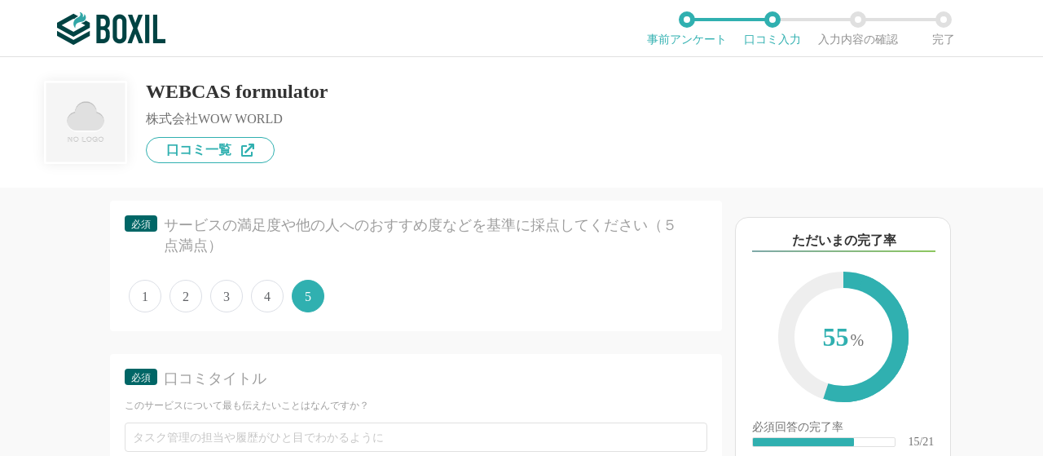
click at [81, 374] on div "他のサービス・ツールと連携していますか？ ※複数選択可 例：Slack、Salesforce 選択したサービス 未選択 必須 導入時に所属していた部署を選択し…" at bounding box center [361, 321] width 722 height 268
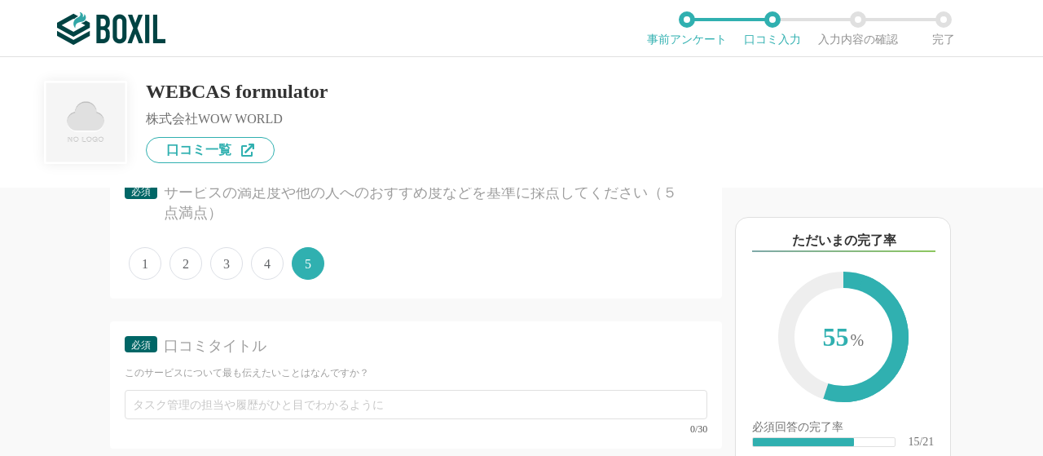
scroll to position [2738, 0]
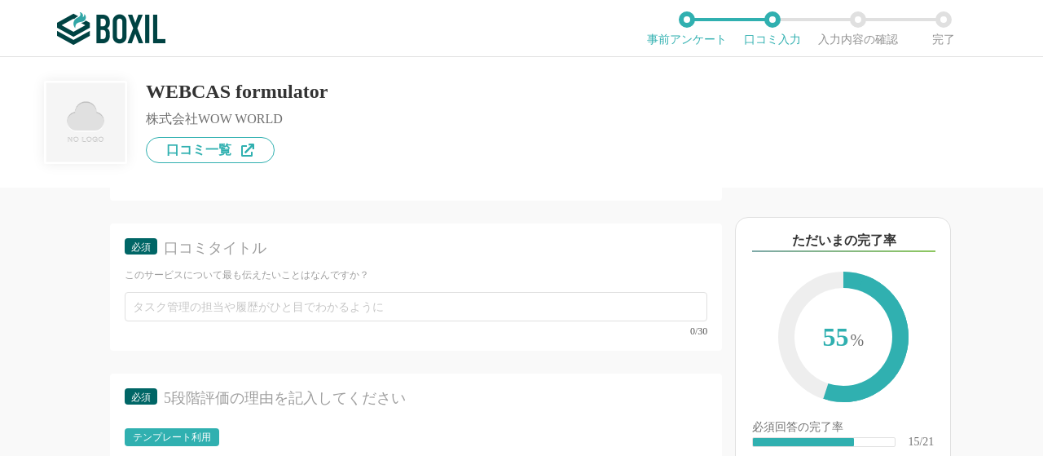
click at [219, 282] on div "このサービスについて最も伝えたいことはなんですか？" at bounding box center [416, 275] width 583 height 14
click at [166, 336] on div "0/30" at bounding box center [416, 314] width 583 height 44
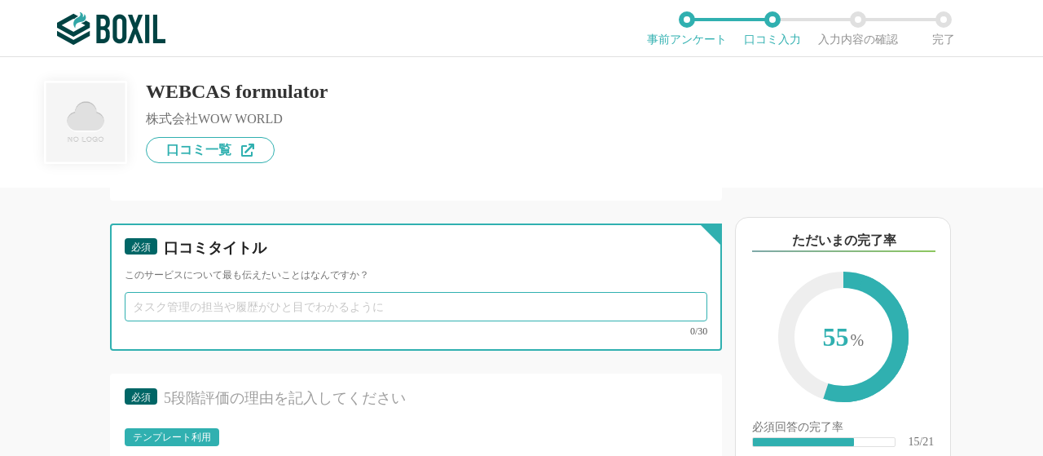
click at [189, 321] on input "text" at bounding box center [416, 306] width 583 height 29
type input "安くてカスタマイズできる、そしてサポート万全！"
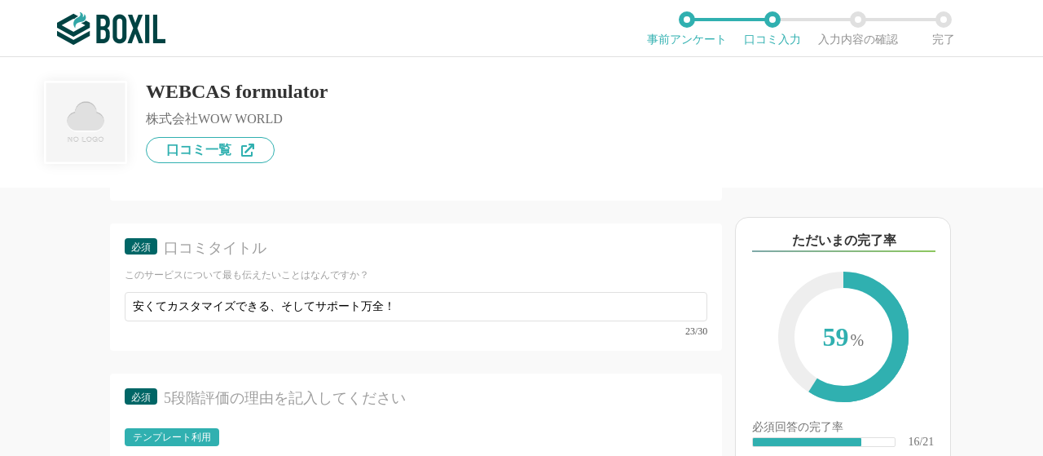
click at [76, 376] on div "他のサービス・ツールと連携していますか？ ※複数選択可 例：Slack、Salesforce 選択したサービス 未選択 必須 導入時に所属していた部署を選択し…" at bounding box center [361, 321] width 722 height 268
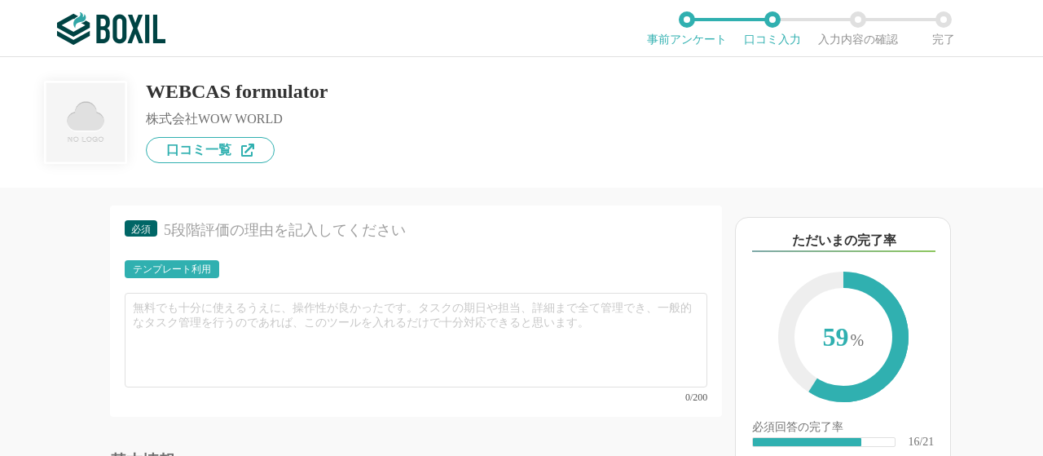
scroll to position [2901, 0]
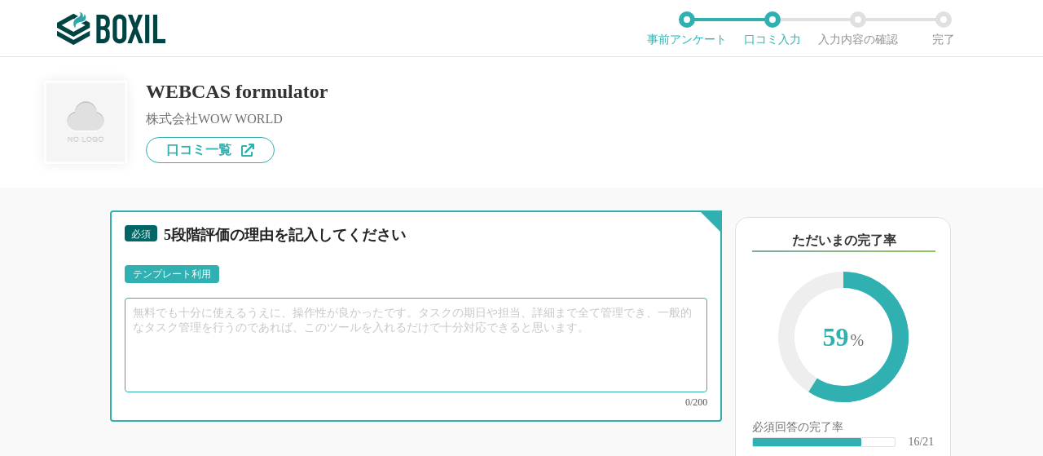
click at [196, 368] on textarea at bounding box center [416, 344] width 583 height 95
type textarea "や"
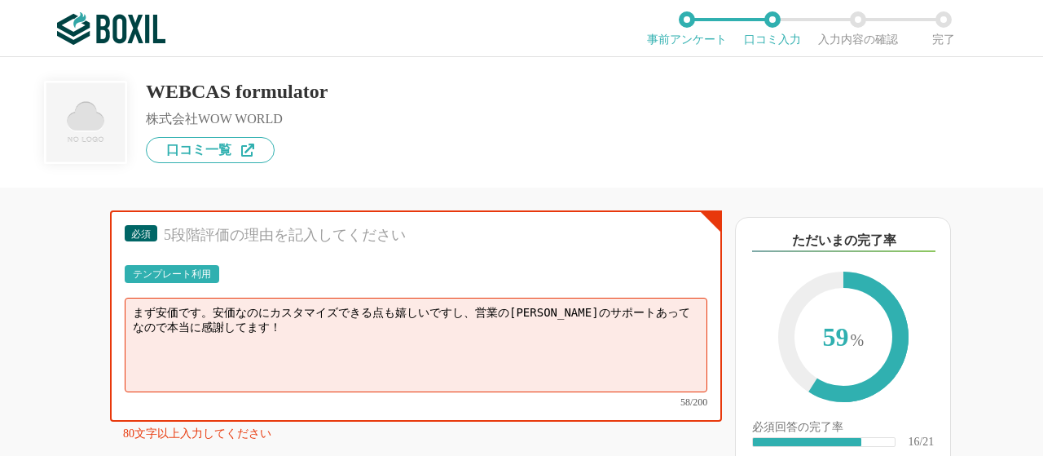
click at [21, 337] on div "他のサービス・ツールと連携していますか？ ※複数選択可 例：Slack、Salesforce 選択したサービス 未選択 必須 導入時に所属していた部署を選択し…" at bounding box center [361, 321] width 722 height 268
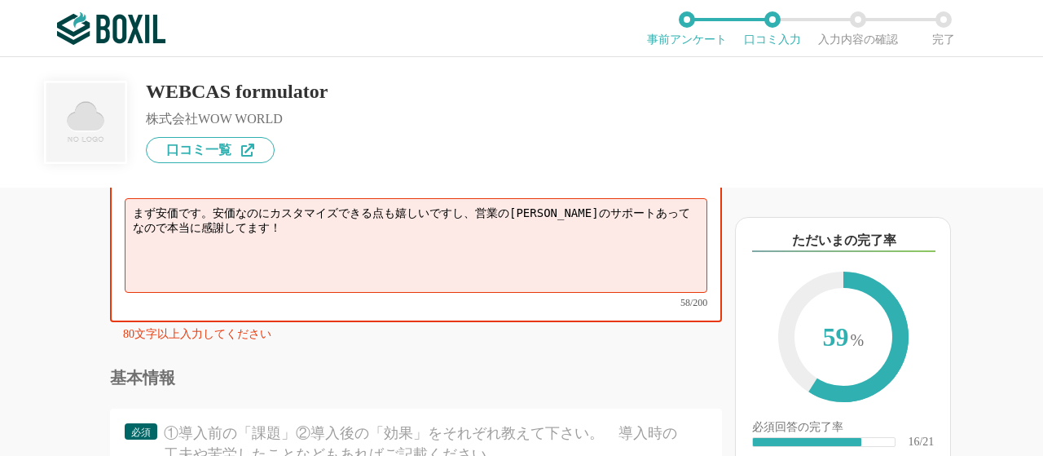
scroll to position [2999, 0]
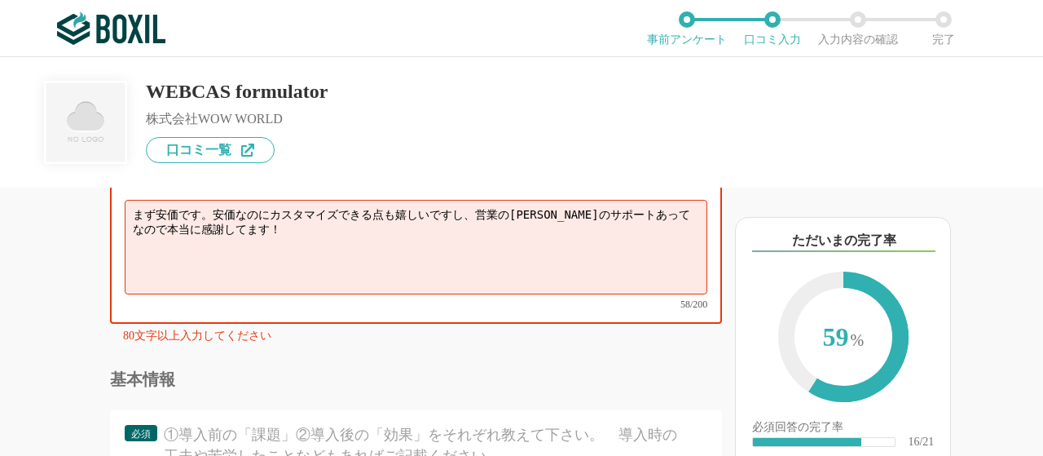
click at [218, 249] on textarea "まず安価です。安価なのにカスタマイズできる点も嬉しいですし、営業の[PERSON_NAME]のサポートあってなので本当に感謝してます！" at bounding box center [416, 247] width 583 height 95
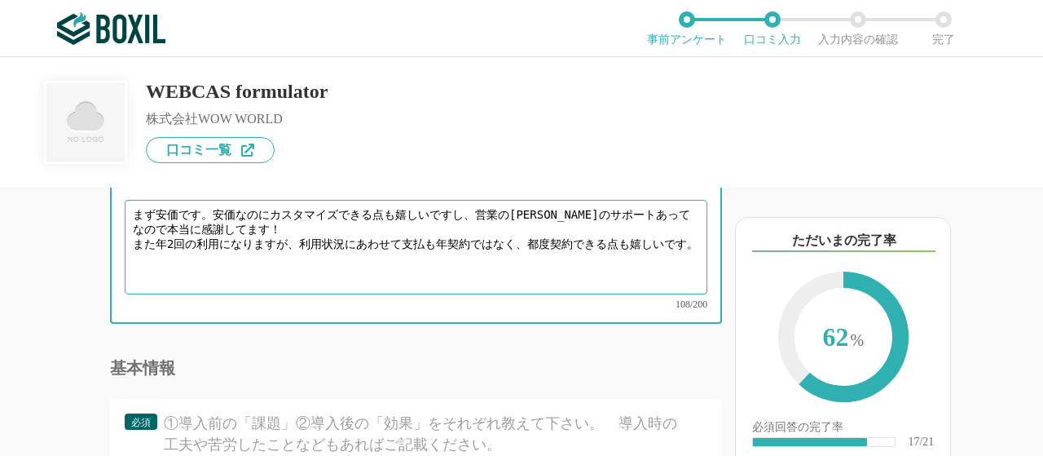
type textarea "まず安価です。安価なのにカスタマイズできる点も嬉しいですし、営業の[PERSON_NAME]のサポートあってなので本当に感謝してます！ また年2回の利用になり…"
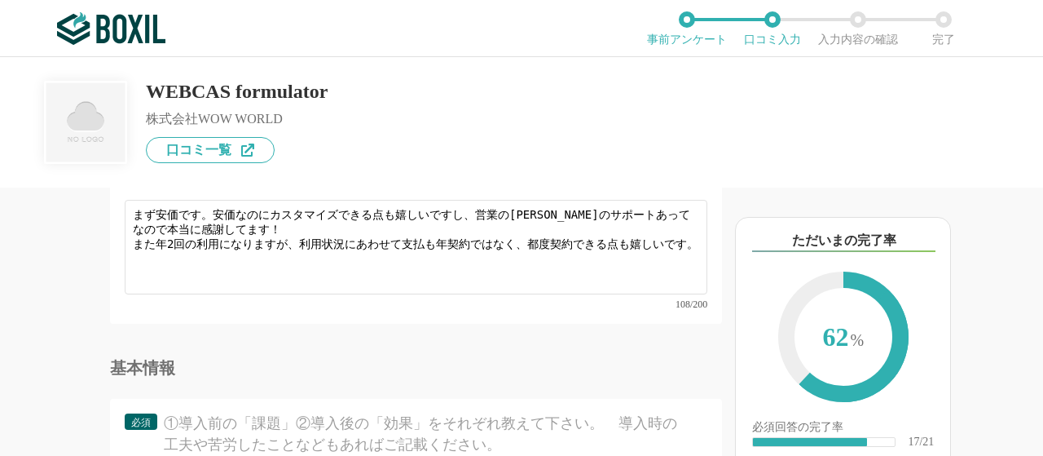
click at [33, 371] on div "他のサービス・ツールと連携していますか？ ※複数選択可 例：Slack、Salesforce 選択したサービス 未選択 必須 導入時に所属していた部署を選択し…" at bounding box center [361, 321] width 722 height 268
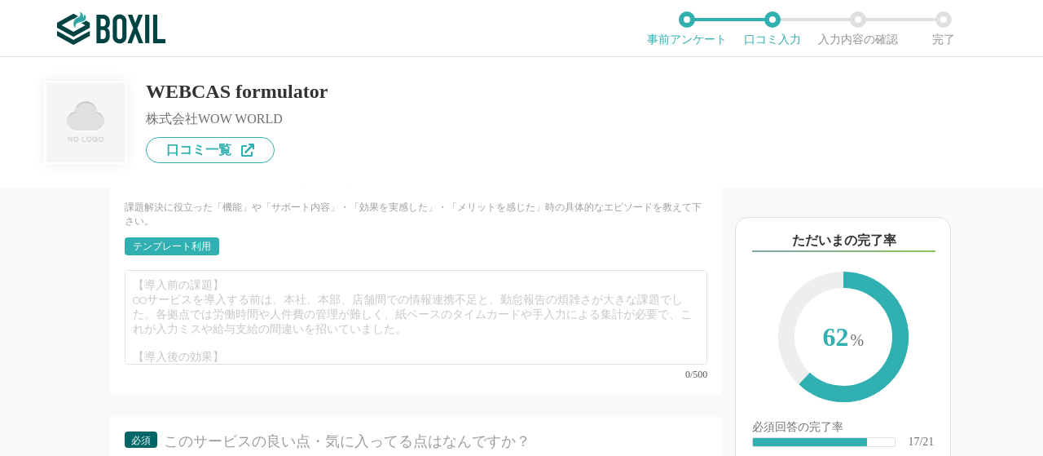
scroll to position [3292, 0]
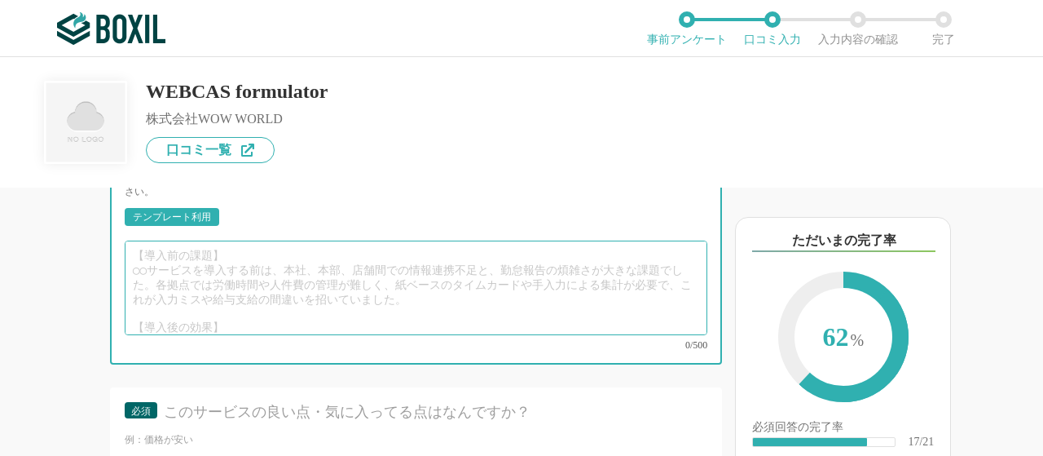
click at [177, 297] on textarea at bounding box center [416, 287] width 583 height 95
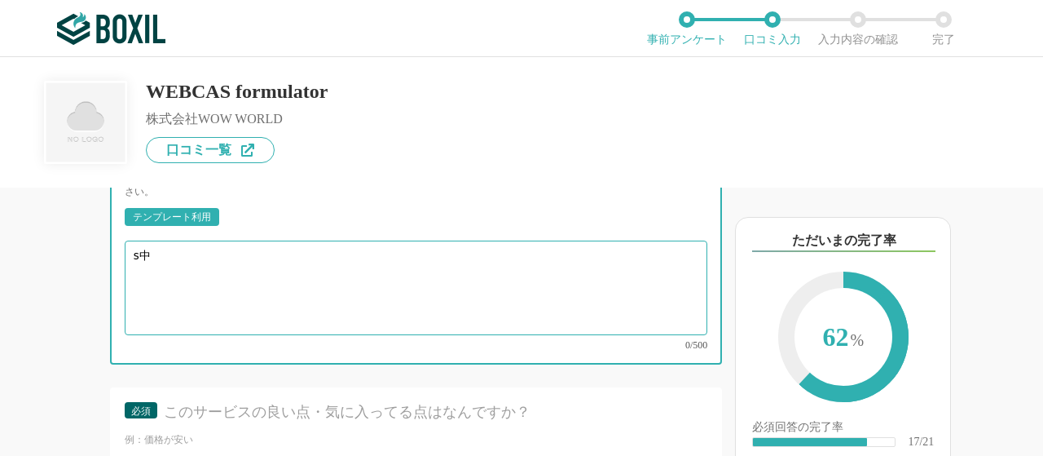
type textarea "s"
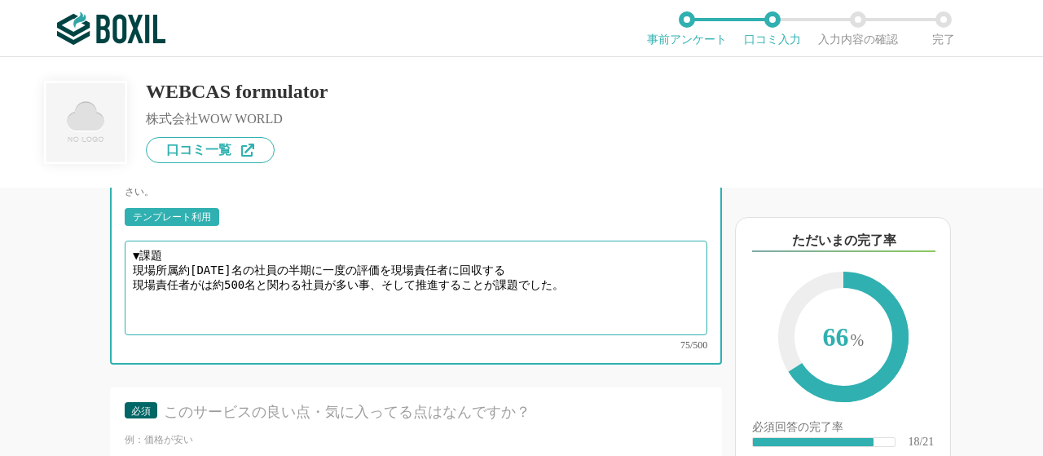
click at [376, 311] on textarea "▼課題 現場所属約[DATE]名の社員の半期に一度の評価を現場責任者に回収する 現場責任者がは約500名と関わる社員が多い事、そして推進することが課題でした。" at bounding box center [416, 287] width 583 height 95
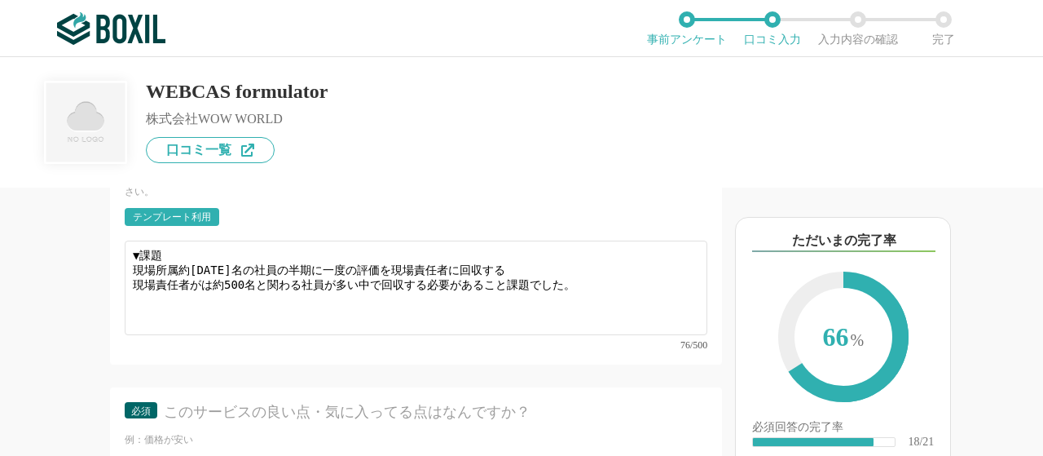
click at [438, 170] on div "必須 ①導入前の「課題」②導入後の「効果」をそれぞれ教えて下さい。　導入時の工夫や苦労したことなどもあればご記載ください。" at bounding box center [416, 145] width 583 height 51
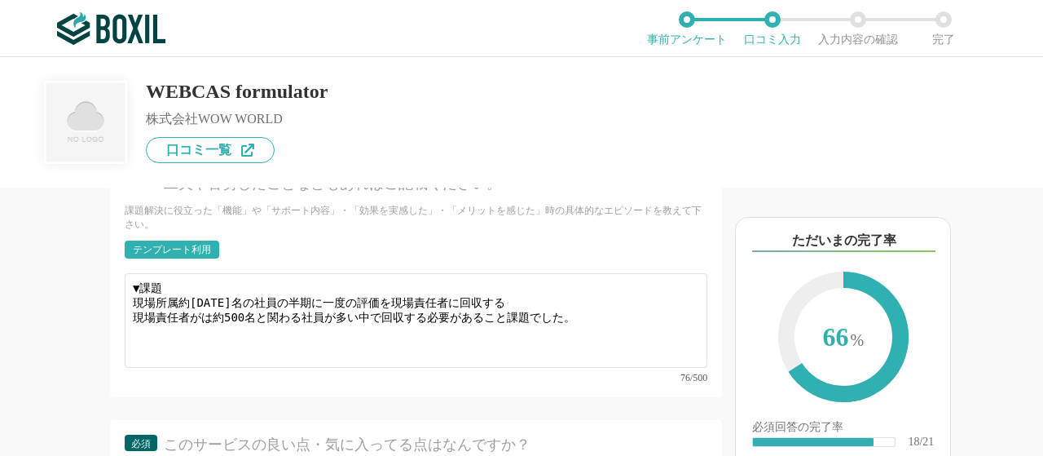
scroll to position [3227, 0]
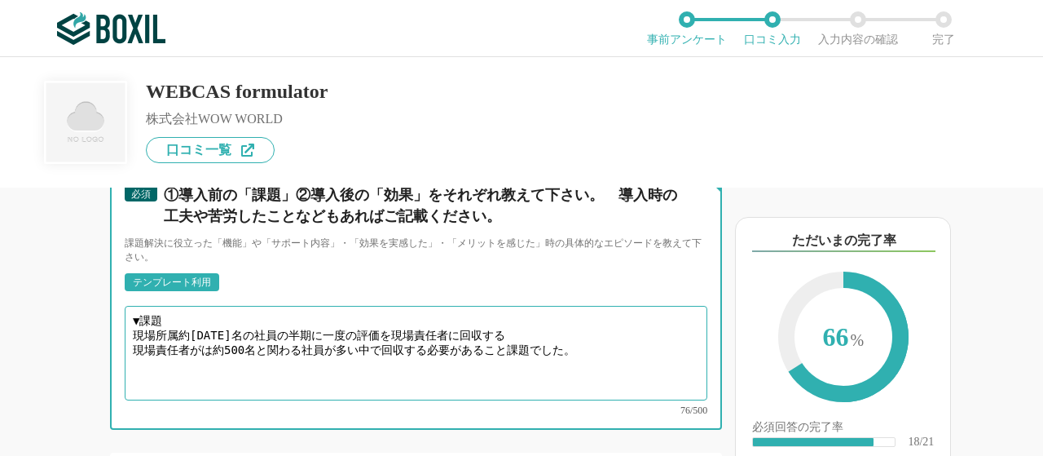
click at [588, 373] on textarea "▼課題 現場所属約[DATE]名の社員の半期に一度の評価を現場責任者に回収する 現場責任者がは約500名と関わる社員が多い中で回収する必要があること課題でした。" at bounding box center [416, 353] width 583 height 95
type textarea "▼課題 現場所属約[DATE]名の社員の半期に一度の評価を現場責任者に回収する 現場責任者がは約500名と関わる社員が多い中で回収する必要があること課題でした…"
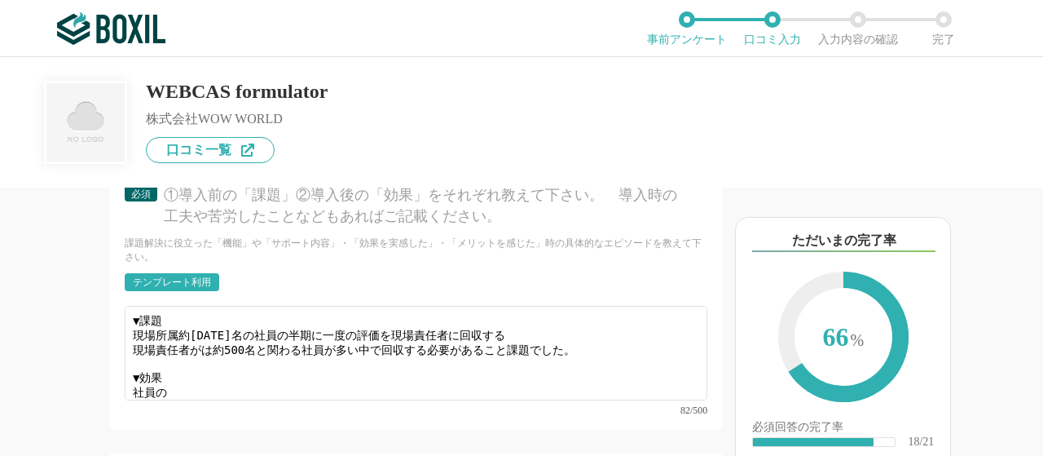
drag, startPoint x: 1029, startPoint y: 252, endPoint x: 1042, endPoint y: 391, distance: 139.9
click at [1042, 391] on div "以下のキーワードが含まれる口コミが読まれています ただいまの完了率 66 % 必須回答の完了率 ​ 18/21 全体の完了率 ​ 18/27 回答エラー 0 件" at bounding box center [882, 330] width 321 height 252
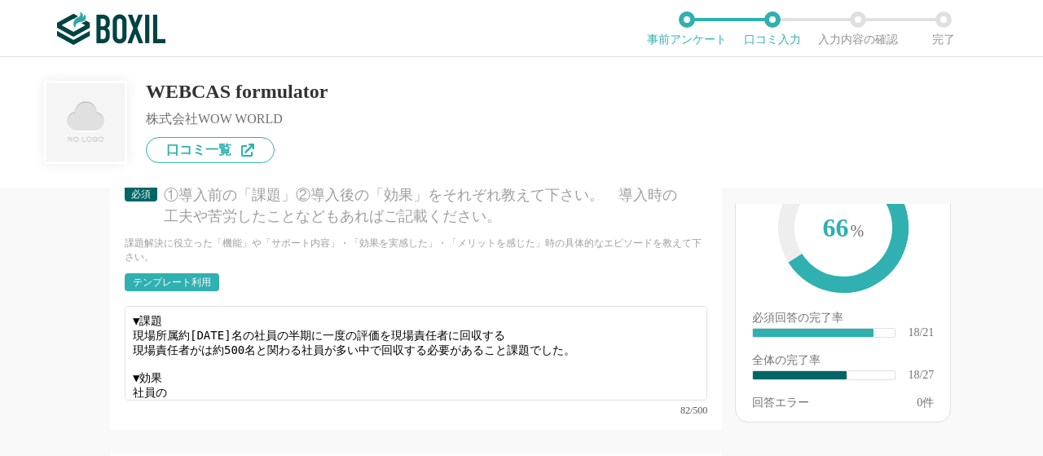
click at [43, 346] on div "他のサービス・ツールと連携していますか？ ※複数選択可 例：Slack、Salesforce 選択したサービス 未選択 必須 導入時に所属していた部署を選択し…" at bounding box center [361, 321] width 722 height 268
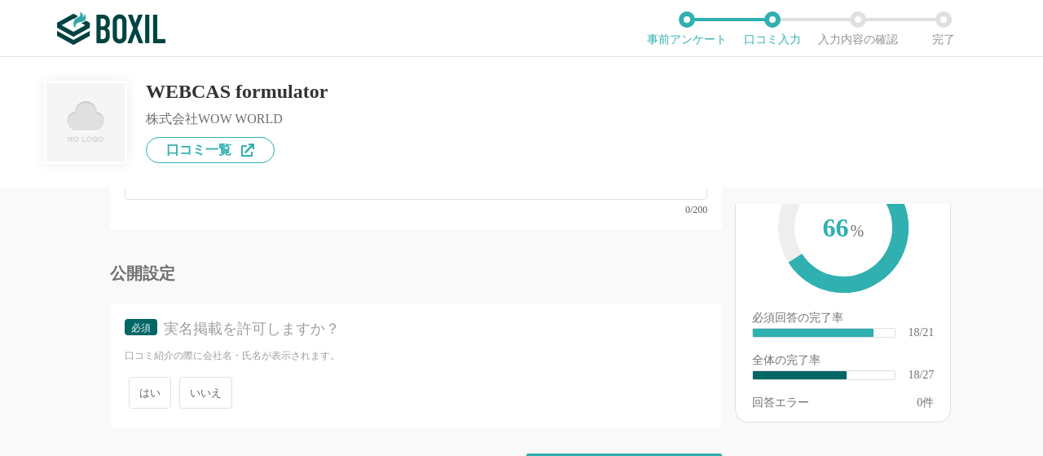
scroll to position [4666, 0]
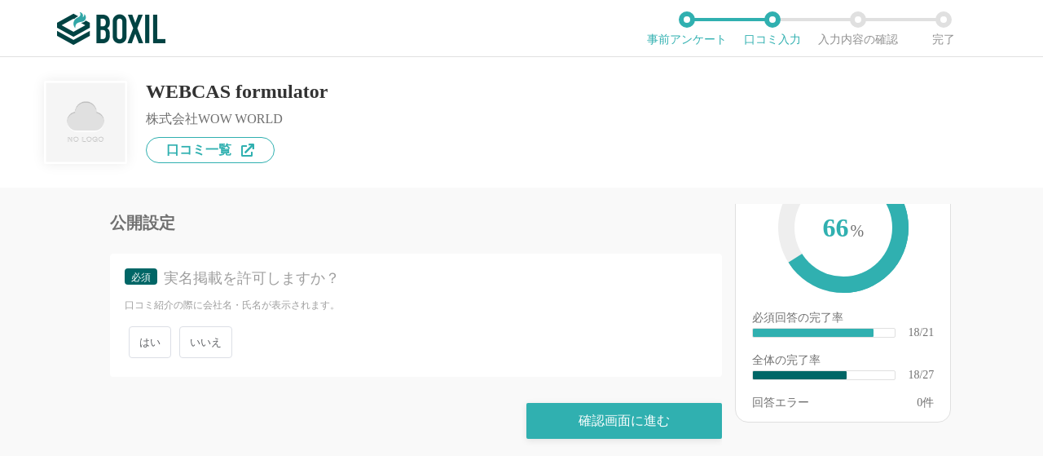
click at [150, 336] on span "はい" at bounding box center [150, 342] width 42 height 32
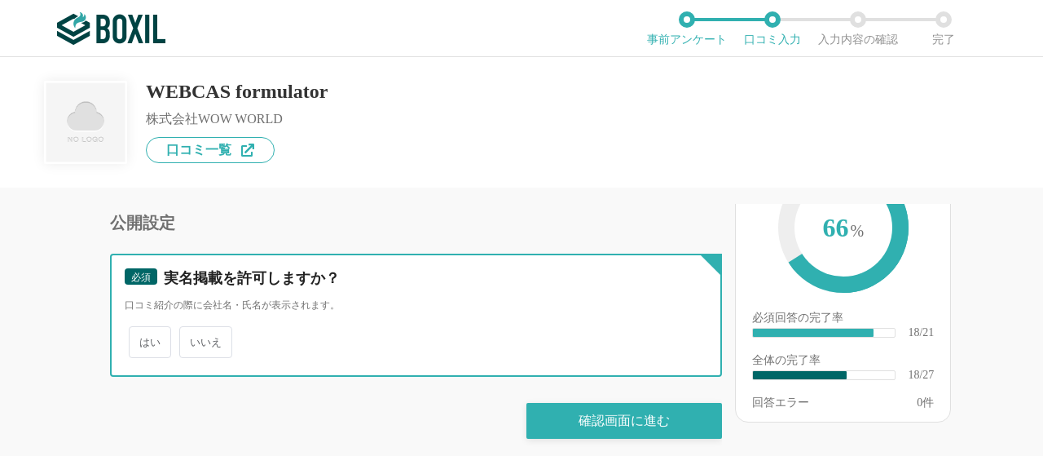
click at [143, 336] on input "はい" at bounding box center [138, 333] width 11 height 11
radio input "true"
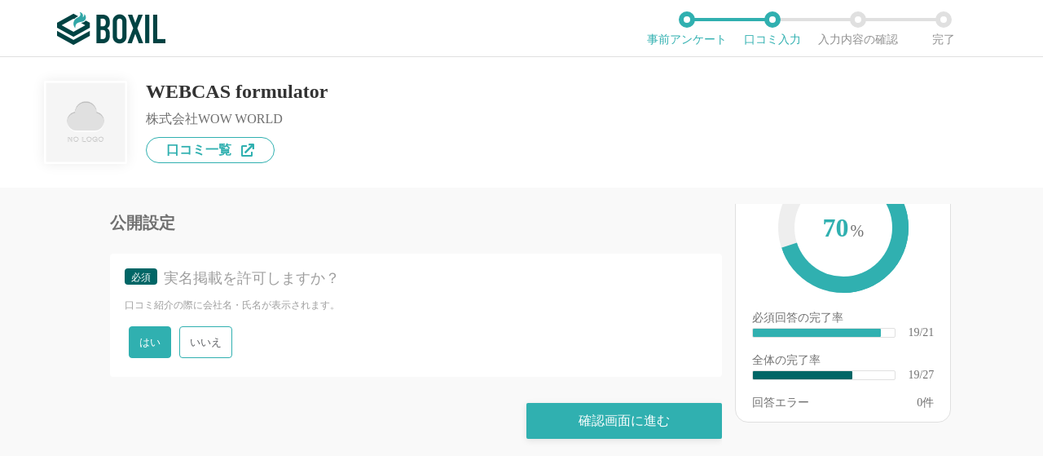
click at [7, 346] on div "他のサービス・ツールと連携していますか？ ※複数選択可 例：Slack、Salesforce 選択したサービス 未選択 必須 導入時に所属していた部署を選択し…" at bounding box center [361, 321] width 722 height 268
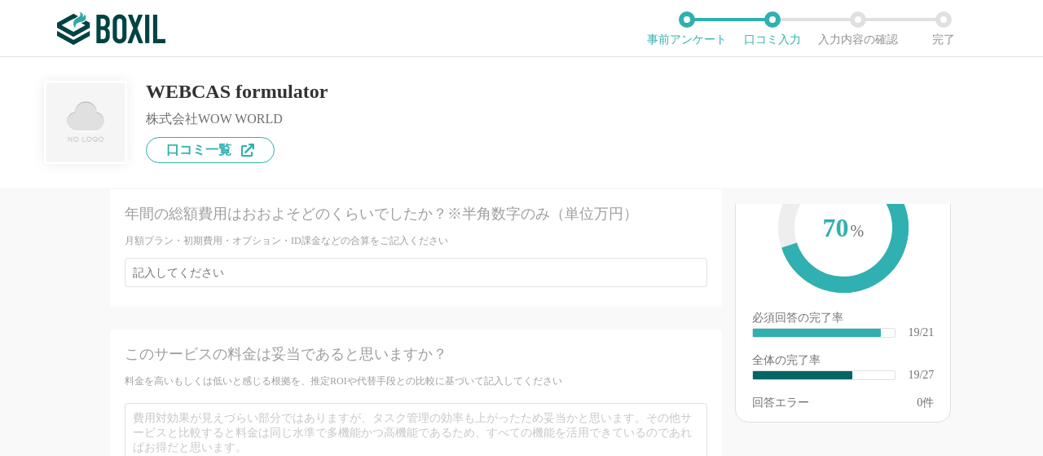
click at [7, 346] on div "他のサービス・ツールと連携していますか？ ※複数選択可 例：Slack、Salesforce 選択したサービス 未選択 必須 導入時に所属していた部署を選択し…" at bounding box center [361, 321] width 722 height 268
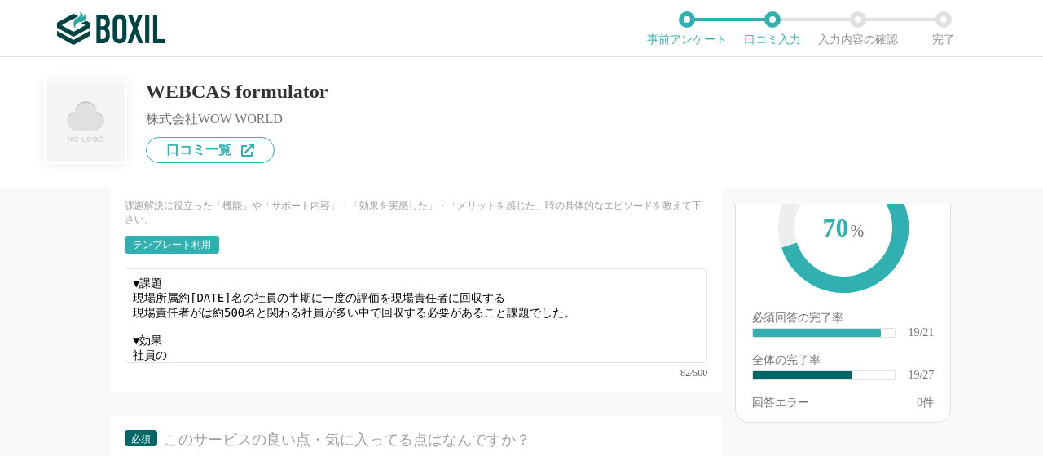
scroll to position [3199, 0]
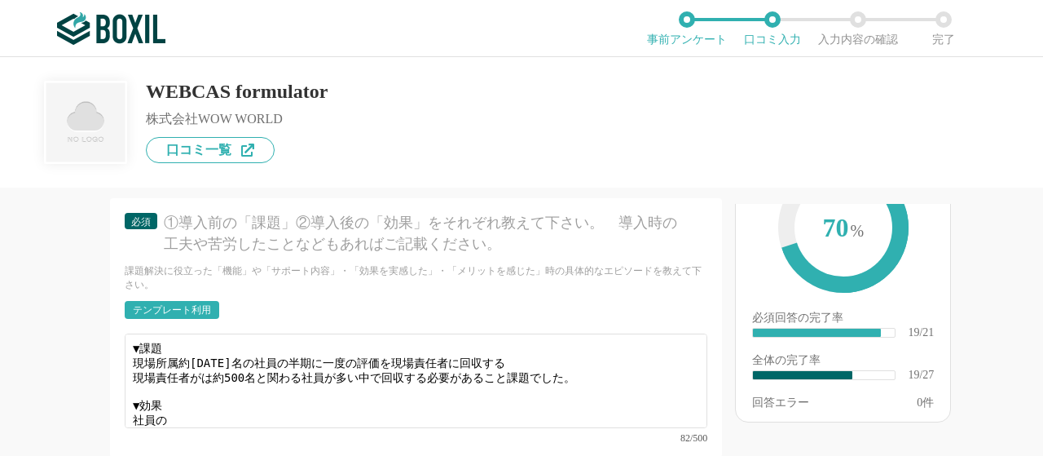
click at [0, 301] on div "他のサービス・ツールと連携していますか？ ※複数選択可 例：Slack、Salesforce 選択したサービス 未選択 必須 導入時に所属していた部署を選択し…" at bounding box center [361, 321] width 722 height 268
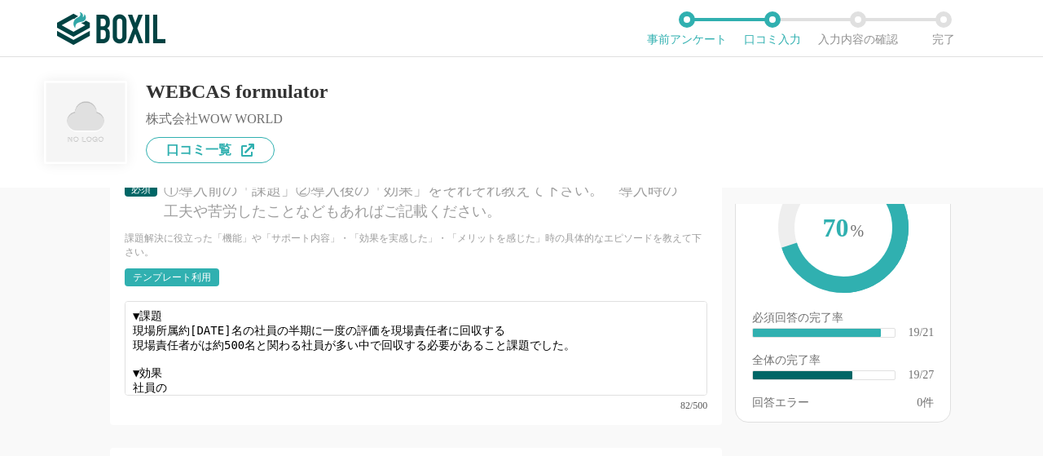
scroll to position [3264, 0]
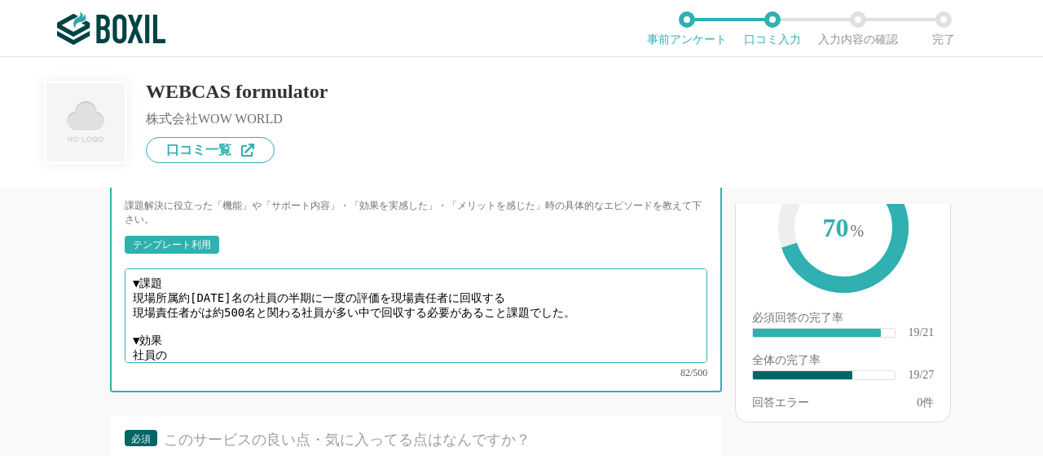
click at [222, 359] on textarea "▼課題 現場所属約[DATE]名の社員の半期に一度の評価を現場責任者に回収する 現場責任者がは約500名と関わる社員が多い中で回収する必要があること課題でした…" at bounding box center [416, 315] width 583 height 95
click at [200, 363] on textarea "▼課題 現場所属約[DATE]名の社員の半期に一度の評価を現場責任者に回収する 現場責任者がは約500名と関わる社員が多い中で回収する必要があること課題でした…" at bounding box center [416, 315] width 583 height 95
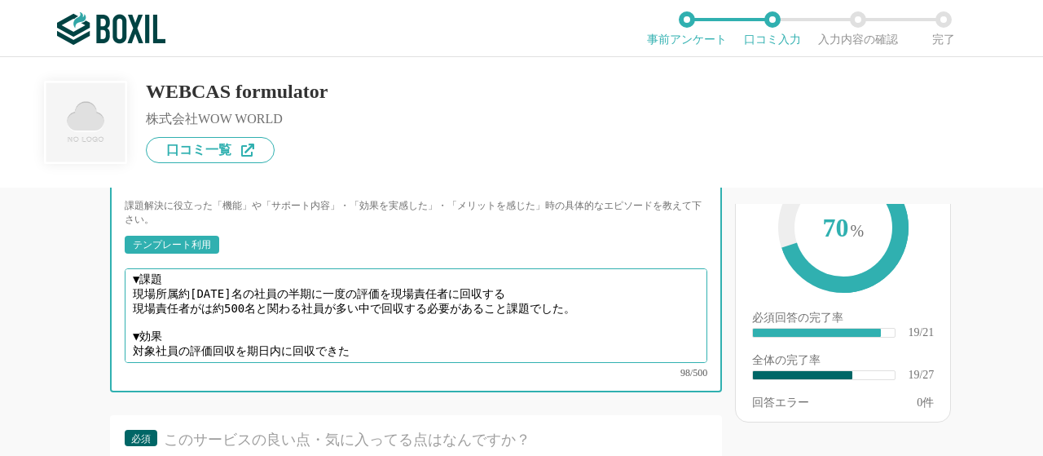
scroll to position [0, 0]
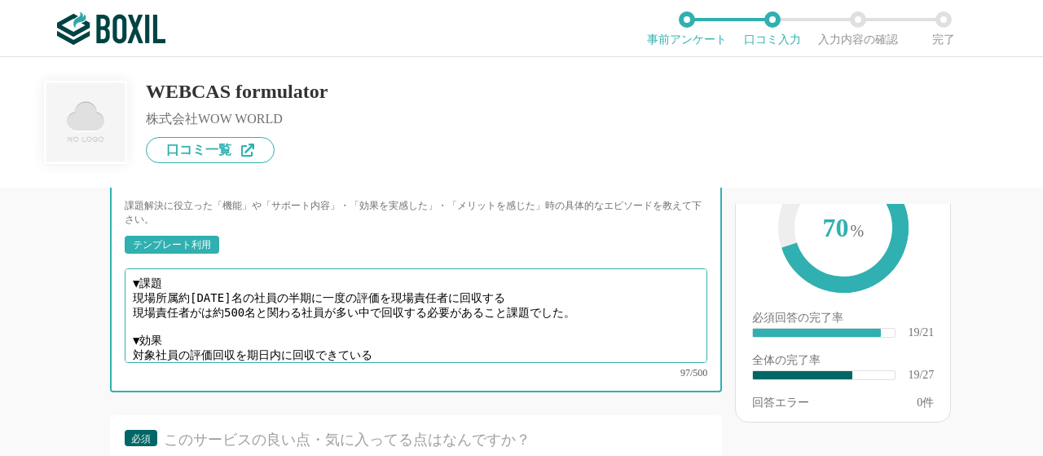
type textarea "▼課題 現場所属約[DATE]名の社員の半期に一度の評価を現場責任者に回収する 現場責任者がは約500名と関わる社員が多い中で回収する必要があること課題でした…"
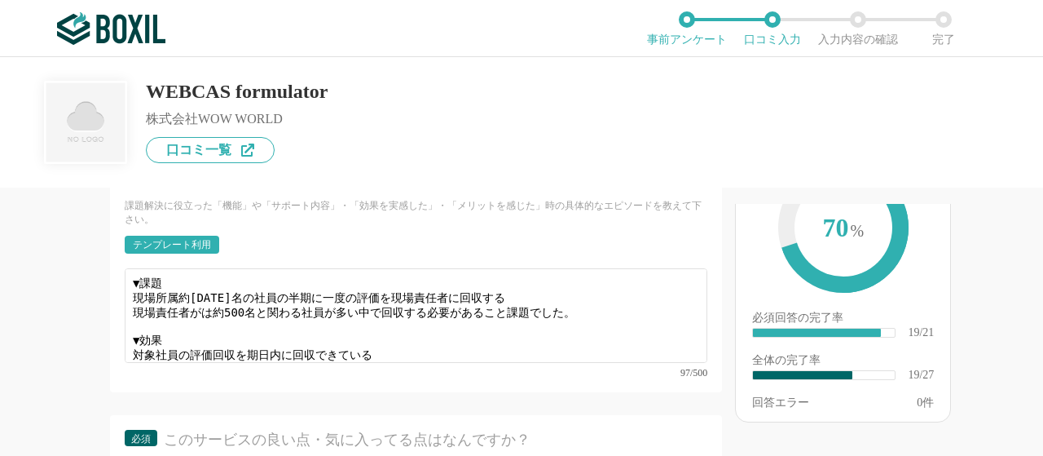
click at [84, 379] on div "他のサービス・ツールと連携していますか？ ※複数選択可 例：Slack、Salesforce 選択したサービス 未選択 必須 導入時に所属していた部署を選択し…" at bounding box center [361, 321] width 722 height 268
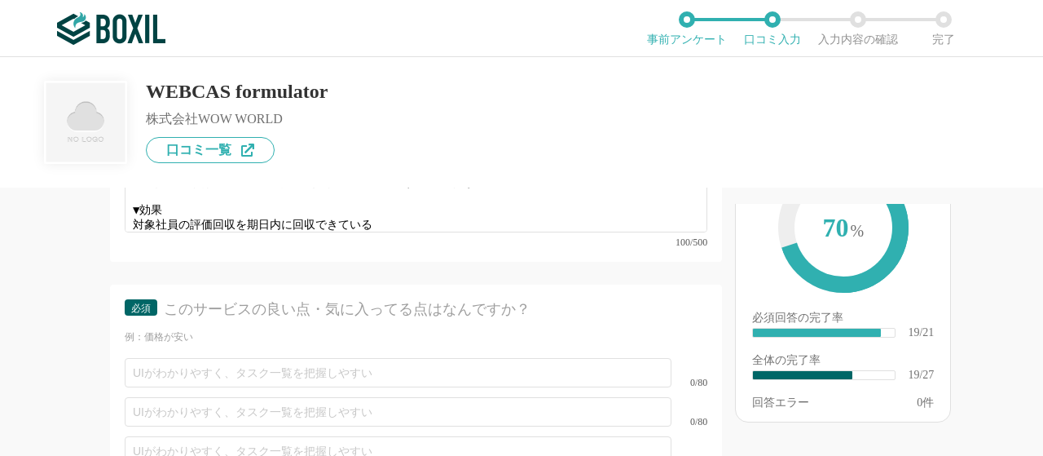
scroll to position [3427, 0]
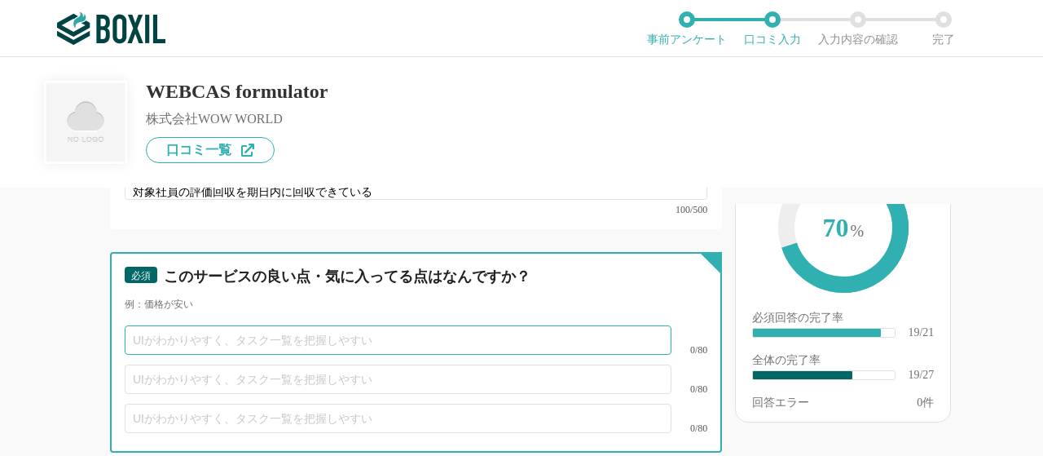
click at [201, 354] on input "text" at bounding box center [398, 339] width 547 height 29
type input "価格が安い"
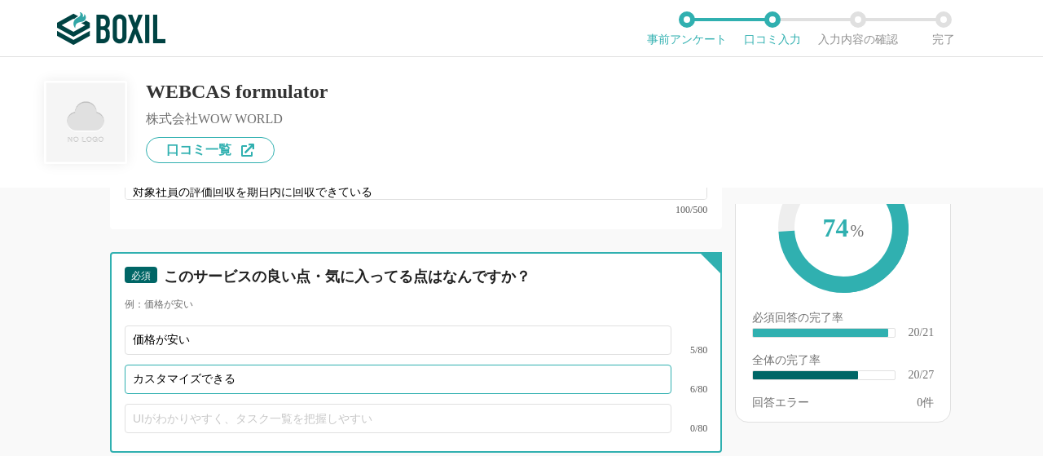
type input "カスタマイズできる"
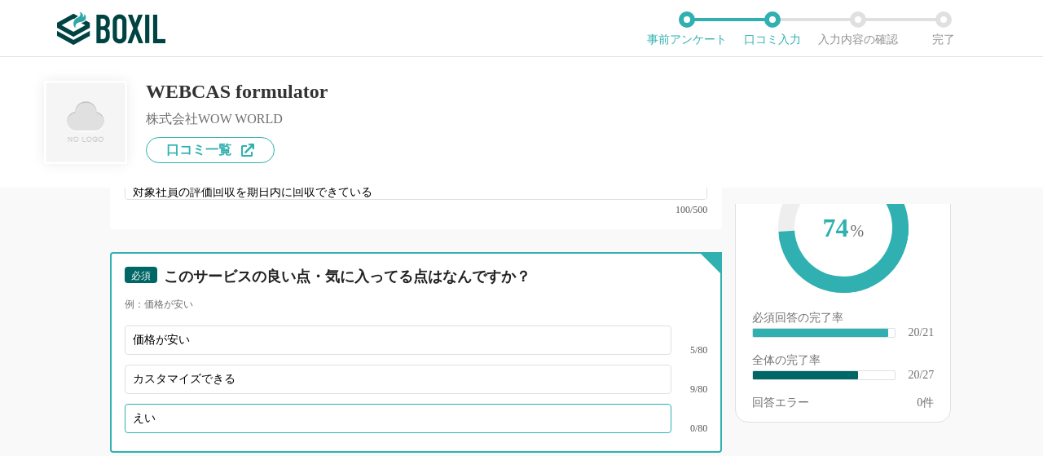
type input "え"
type input "英"
type input "サポートが手厚い"
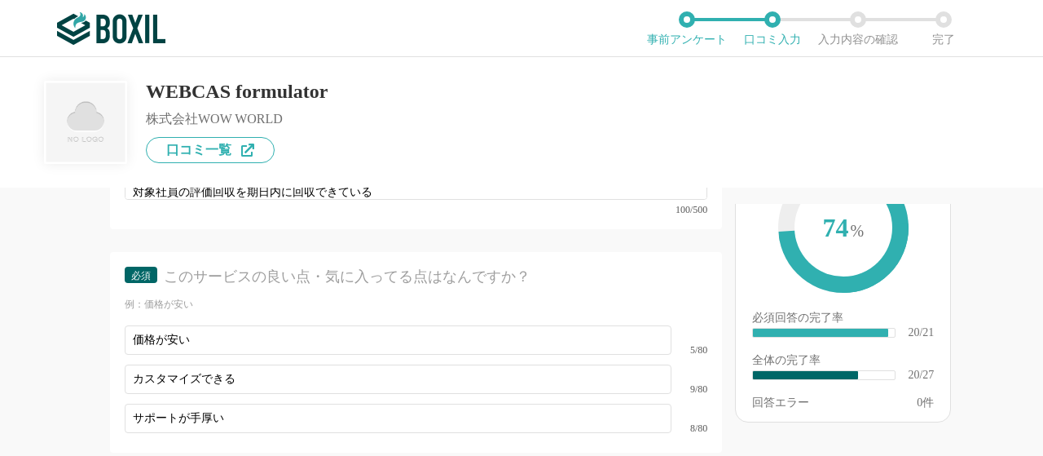
click at [47, 350] on div "他のサービス・ツールと連携していますか？ ※複数選択可 例：Slack、Salesforce 選択したサービス 未選択 必須 導入時に所属していた部署を選択し…" at bounding box center [361, 321] width 722 height 268
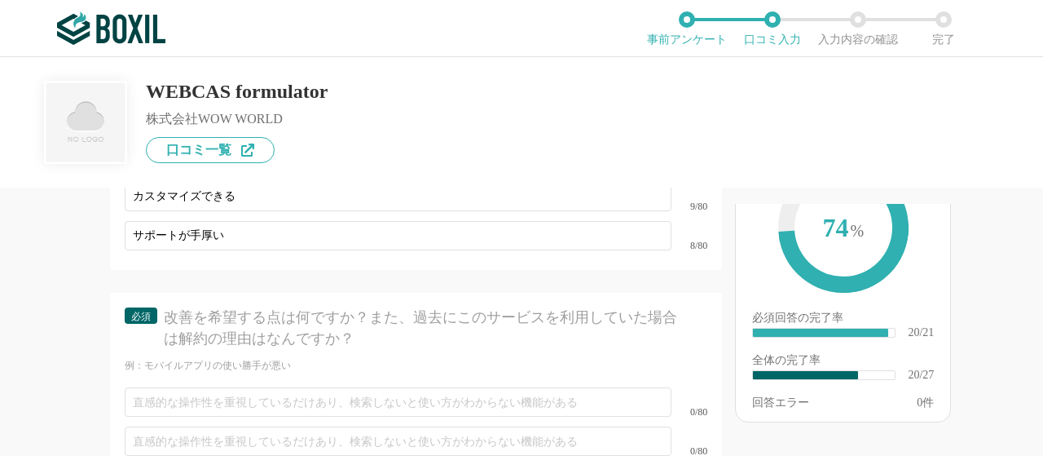
scroll to position [3623, 0]
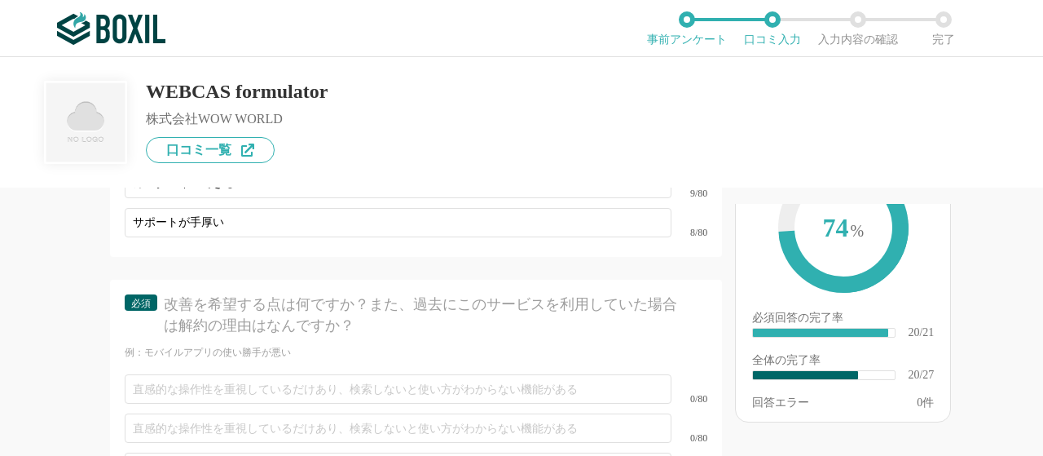
click at [51, 368] on div "他のサービス・ツールと連携していますか？ ※複数選択可 例：Slack、Salesforce 選択したサービス 未選択 必須 導入時に所属していた部署を選択し…" at bounding box center [361, 321] width 722 height 268
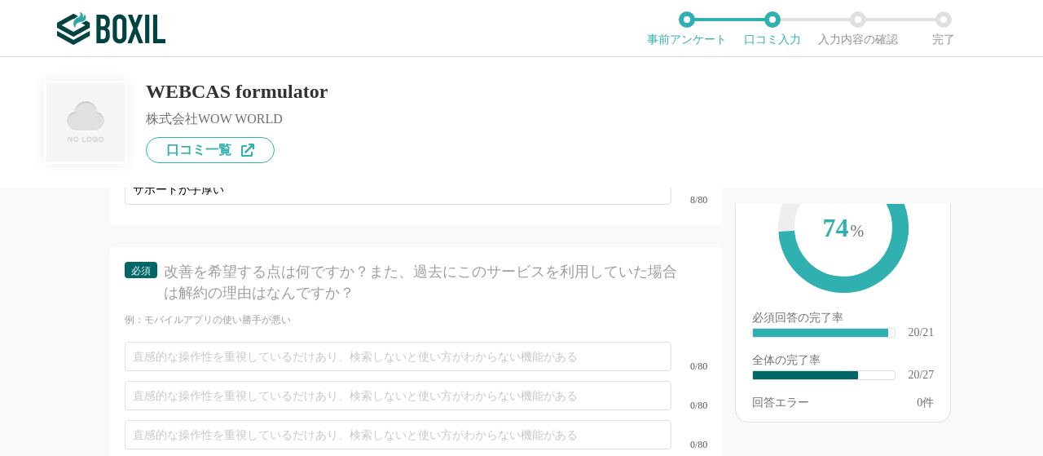
click at [51, 368] on div "他のサービス・ツールと連携していますか？ ※複数選択可 例：Slack、Salesforce 選択したサービス 未選択 必須 導入時に所属していた部署を選択し…" at bounding box center [361, 321] width 722 height 268
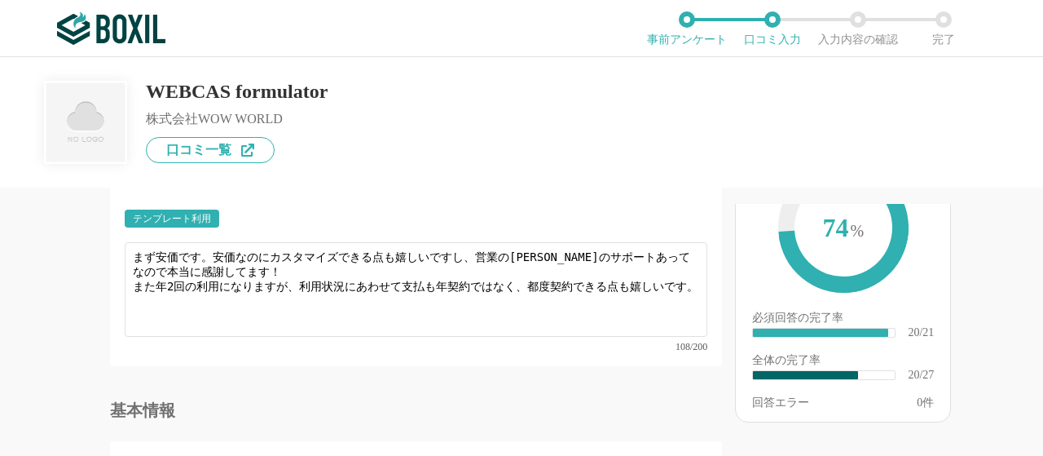
scroll to position [2938, 0]
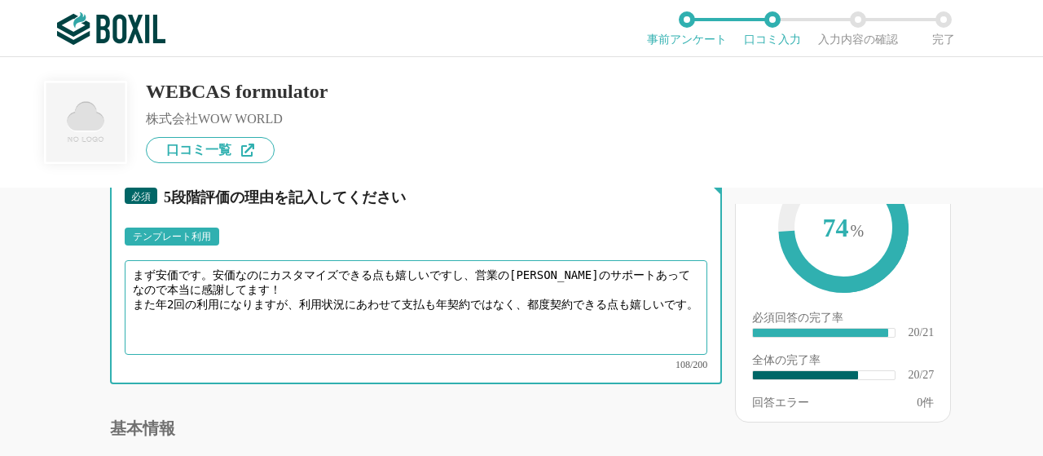
click at [302, 319] on textarea "まず安価です。安価なのにカスタマイズできる点も嬉しいですし、営業の[PERSON_NAME]のサポートあってなので本当に感謝してます！ また年2回の利用になり…" at bounding box center [416, 307] width 583 height 95
click at [222, 354] on textarea "まず安価です。安価なのにカスタマイズできる点も嬉しいですし、営業の[PERSON_NAME]のサポートあってなので本当に感謝してます！ また年2回の利用になり…" at bounding box center [416, 307] width 583 height 95
click at [194, 310] on textarea "まず安価です。安価なのにカスタマイズできる点も嬉しいですし、営業の[PERSON_NAME]のサポートあってなので本当に感謝してます！ また年2回の利用になり…" at bounding box center [416, 307] width 583 height 95
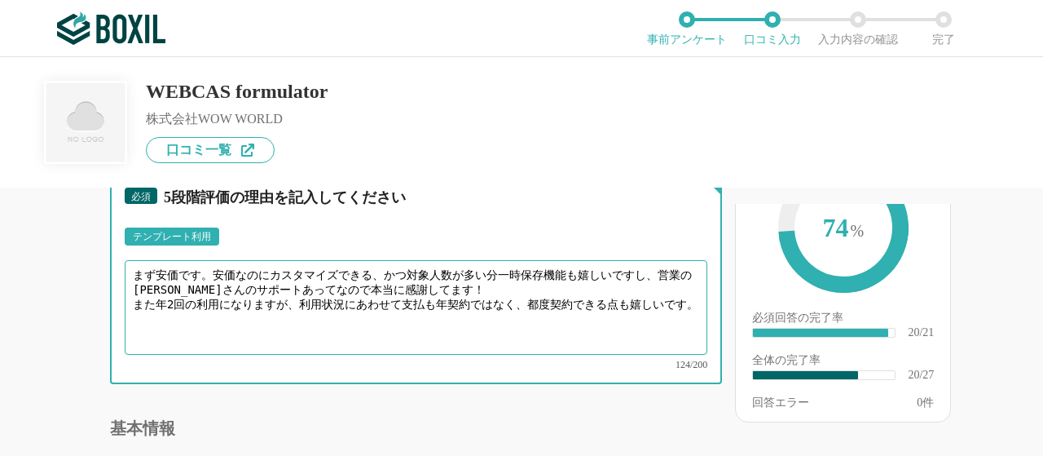
type textarea "まず安価です。安価なのにカスタマイズできる、かつ対象人数が多い分一時保存機能も嬉しいですし、営業の[PERSON_NAME]さんのサポートあってなので本当に感…"
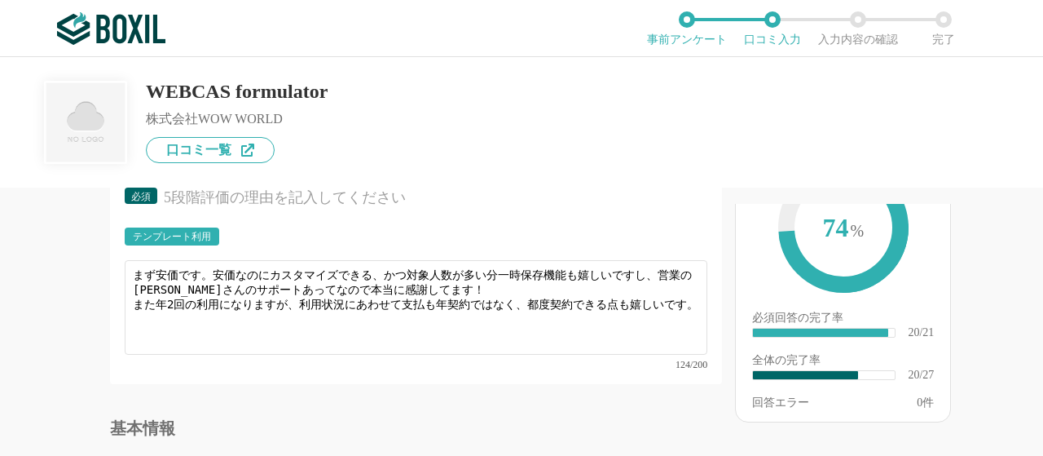
click at [26, 354] on div "他のサービス・ツールと連携していますか？ ※複数選択可 例：Slack、Salesforce 選択したサービス 未選択 必須 導入時に所属していた部署を選択し…" at bounding box center [361, 321] width 722 height 268
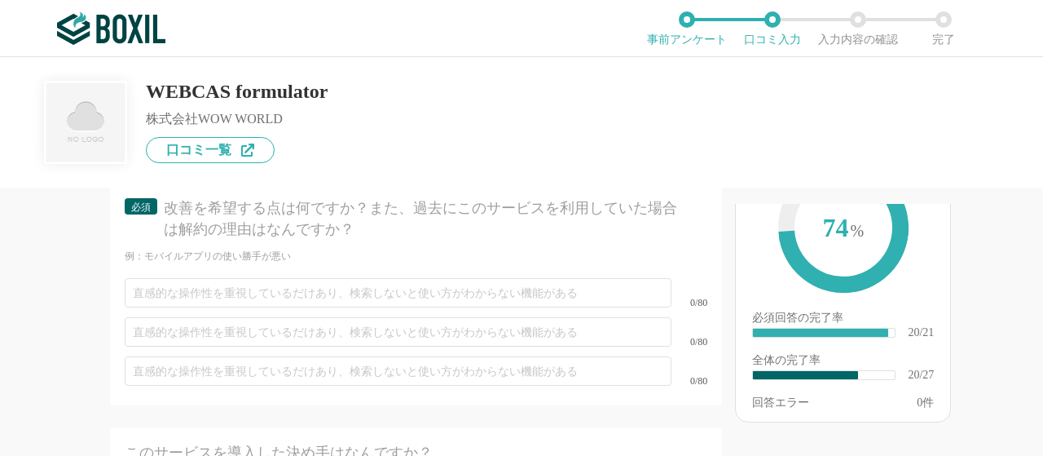
scroll to position [3721, 0]
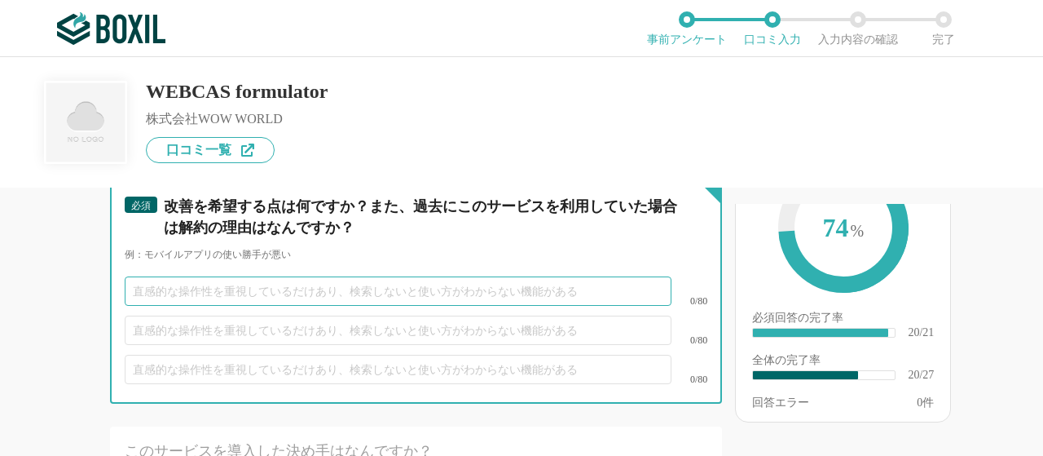
click at [213, 306] on input "text" at bounding box center [398, 290] width 547 height 29
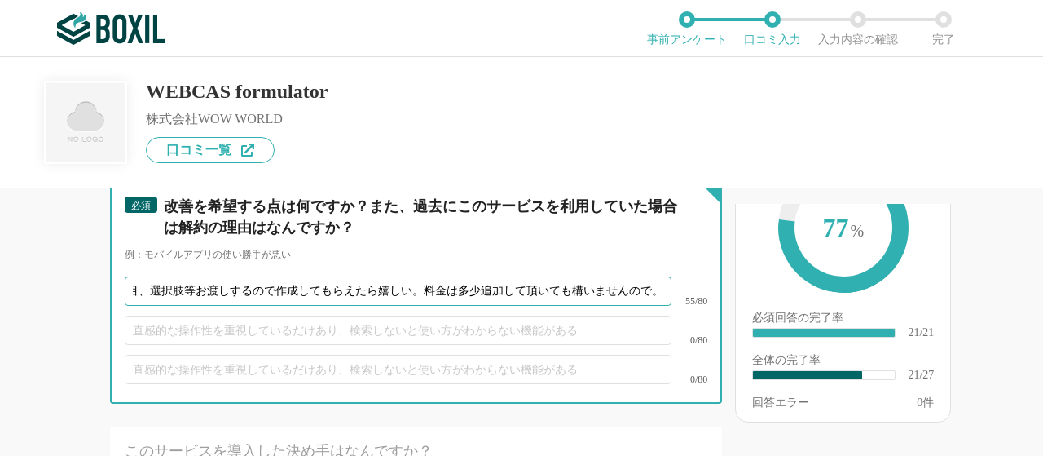
scroll to position [0, 120]
type input "アンケートの設問項目、選択肢等お渡しするので作成してもらえたら嬉しい。料金は多少追加して頂いても構いませんので。"
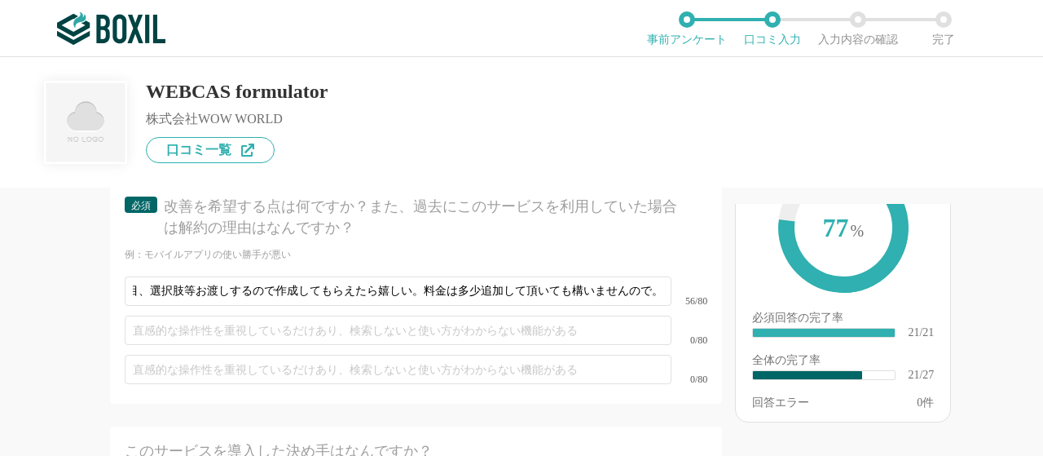
scroll to position [0, 0]
click at [0, 366] on div "他のサービス・ツールと連携していますか？ ※複数選択可 例：Slack、Salesforce 選択したサービス 未選択 必須 導入時に所属していた部署を選択し…" at bounding box center [361, 321] width 722 height 268
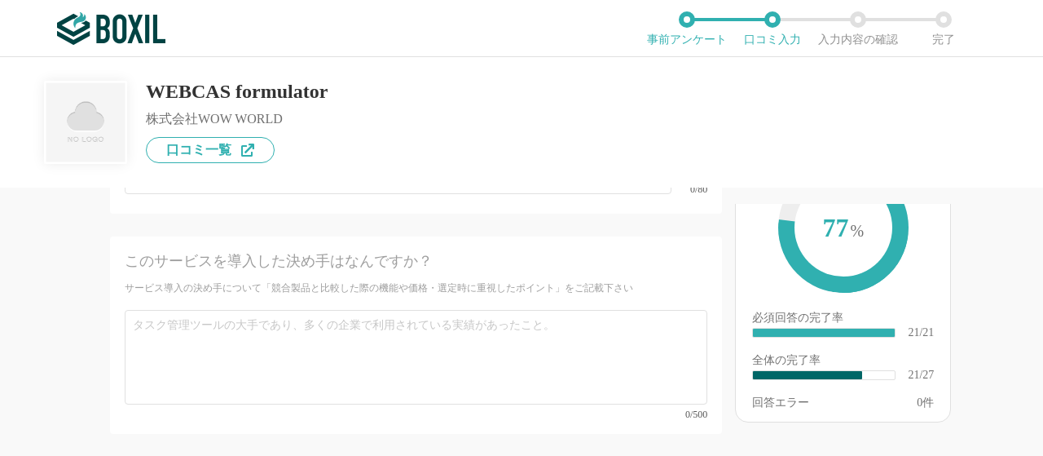
scroll to position [3916, 0]
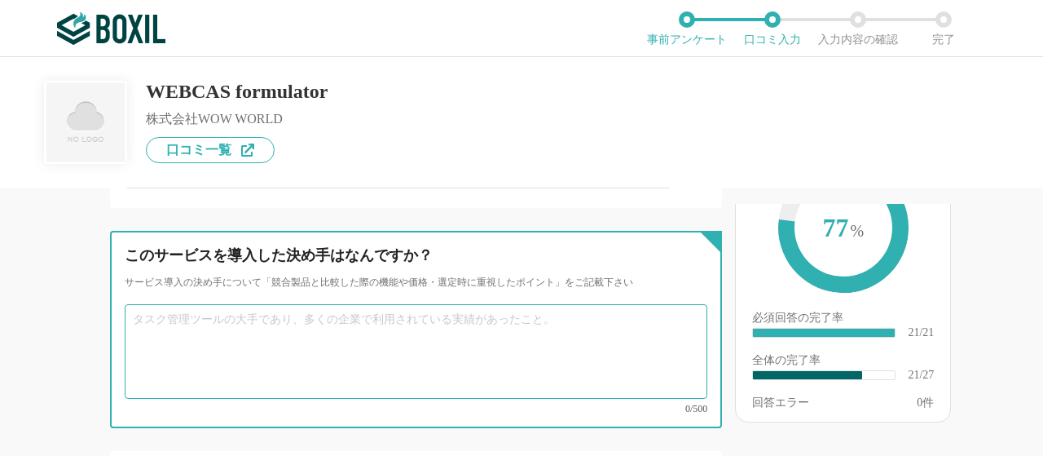
click at [203, 376] on textarea at bounding box center [416, 351] width 583 height 95
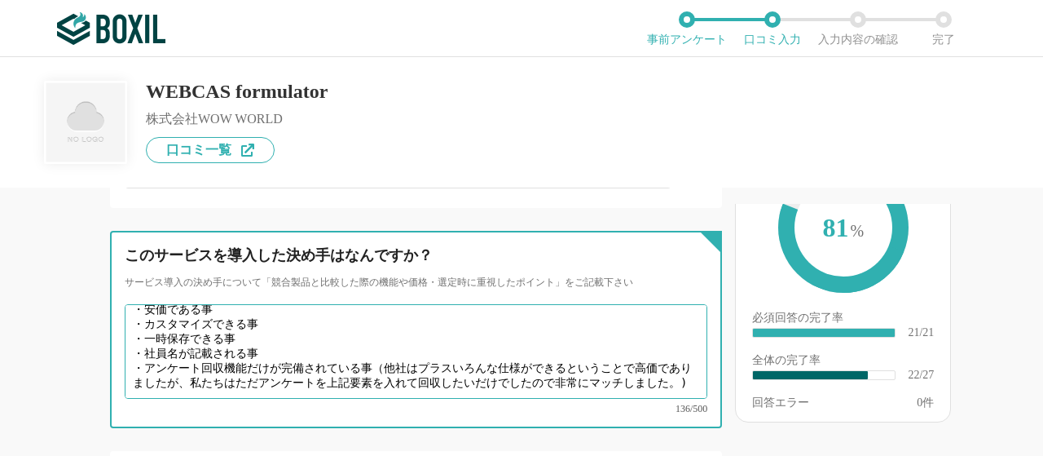
scroll to position [15, 0]
type textarea "・安価である事 ・カスタマイズできる事 ・一時保存できる事 ・社員名が記載される事 ・アンケート回収機能だけが完備されている事（他社はプラスいろんな仕様ができ…"
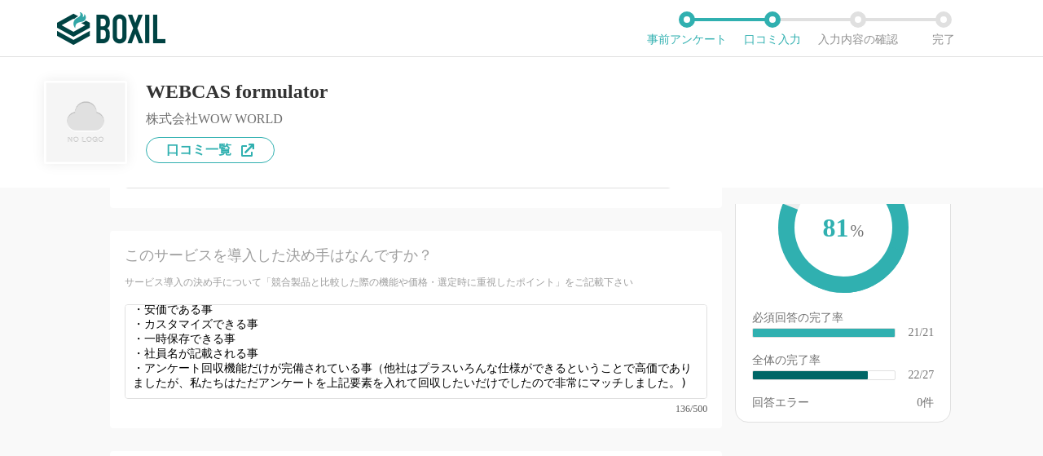
click at [54, 340] on div "他のサービス・ツールと連携していますか？ ※複数選択可 例：Slack、Salesforce 選択したサービス 未選択 必須 導入時に所属していた部署を選択し…" at bounding box center [361, 321] width 722 height 268
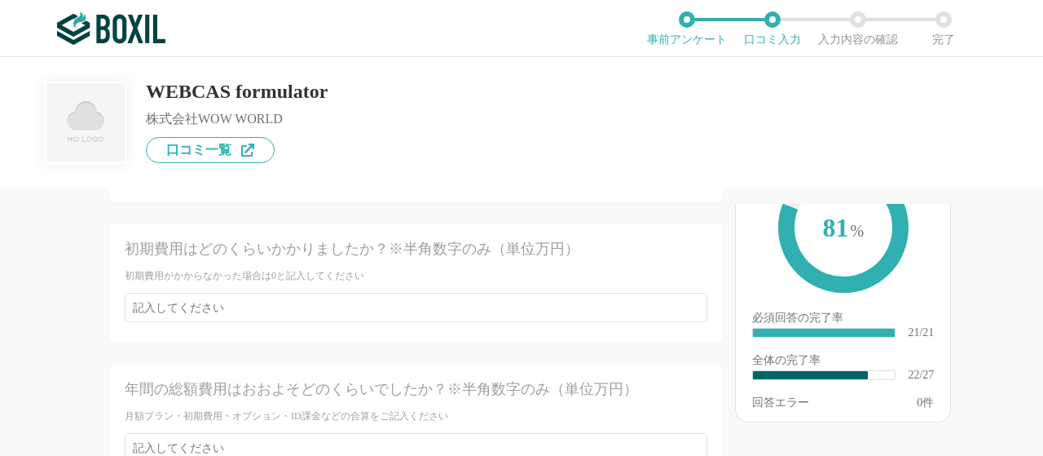
scroll to position [4177, 0]
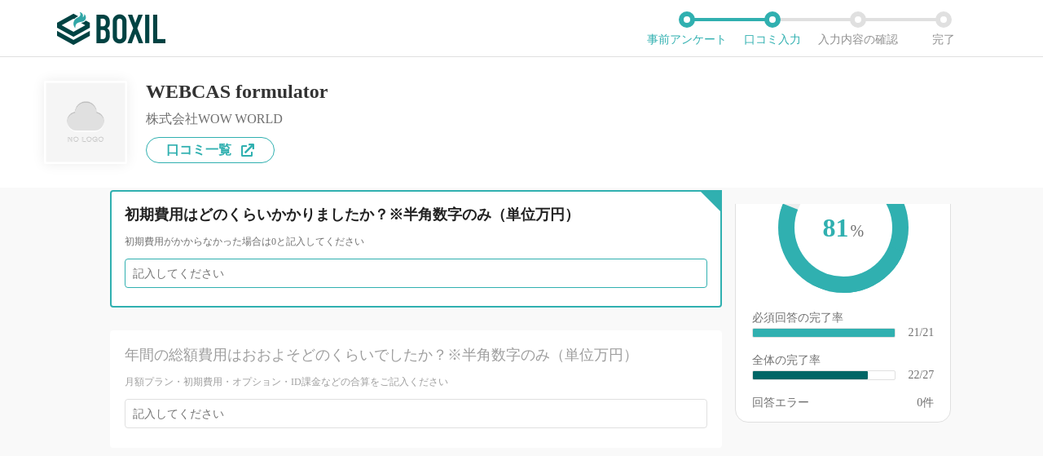
click at [246, 275] on input "number" at bounding box center [416, 272] width 583 height 29
type input "10"
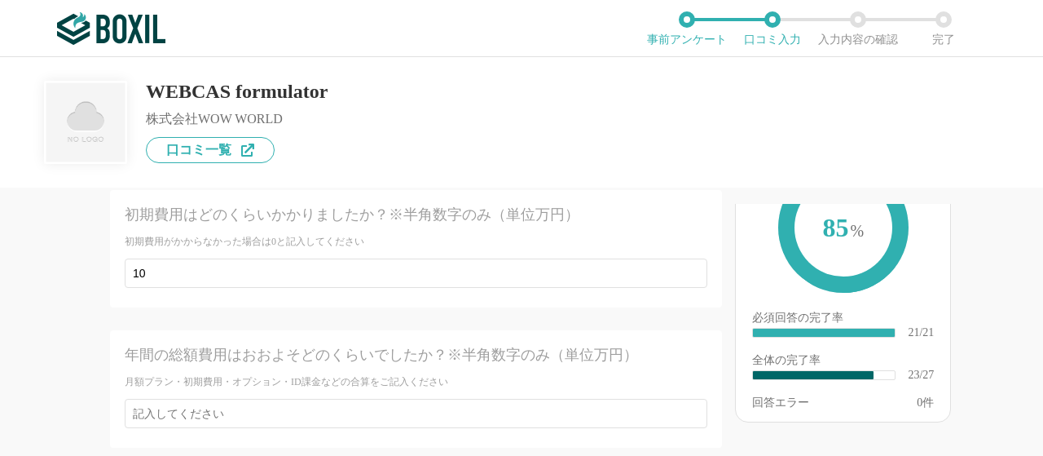
click at [139, 350] on div "年間の総額費用はおおよそどのくらいでしたか？※半角数字のみ（単位万円）" at bounding box center [387, 355] width 525 height 20
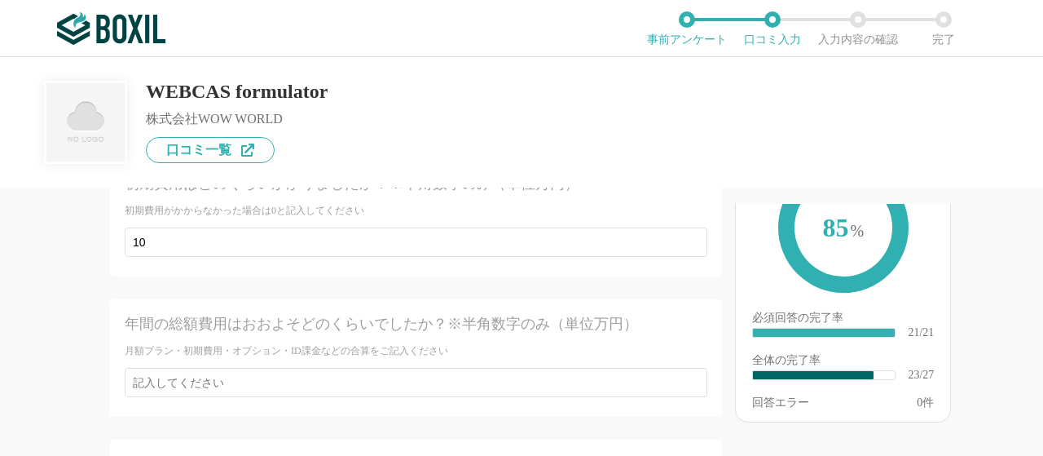
scroll to position [4210, 0]
drag, startPoint x: 157, startPoint y: 323, endPoint x: 318, endPoint y: 332, distance: 160.7
click at [318, 332] on div "年間の総額費用はおおよそどのくらいでしたか？※半角数字のみ（単位万円）" at bounding box center [387, 322] width 525 height 20
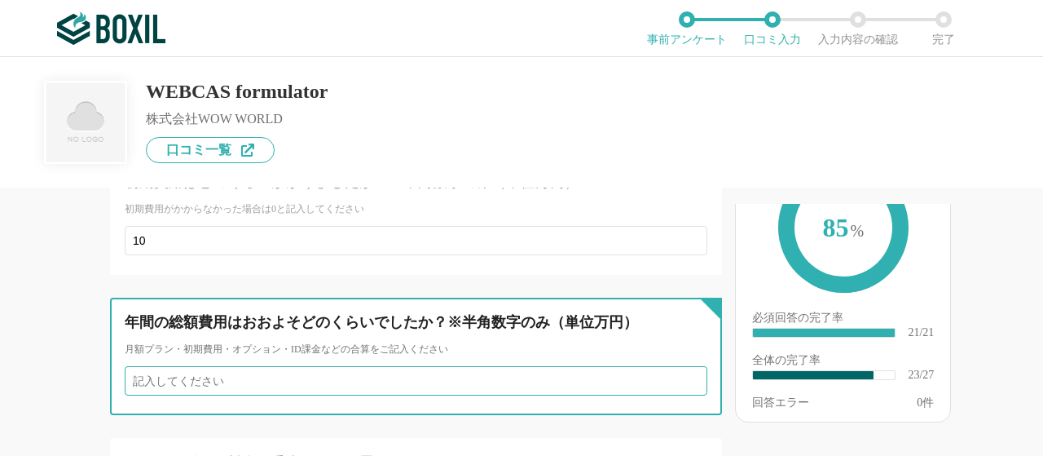
click at [259, 384] on input "number" at bounding box center [416, 380] width 583 height 29
type input "1"
type input "30"
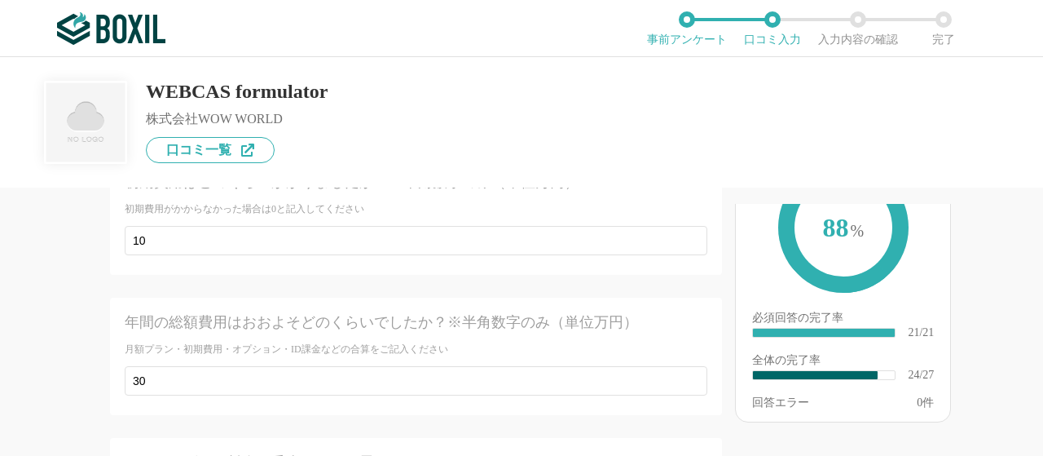
click at [53, 293] on div "他のサービス・ツールと連携していますか？ ※複数選択可 例：Slack、Salesforce 選択したサービス 未選択 必須 導入時に所属していた部署を選択し…" at bounding box center [361, 321] width 722 height 268
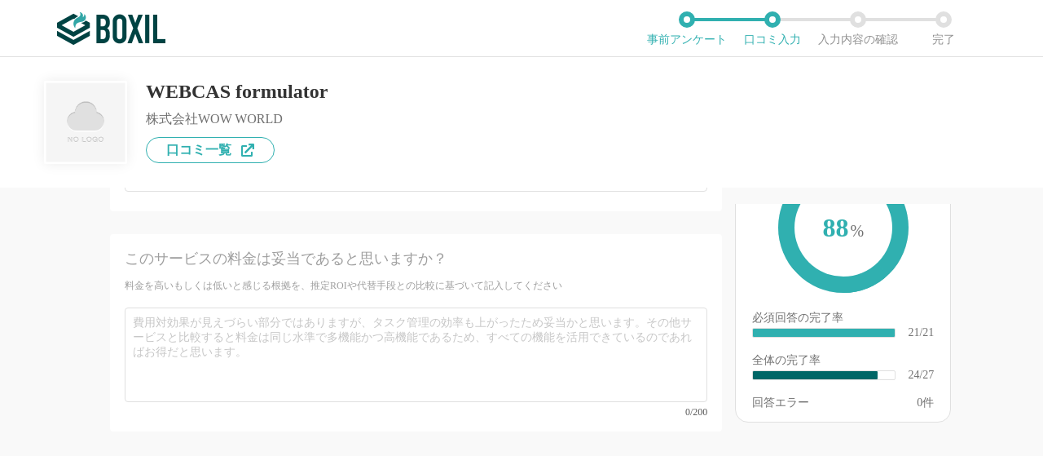
scroll to position [4438, 0]
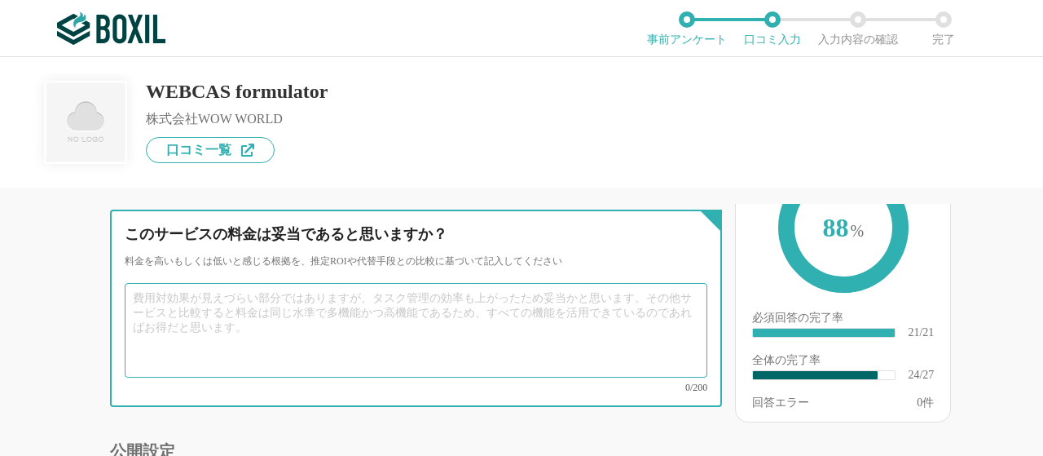
click at [230, 343] on textarea at bounding box center [416, 330] width 583 height 95
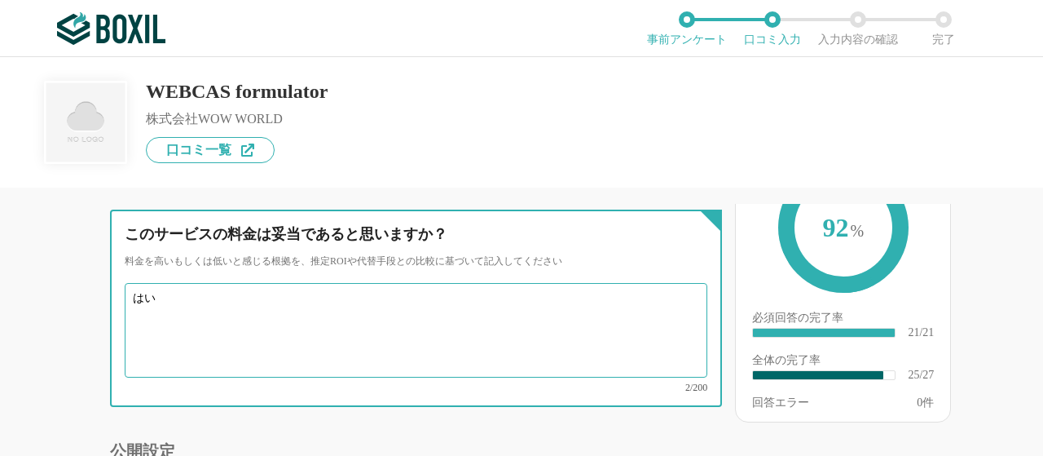
type textarea "はい"
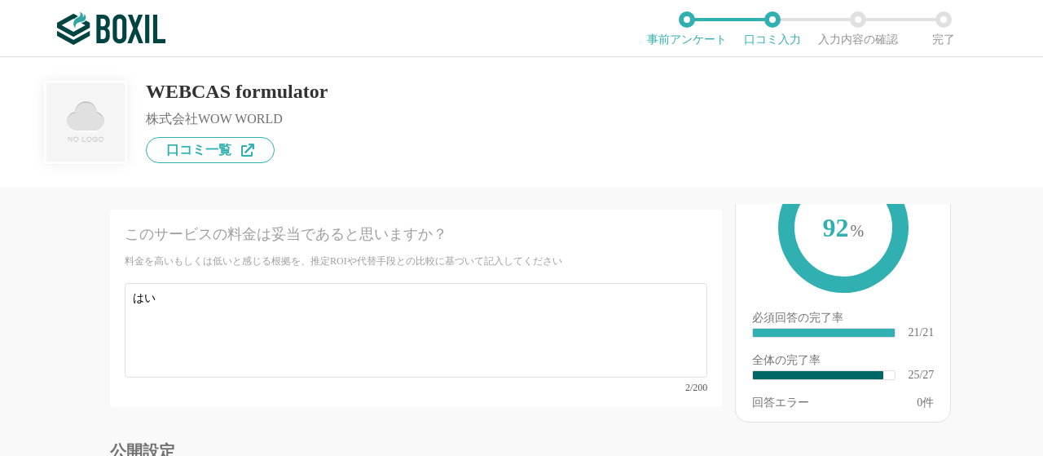
click at [62, 358] on div "他のサービス・ツールと連携していますか？ ※複数選択可 例：Slack、Salesforce 選択したサービス 未選択 必須 導入時に所属していた部署を選択し…" at bounding box center [361, 321] width 722 height 268
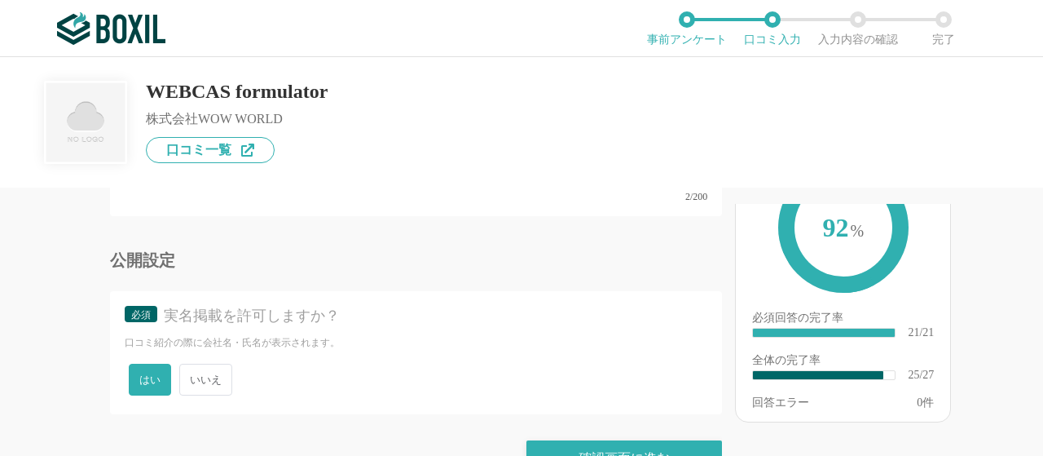
scroll to position [4633, 0]
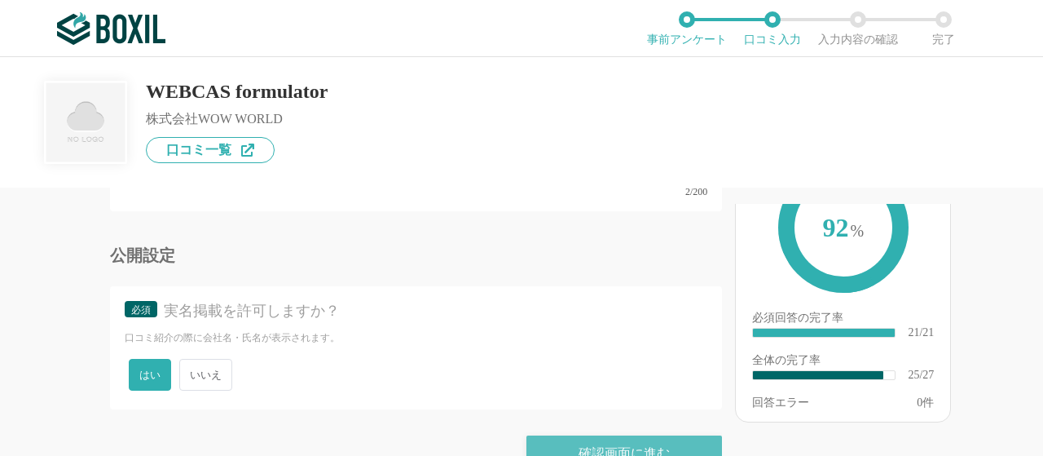
click at [637, 446] on div "確認画面に進む" at bounding box center [624, 453] width 196 height 36
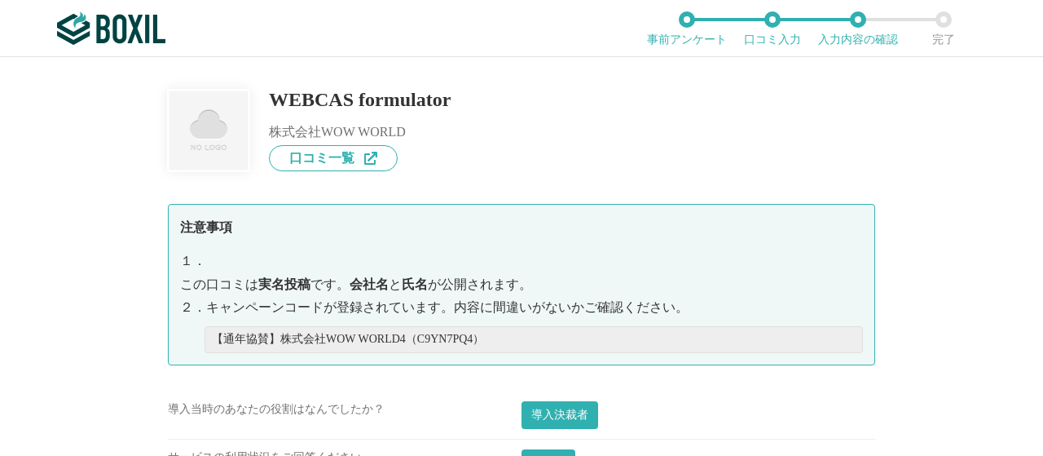
click at [673, 414] on div "導入決裁者" at bounding box center [699, 419] width 354 height 37
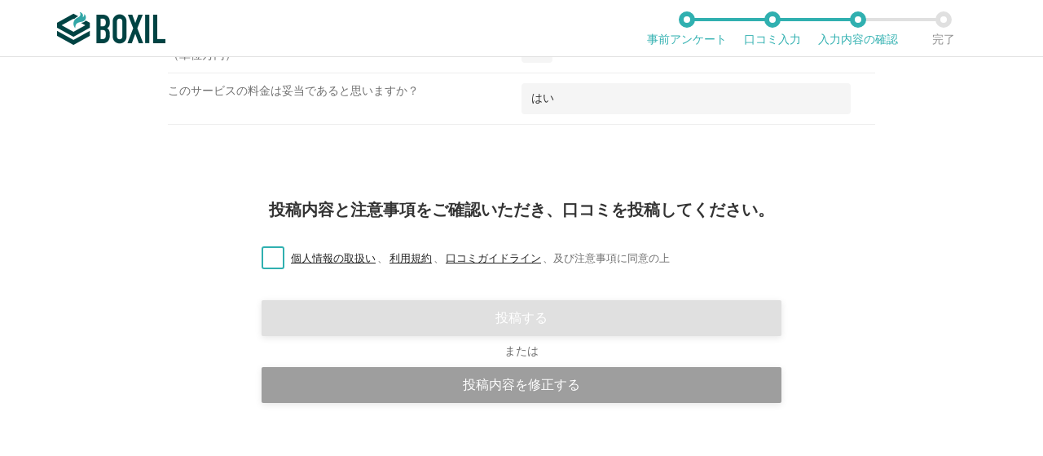
scroll to position [2173, 0]
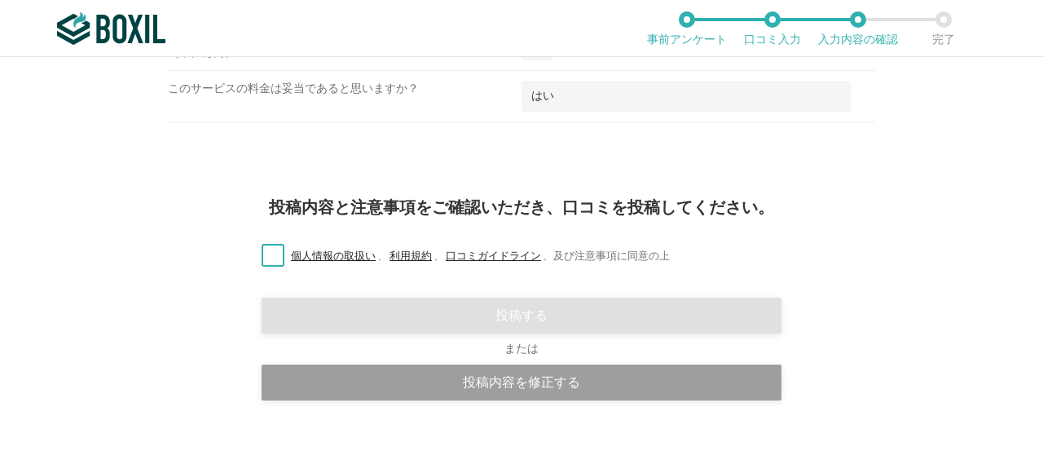
click at [259, 248] on label "個人情報の取扱い 、 利用規約 、 口コミガイドライン 、 及び注意事項に同意の上" at bounding box center [459, 256] width 421 height 17
click at [0, 0] on input "個人情報の取扱い 、 利用規約 、 口コミガイドライン 、 及び注意事項に同意の上" at bounding box center [0, 0] width 0 height 0
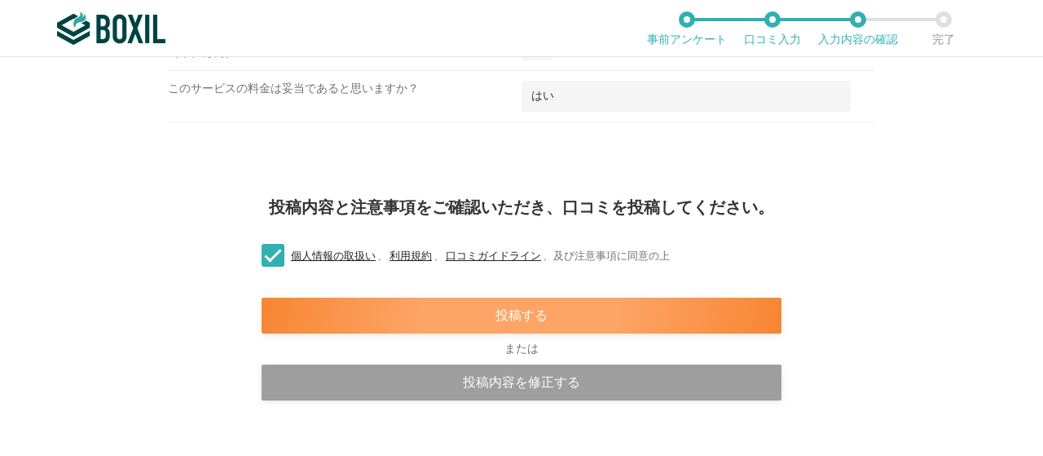
click at [401, 297] on div "投稿する" at bounding box center [522, 315] width 520 height 36
